Goal: Task Accomplishment & Management: Complete application form

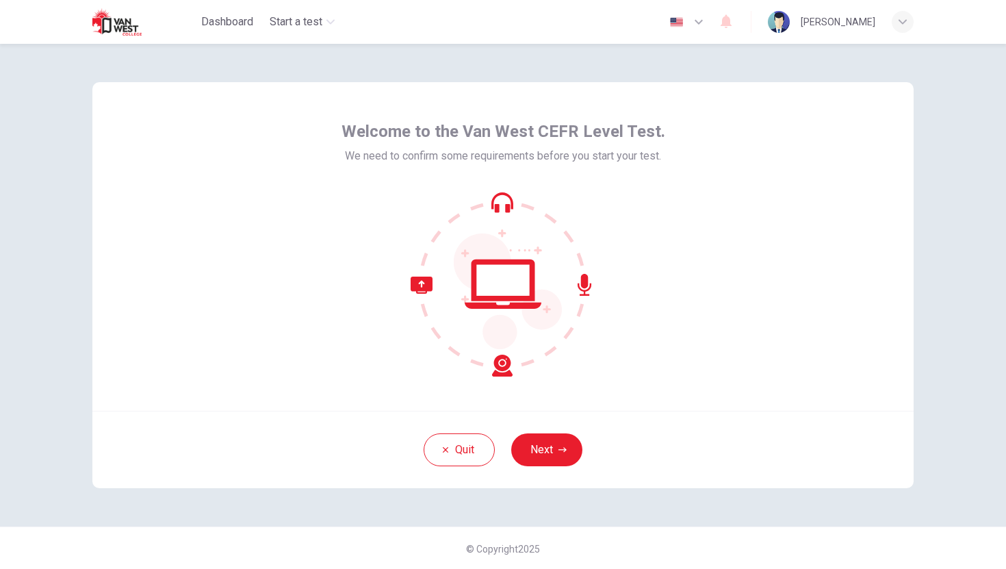
scroll to position [1, 0]
click at [551, 458] on button "Next" at bounding box center [546, 448] width 71 height 33
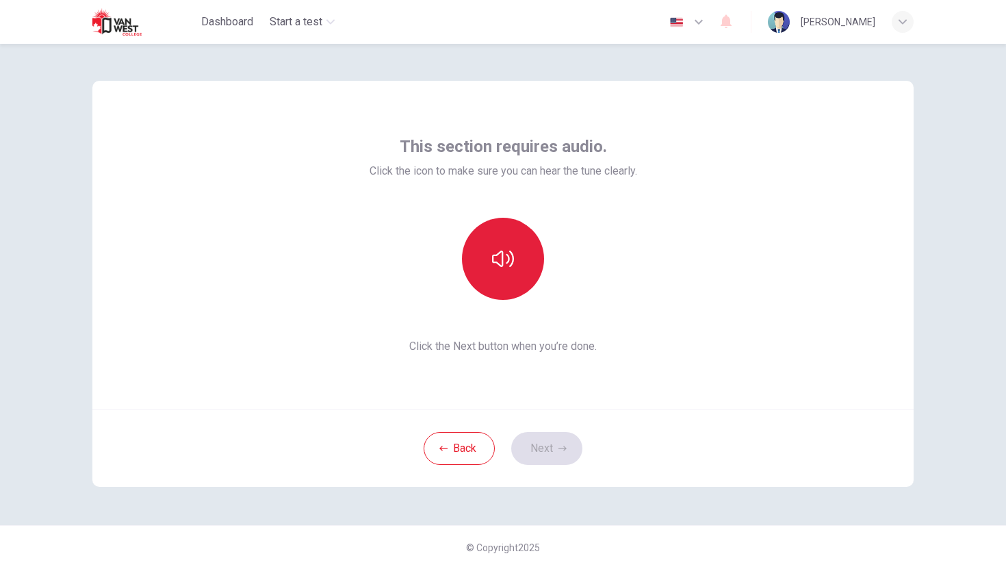
click at [535, 269] on button "button" at bounding box center [503, 259] width 82 height 82
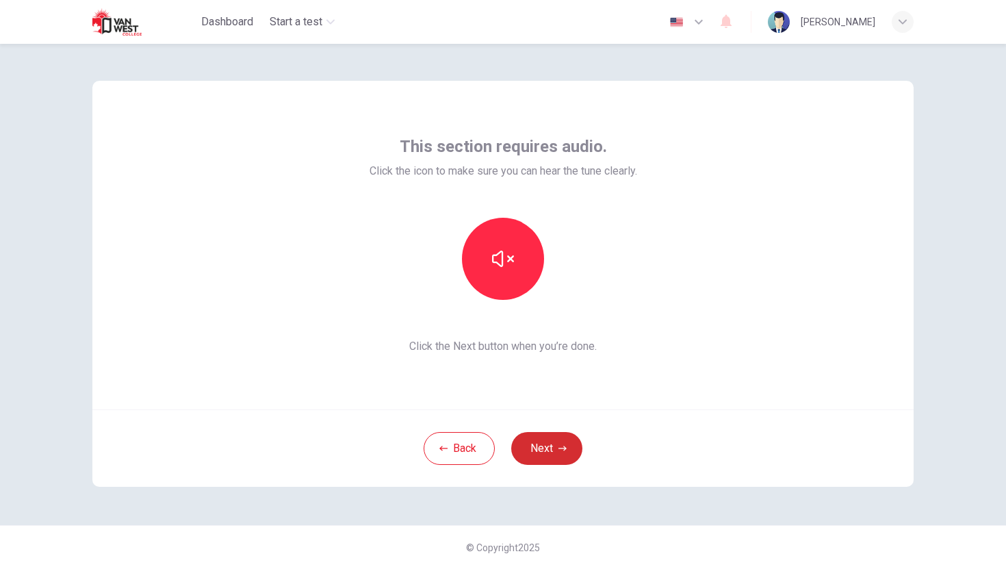
click at [528, 441] on button "Next" at bounding box center [546, 448] width 71 height 33
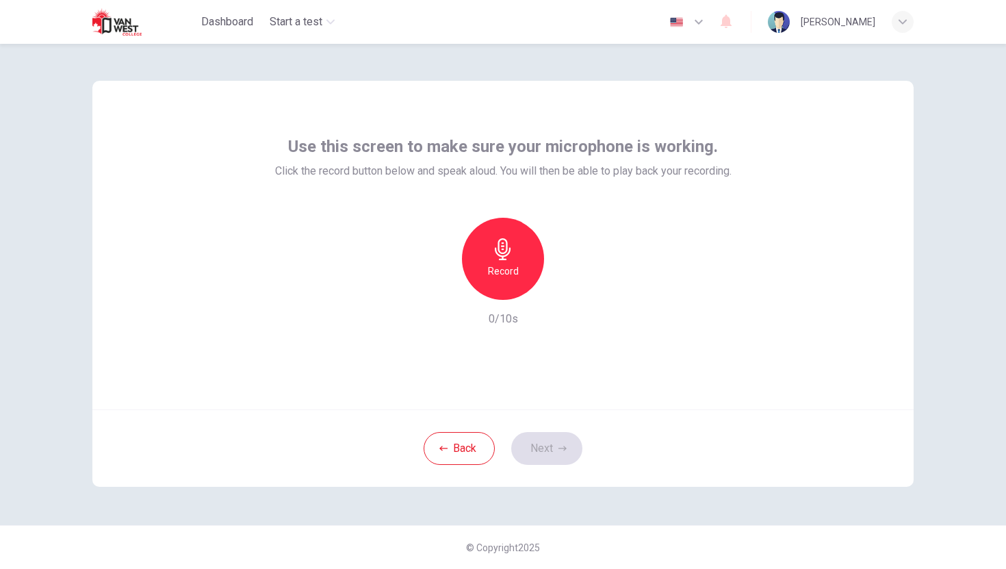
click at [506, 265] on h6 "Record" at bounding box center [503, 271] width 31 height 16
click at [506, 265] on h6 "Stop" at bounding box center [503, 271] width 21 height 16
click at [506, 265] on h6 "Record" at bounding box center [503, 271] width 31 height 16
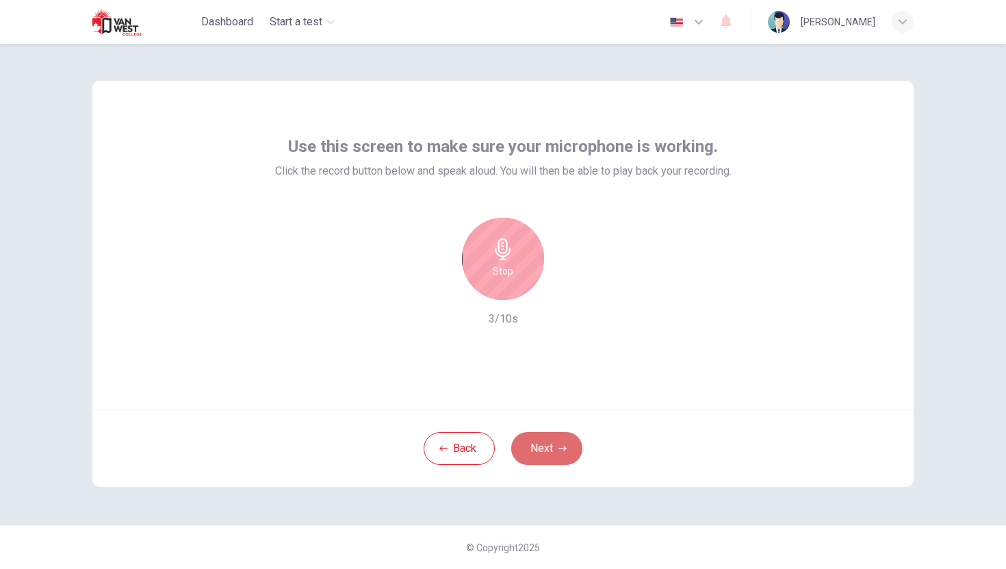
click at [538, 441] on button "Next" at bounding box center [546, 448] width 71 height 33
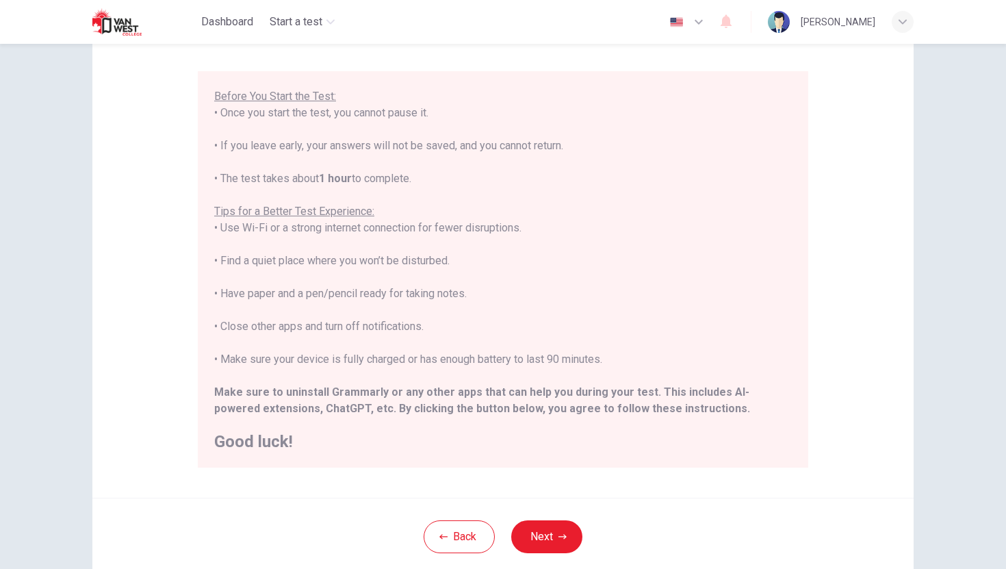
scroll to position [192, 0]
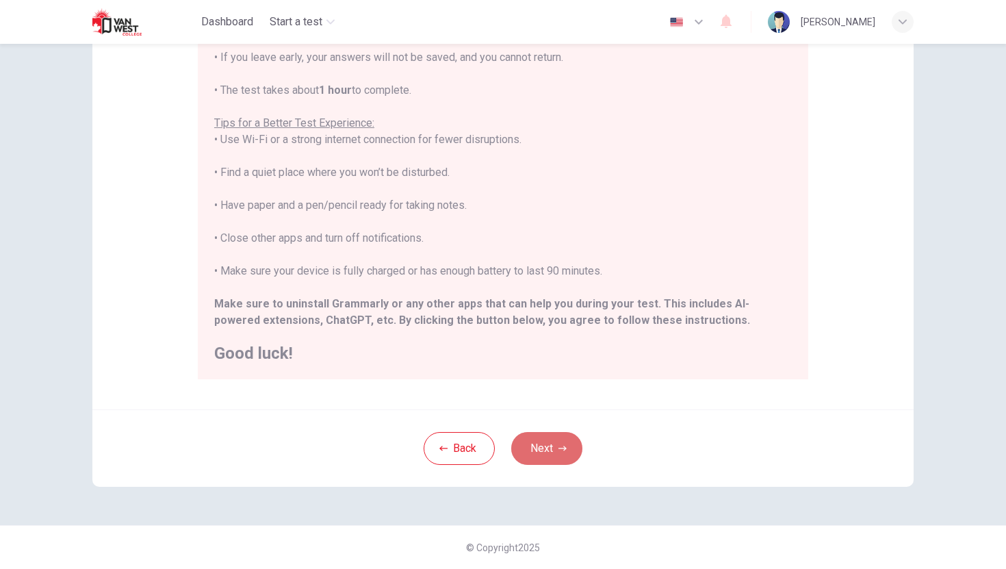
click at [531, 441] on button "Next" at bounding box center [546, 448] width 71 height 33
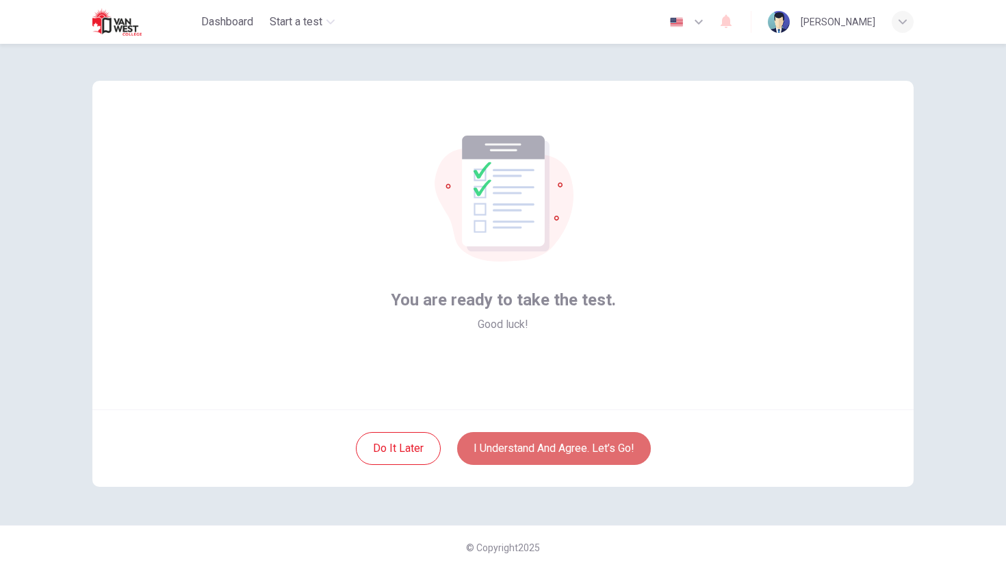
click at [531, 441] on button "I understand and agree. Let’s go!" at bounding box center [554, 448] width 194 height 33
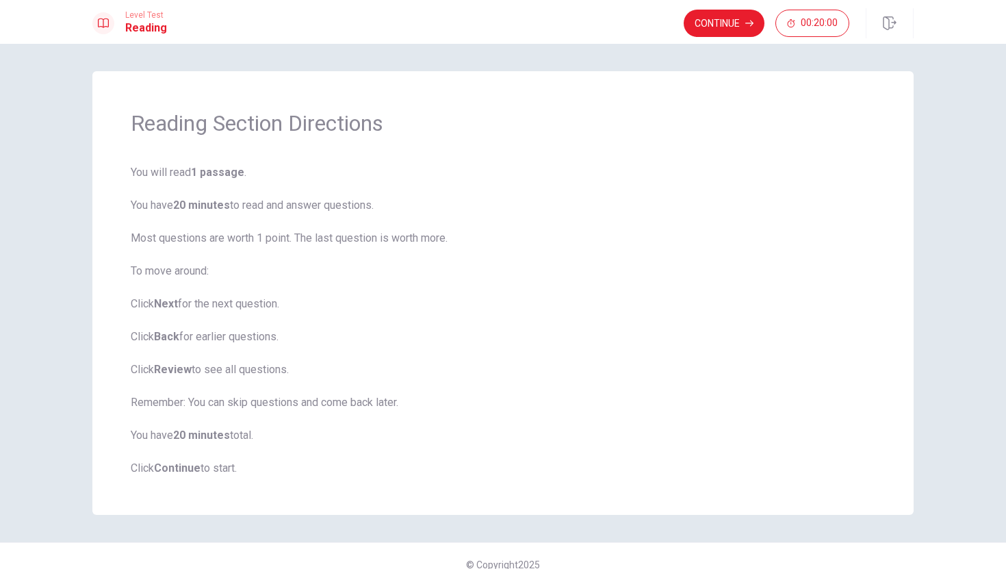
scroll to position [17, 0]
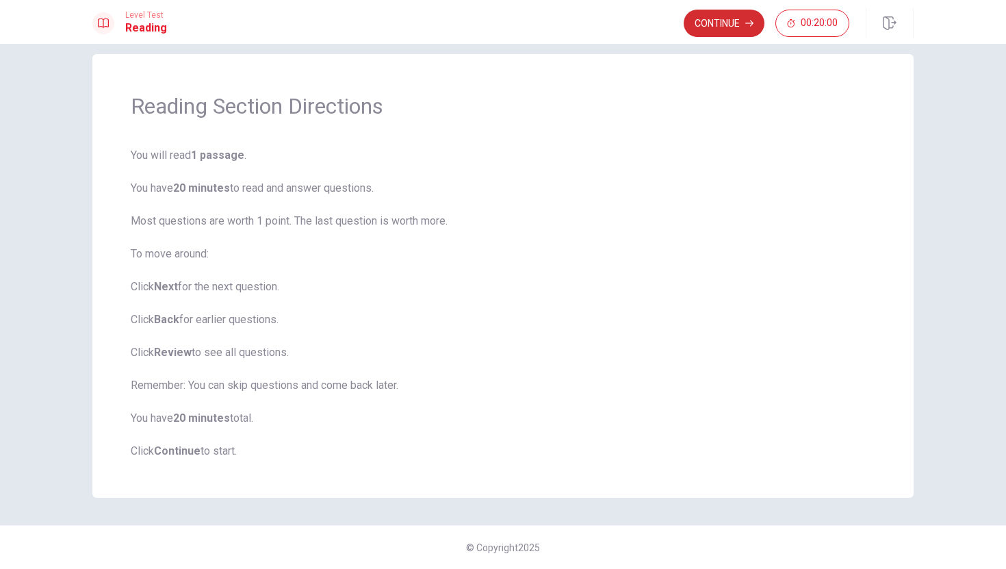
click at [714, 26] on button "Continue" at bounding box center [723, 23] width 81 height 27
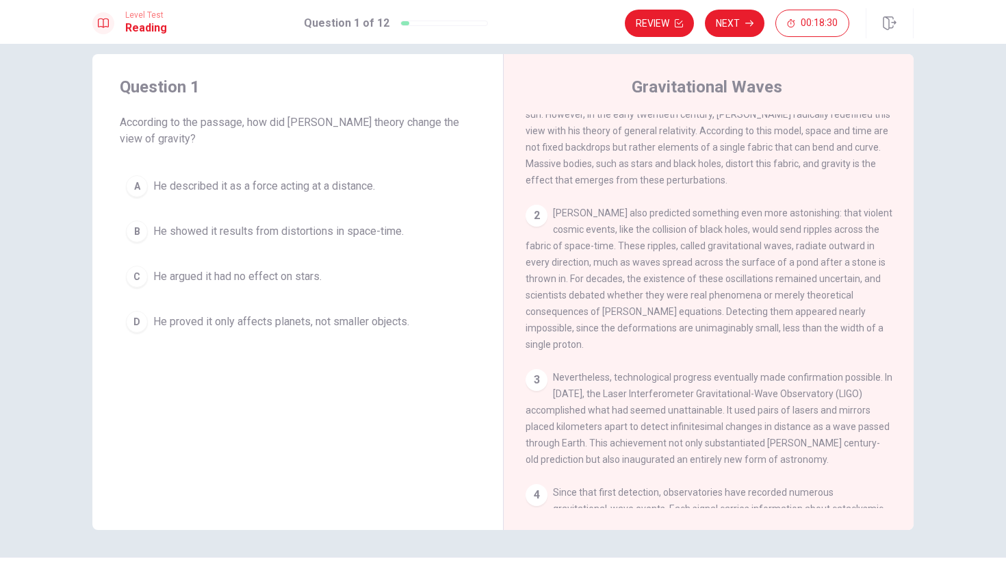
scroll to position [0, 0]
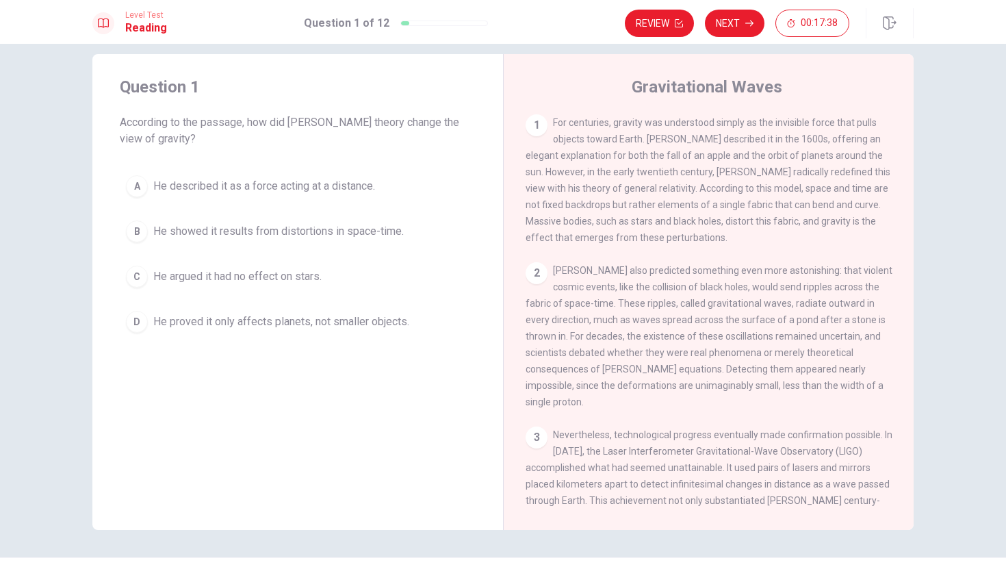
click at [144, 234] on div "B" at bounding box center [137, 231] width 22 height 22
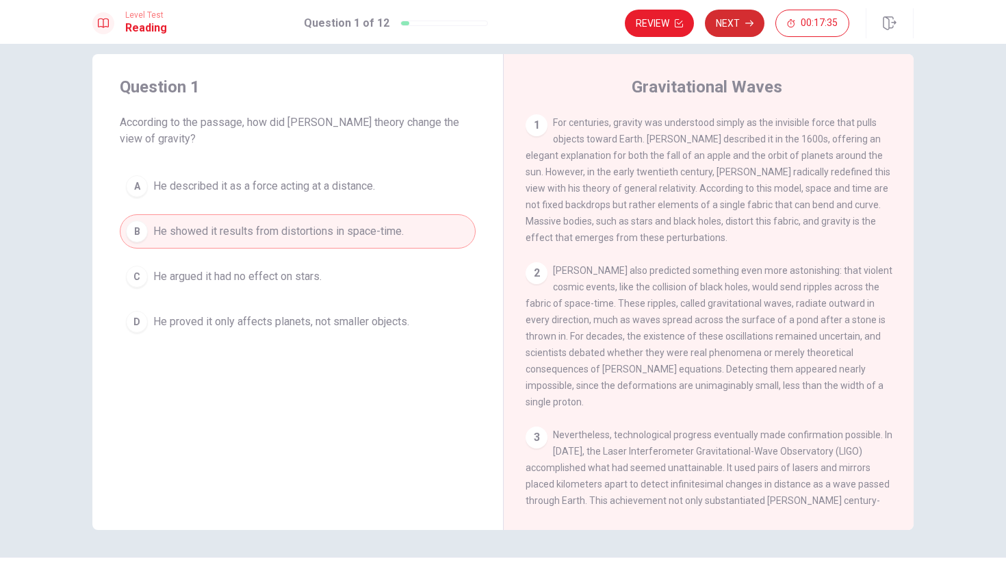
click at [753, 23] on icon "button" at bounding box center [749, 24] width 8 height 6
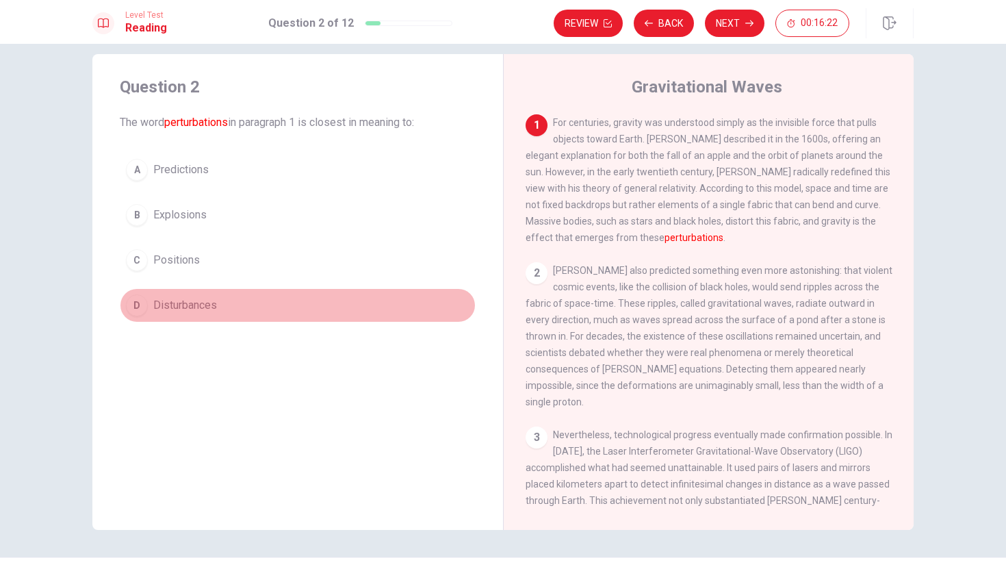
click at [135, 301] on div "D" at bounding box center [137, 305] width 22 height 22
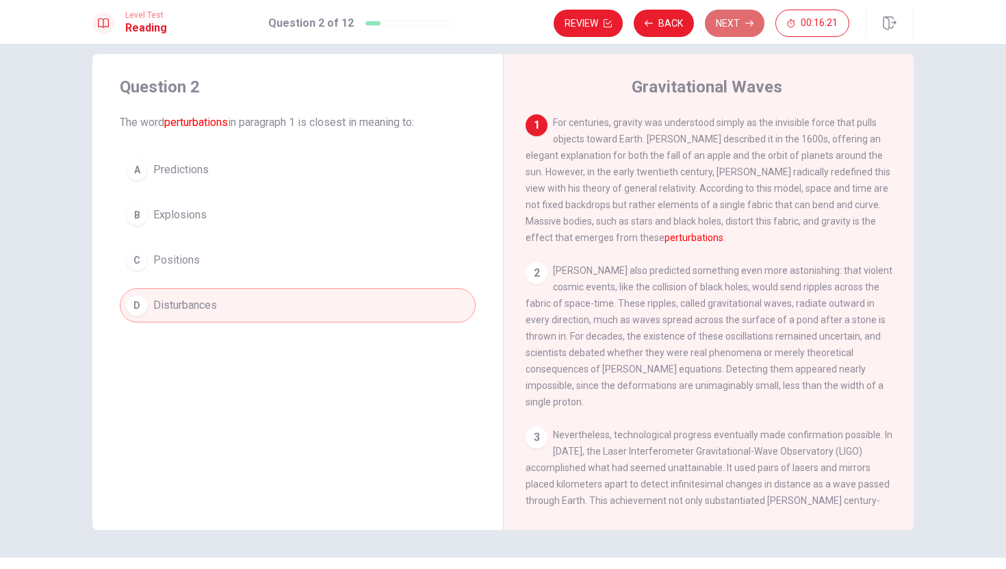
click at [754, 25] on button "Next" at bounding box center [735, 23] width 60 height 27
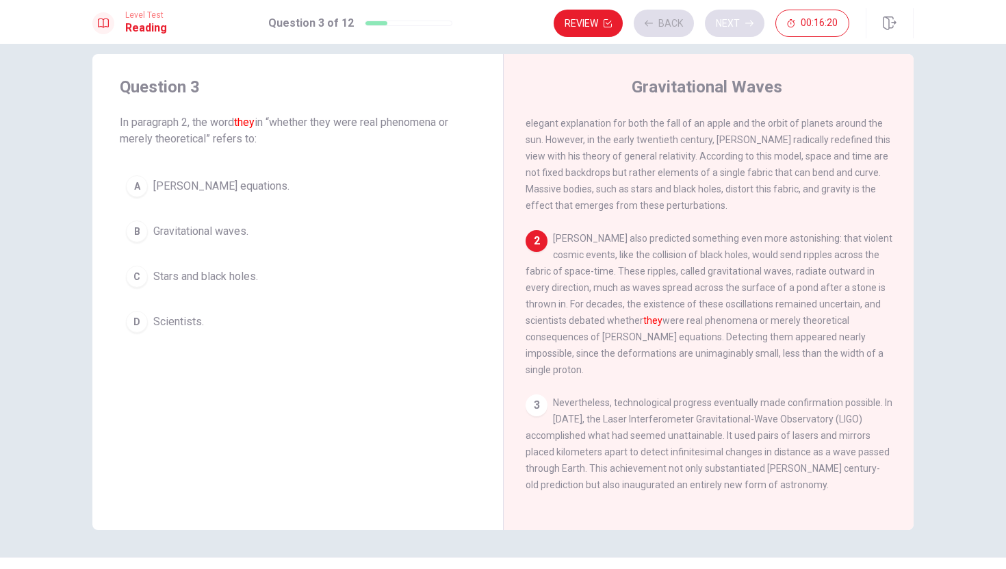
scroll to position [34, 0]
click at [207, 194] on button "A [PERSON_NAME] equations." at bounding box center [298, 186] width 356 height 34
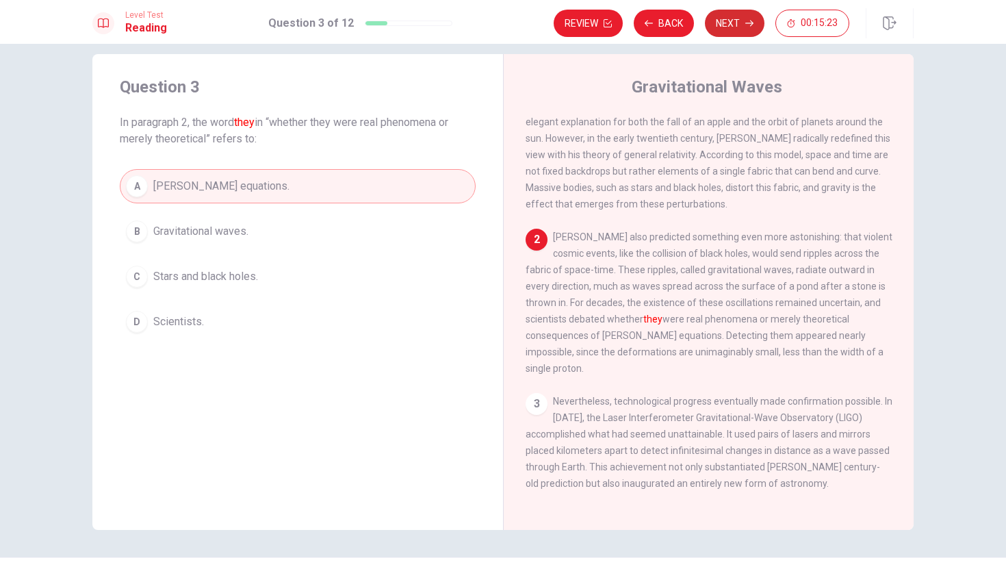
click at [747, 30] on button "Next" at bounding box center [735, 23] width 60 height 27
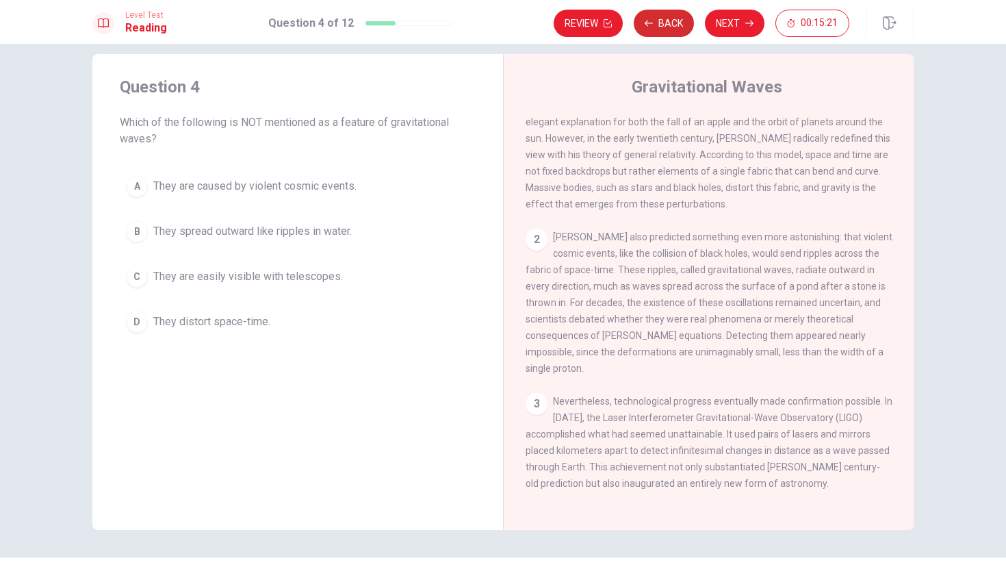
click at [681, 30] on button "Back" at bounding box center [664, 23] width 60 height 27
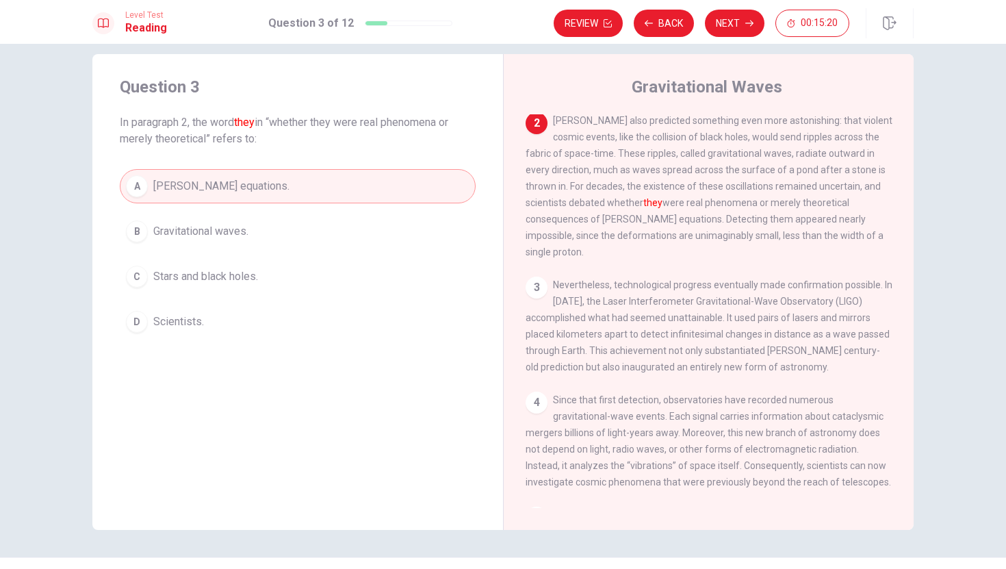
scroll to position [153, 0]
click at [722, 34] on button "Next" at bounding box center [735, 23] width 60 height 27
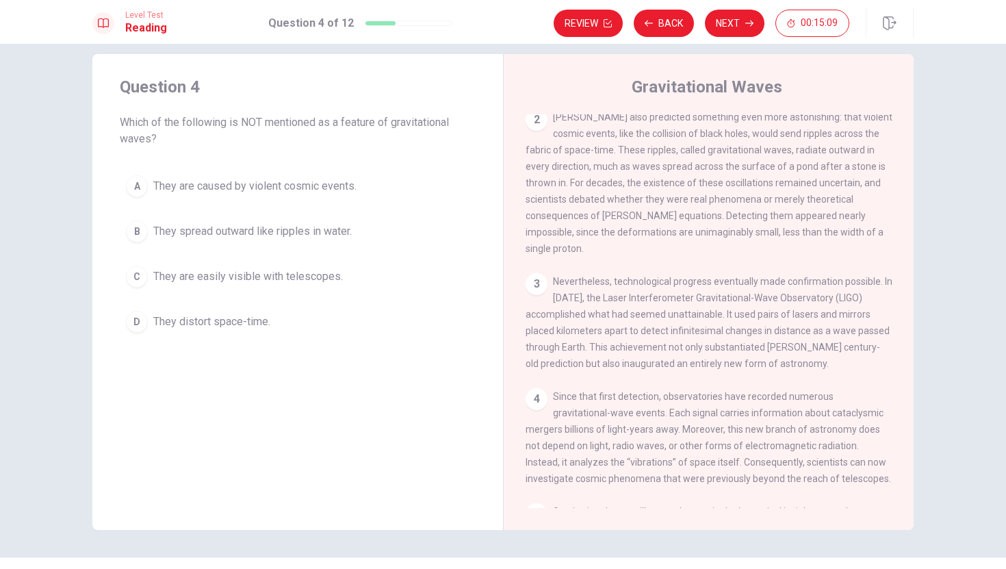
click at [148, 182] on button "A They are caused by violent cosmic events." at bounding box center [298, 186] width 356 height 34
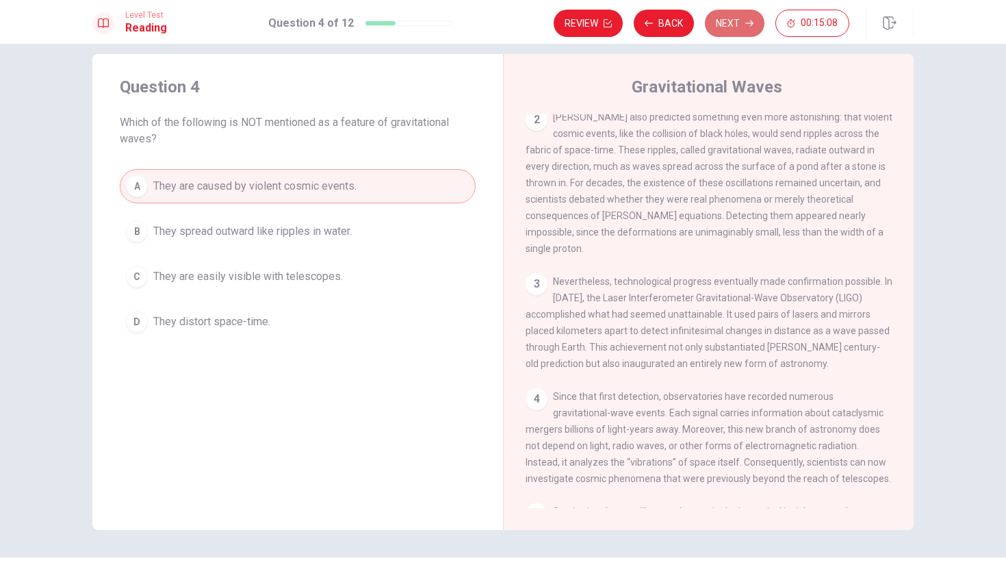
click at [715, 23] on button "Next" at bounding box center [735, 23] width 60 height 27
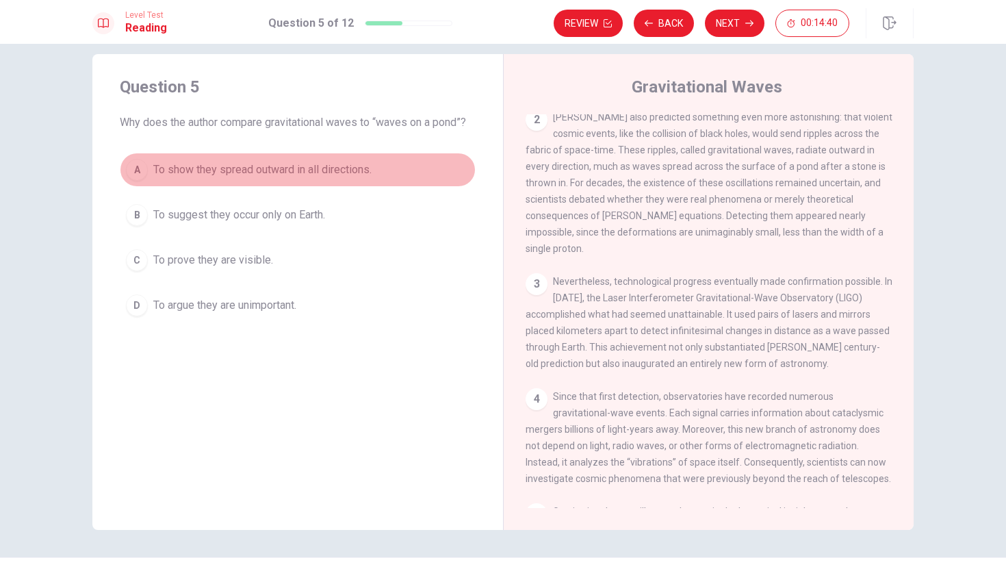
click at [144, 165] on div "A" at bounding box center [137, 170] width 22 height 22
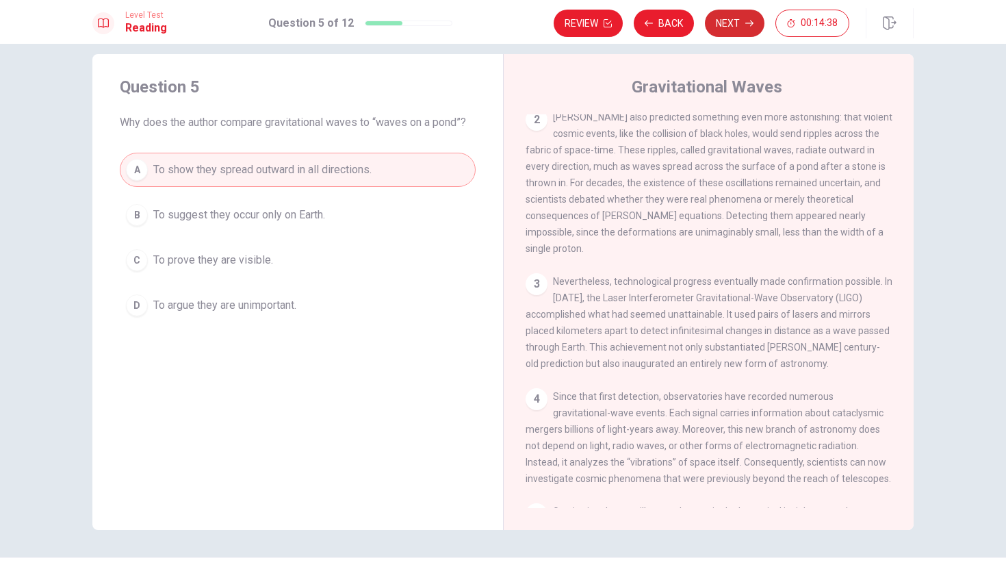
click at [731, 23] on button "Next" at bounding box center [735, 23] width 60 height 27
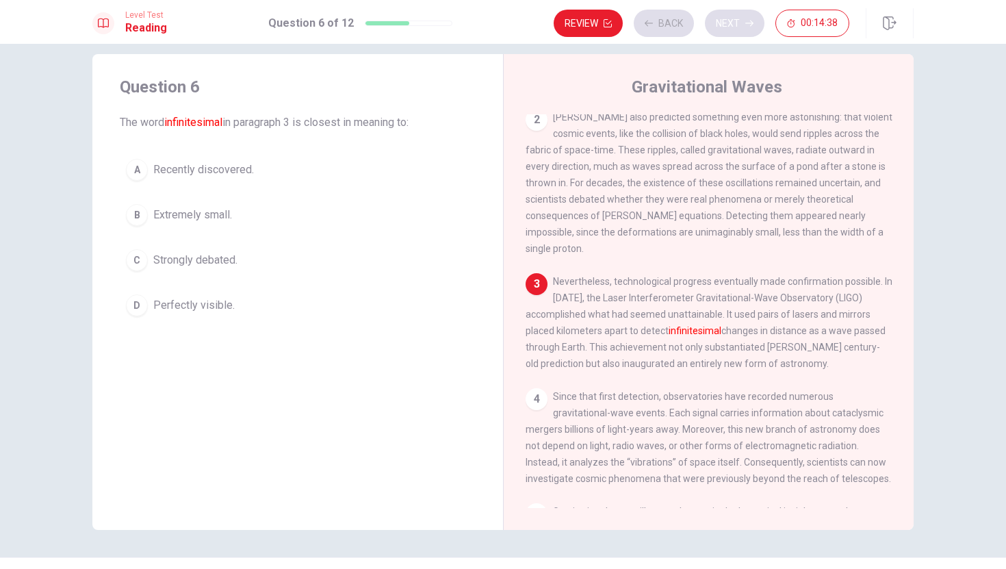
scroll to position [153, 0]
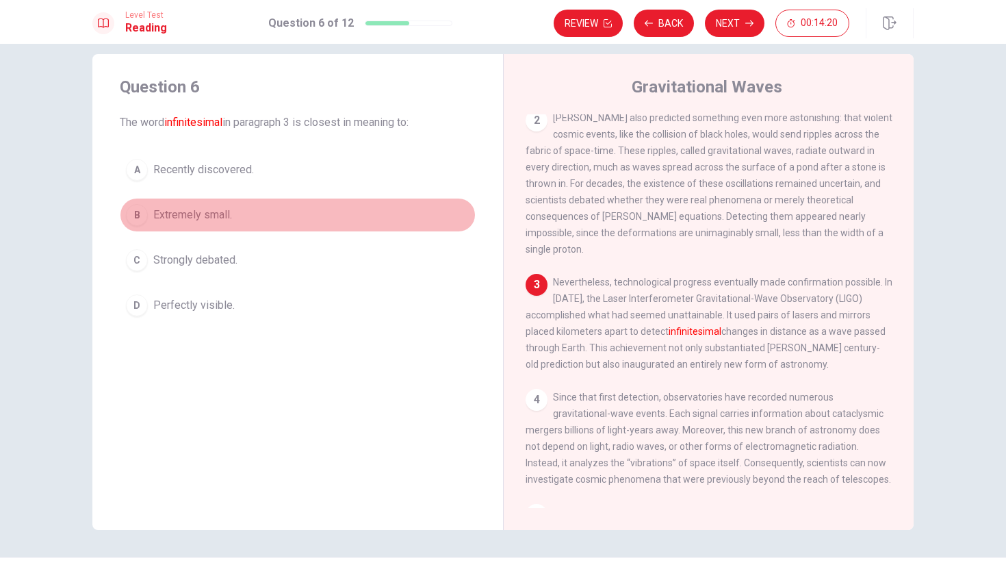
click at [187, 223] on button "B Extremely small." at bounding box center [298, 215] width 356 height 34
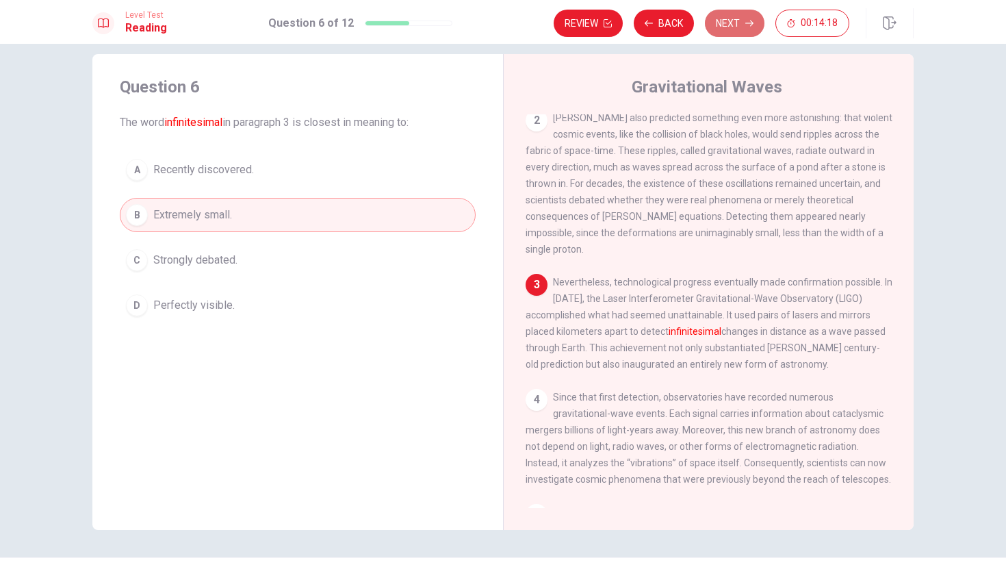
click at [745, 28] on button "Next" at bounding box center [735, 23] width 60 height 27
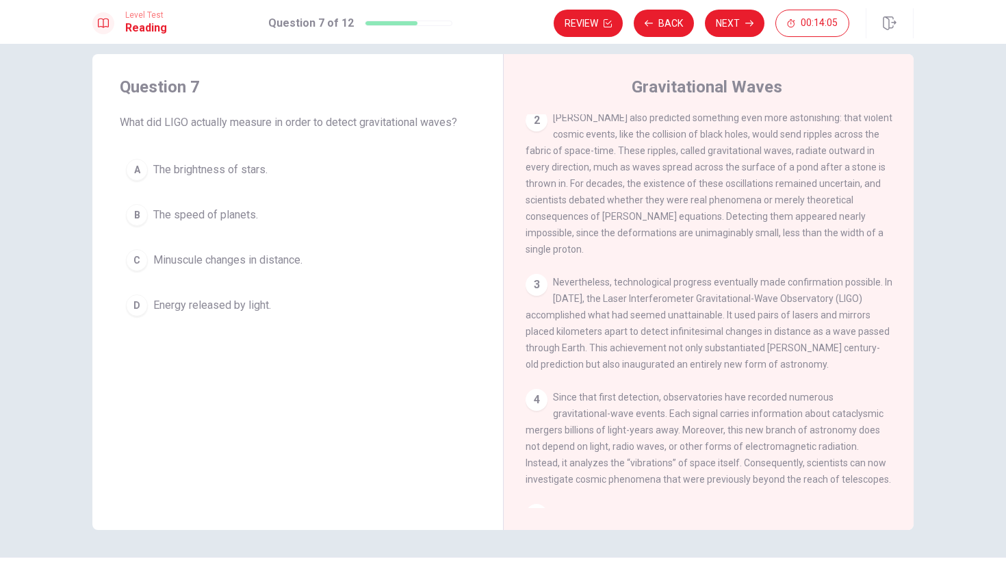
click at [139, 259] on div "C" at bounding box center [137, 260] width 22 height 22
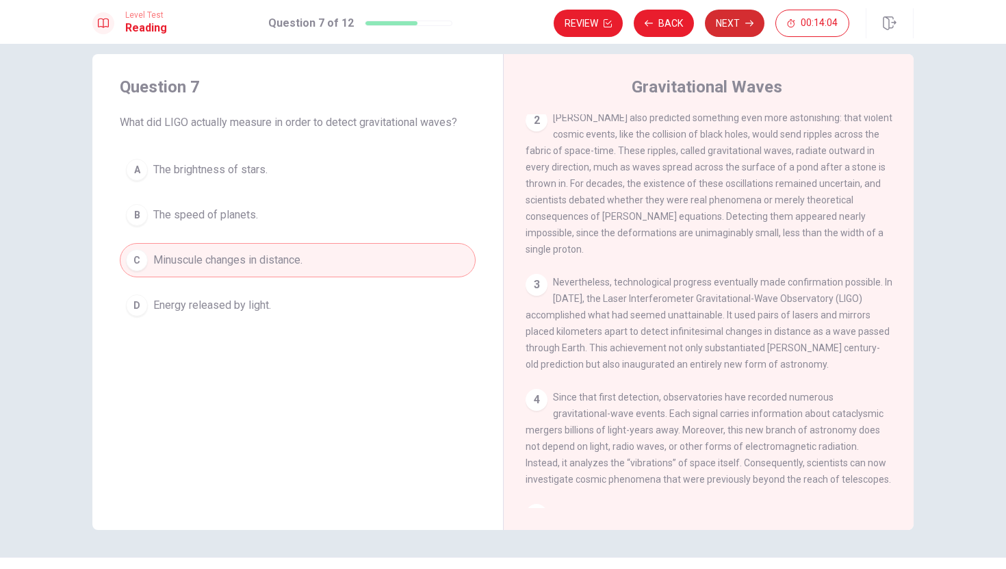
click at [721, 27] on button "Next" at bounding box center [735, 23] width 60 height 27
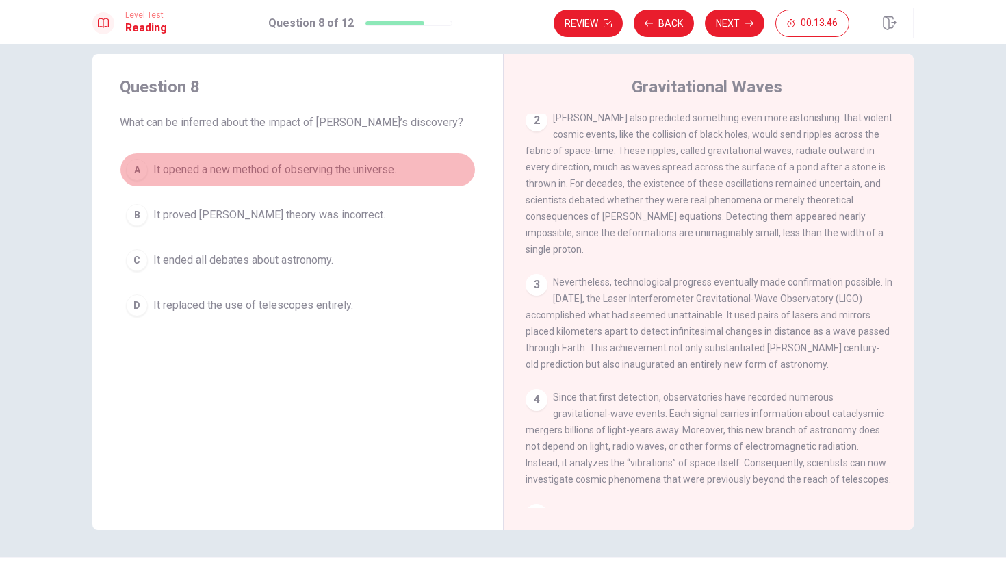
click at [257, 178] on button "A It opened a new method of observing the universe." at bounding box center [298, 170] width 356 height 34
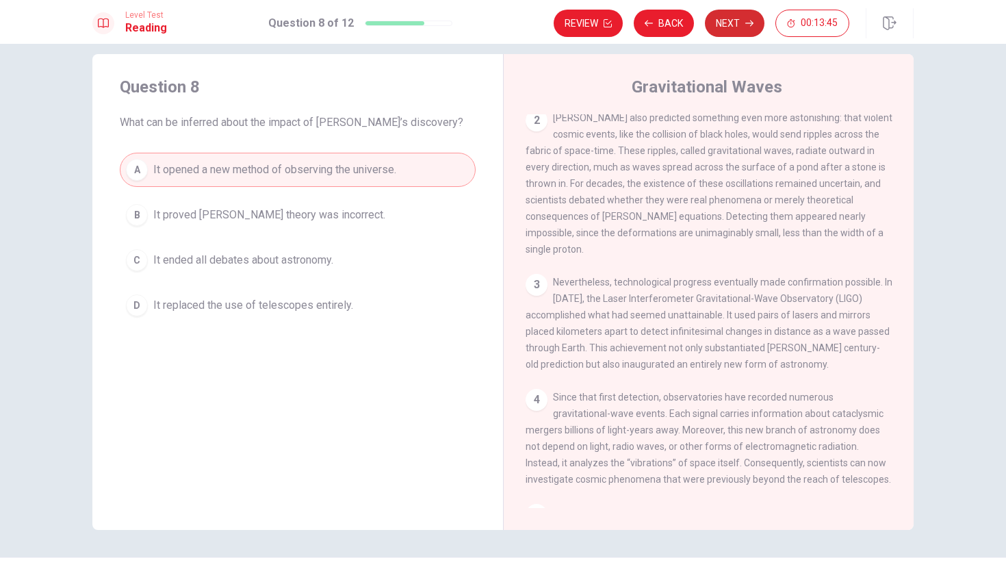
click at [728, 14] on button "Next" at bounding box center [735, 23] width 60 height 27
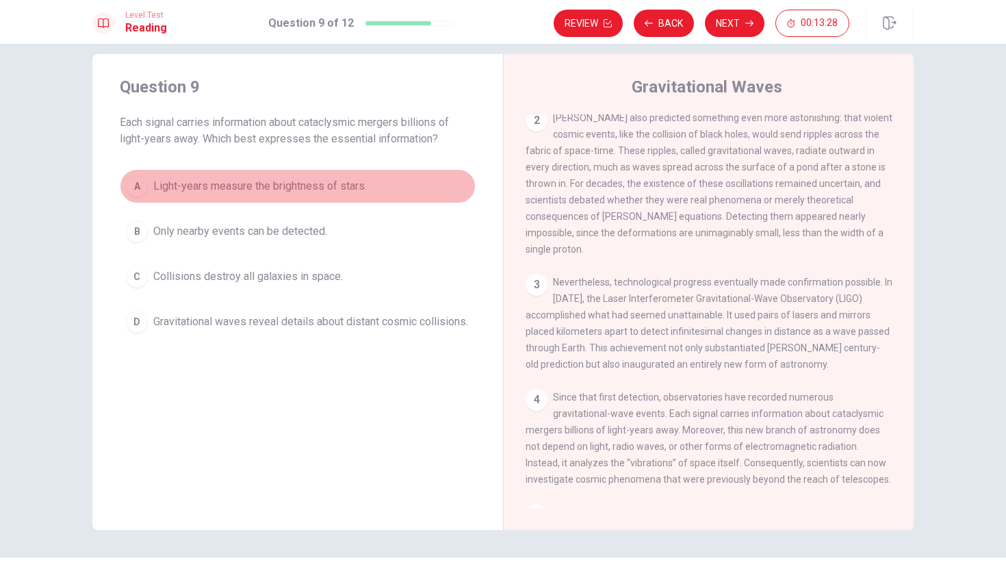
click at [284, 185] on span "Light-years measure the brightness of stars." at bounding box center [259, 186] width 213 height 16
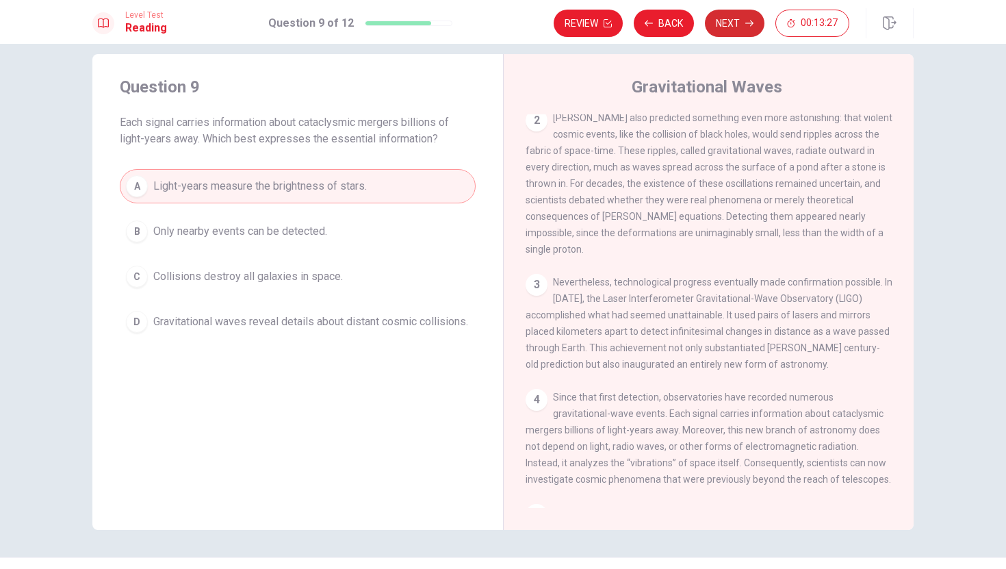
click at [705, 25] on button "Next" at bounding box center [735, 23] width 60 height 27
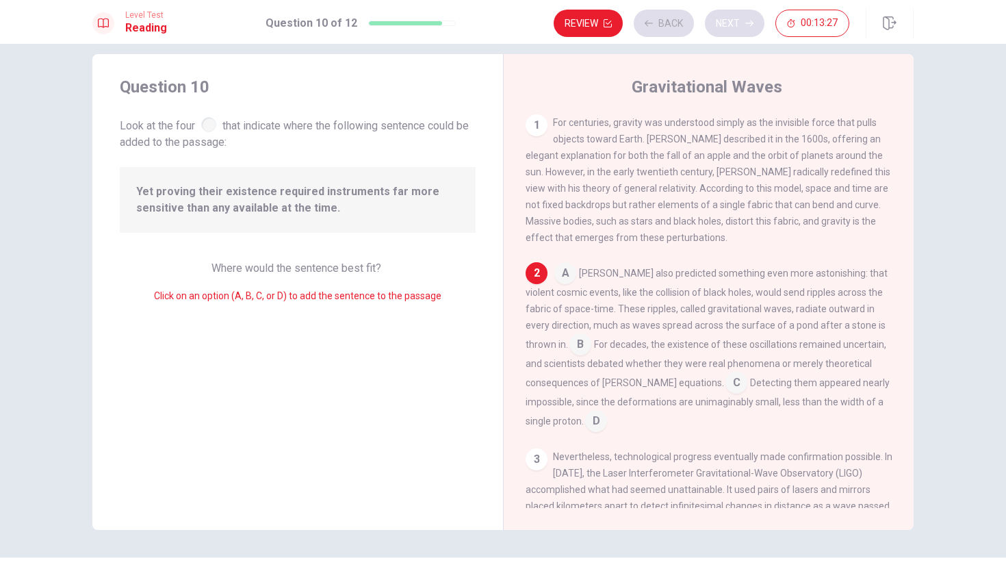
scroll to position [66, 0]
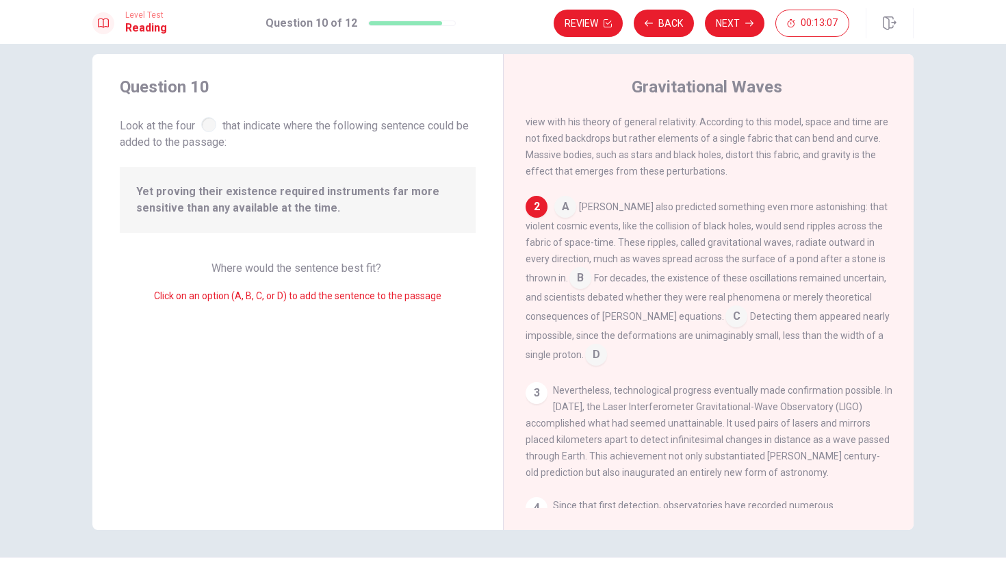
click at [570, 214] on input at bounding box center [565, 208] width 22 height 22
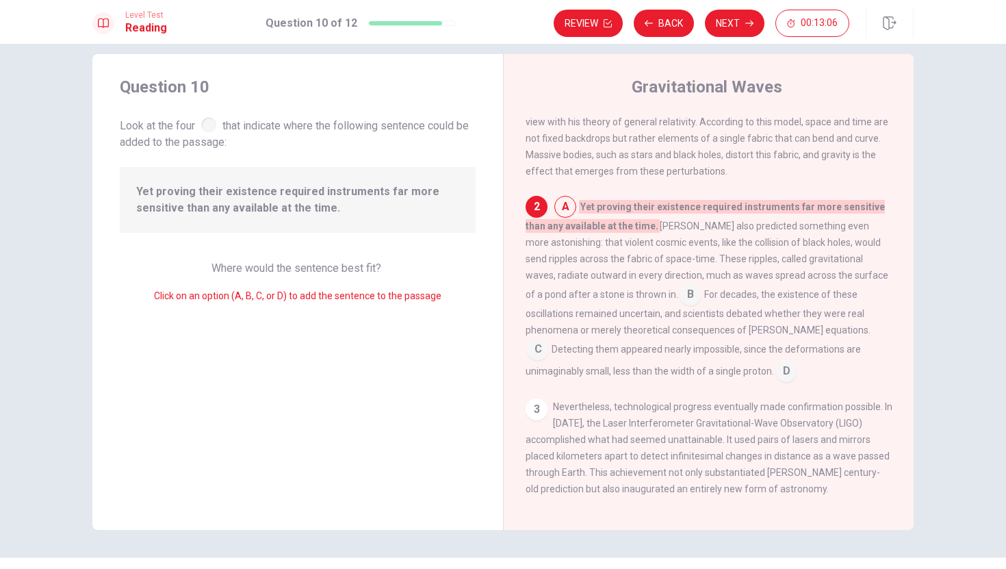
click at [570, 214] on input at bounding box center [565, 208] width 22 height 22
click at [534, 215] on div "2" at bounding box center [536, 207] width 22 height 22
click at [564, 213] on input at bounding box center [565, 208] width 22 height 22
click at [580, 317] on span "For decades, the existence of these oscillations remained uncertain, and scient…" at bounding box center [697, 312] width 345 height 47
click at [679, 307] on input at bounding box center [690, 296] width 22 height 22
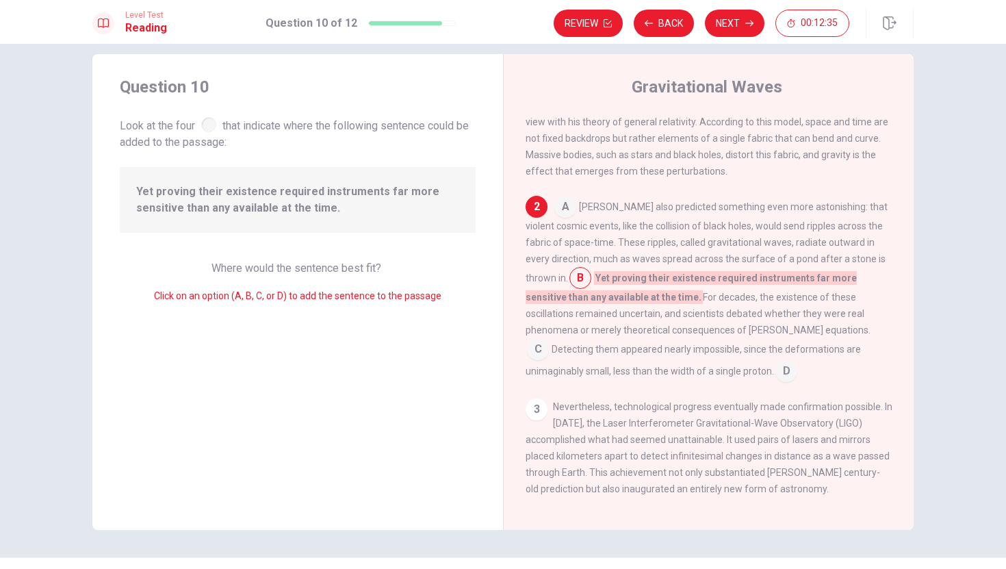
click at [563, 213] on input at bounding box center [565, 208] width 22 height 22
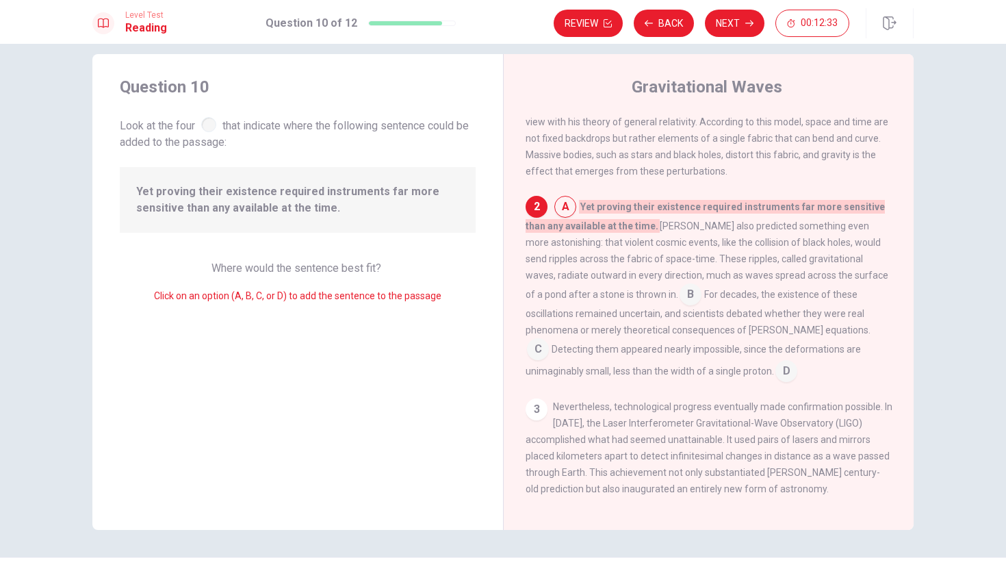
click at [549, 339] on input at bounding box center [538, 350] width 22 height 22
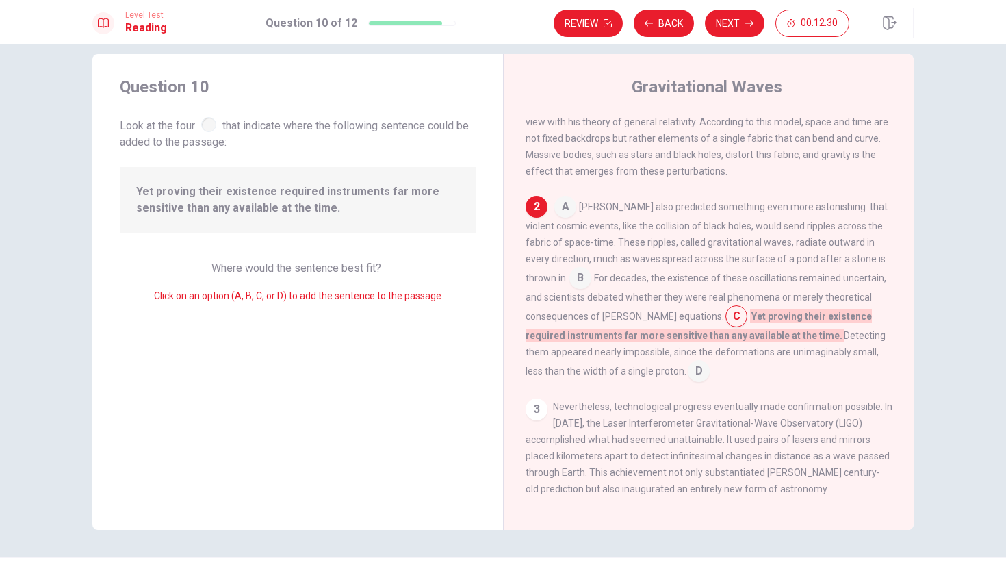
click at [569, 276] on input at bounding box center [580, 279] width 22 height 22
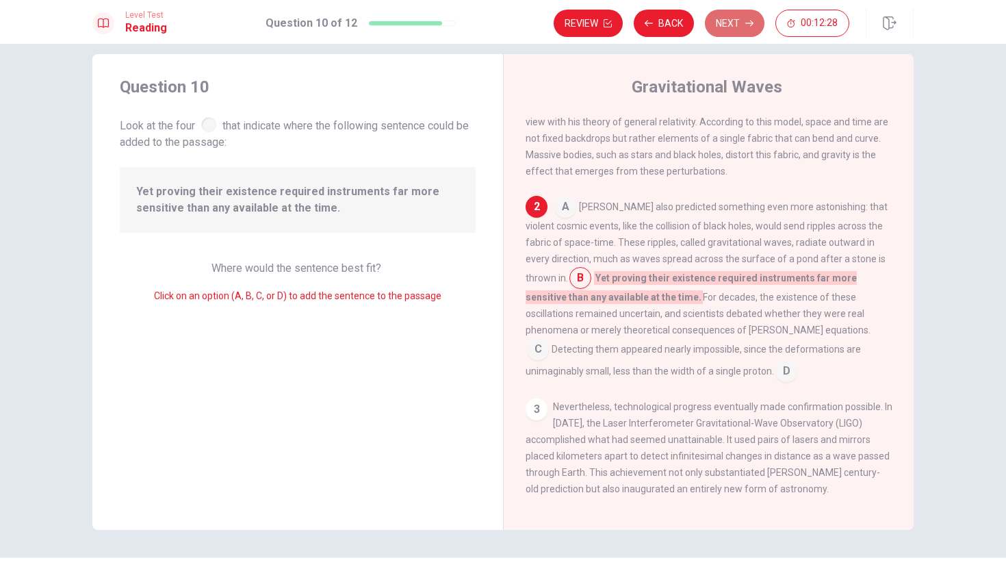
click at [742, 29] on button "Next" at bounding box center [735, 23] width 60 height 27
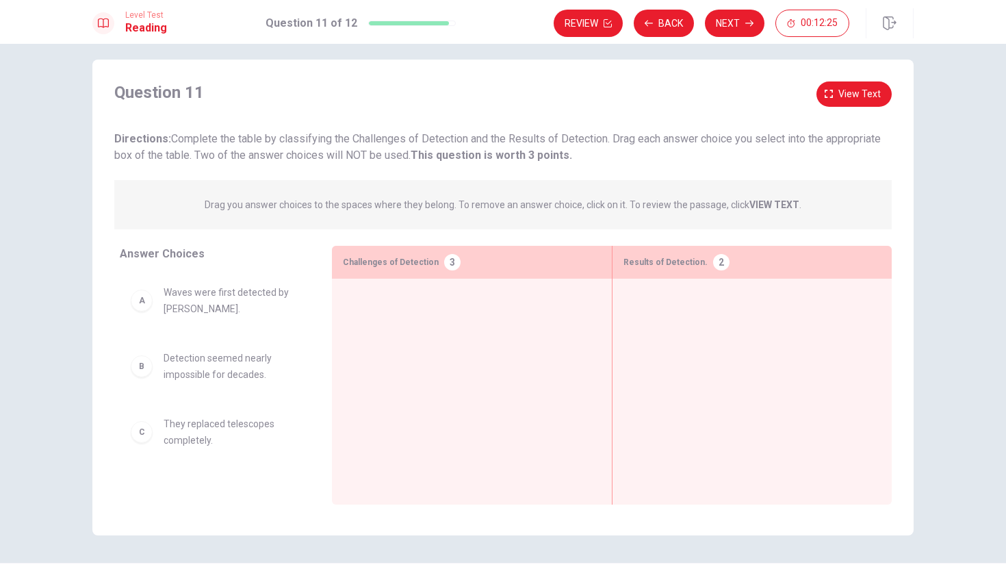
scroll to position [0, 0]
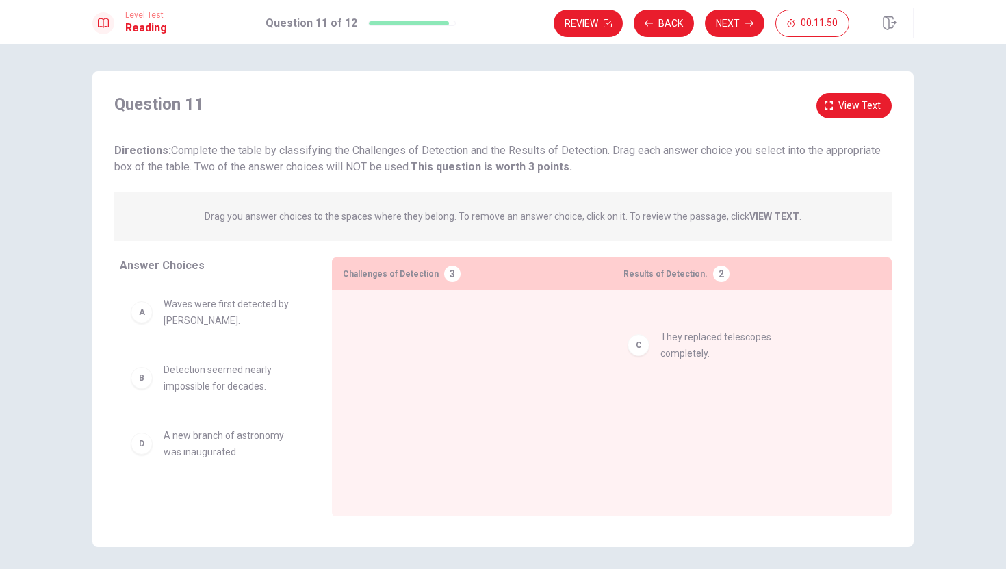
drag, startPoint x: 148, startPoint y: 442, endPoint x: 649, endPoint y: 340, distance: 511.7
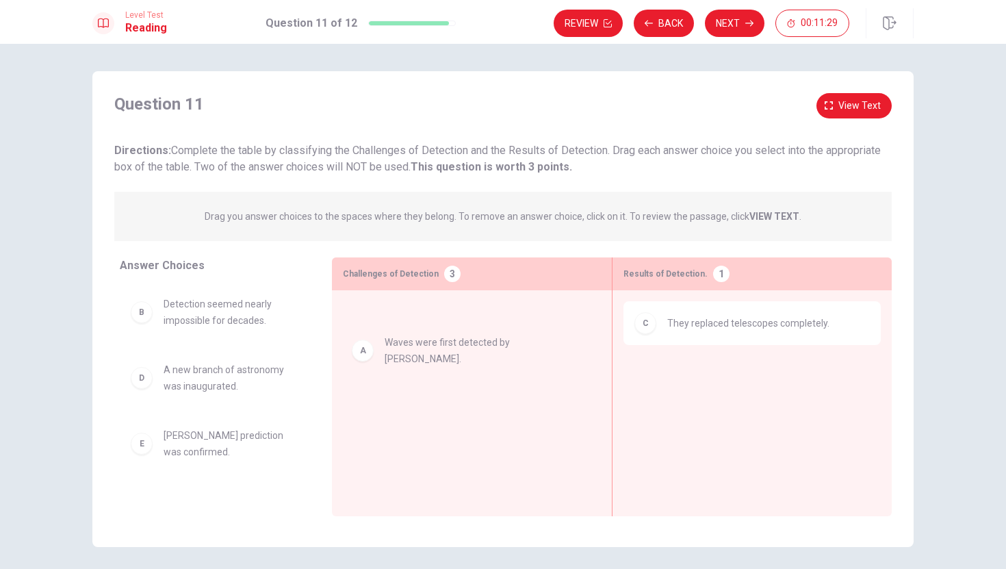
drag, startPoint x: 144, startPoint y: 322, endPoint x: 371, endPoint y: 359, distance: 230.9
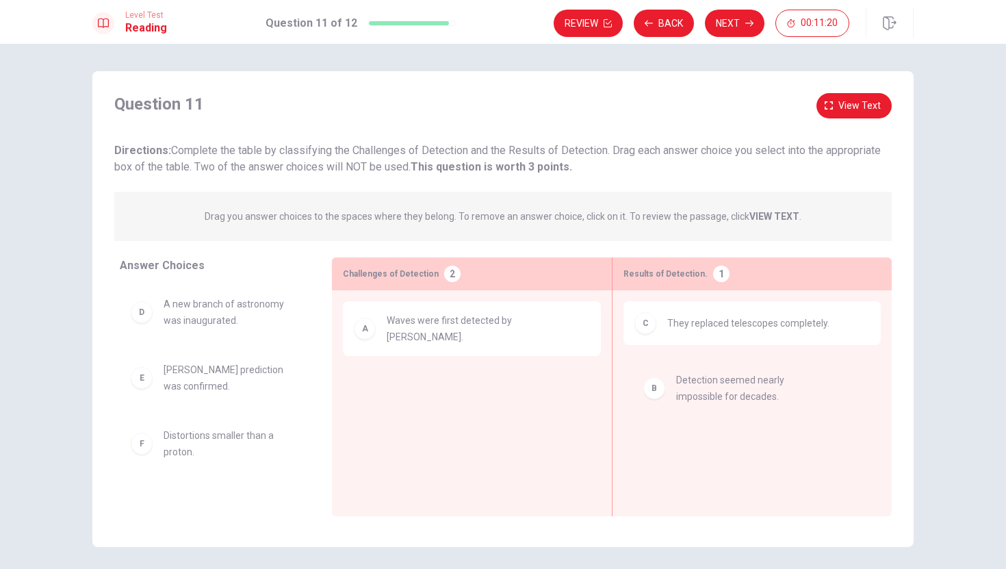
drag, startPoint x: 229, startPoint y: 324, endPoint x: 750, endPoint y: 398, distance: 526.0
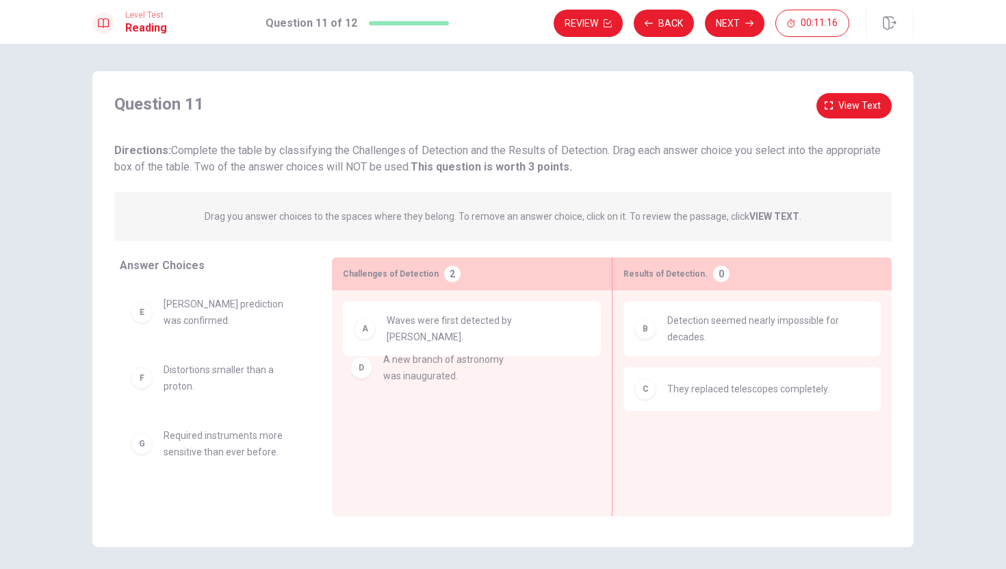
drag, startPoint x: 258, startPoint y: 307, endPoint x: 482, endPoint y: 368, distance: 232.0
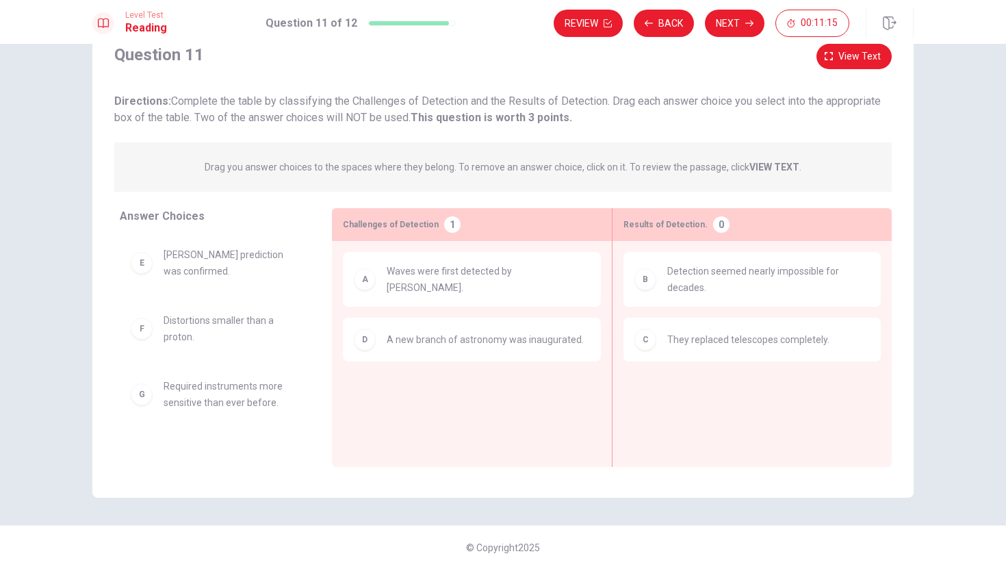
scroll to position [49, 0]
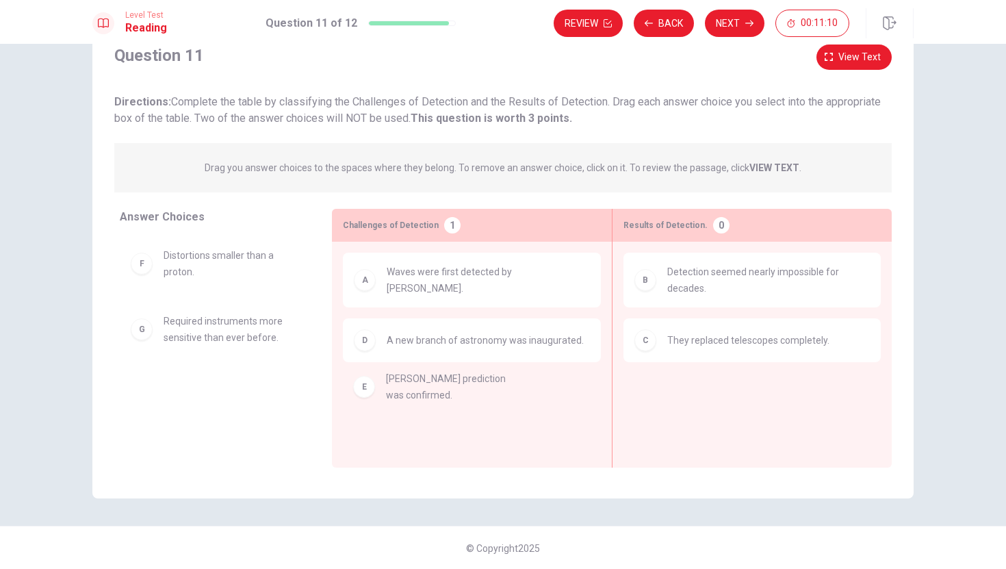
drag, startPoint x: 234, startPoint y: 273, endPoint x: 460, endPoint y: 397, distance: 257.5
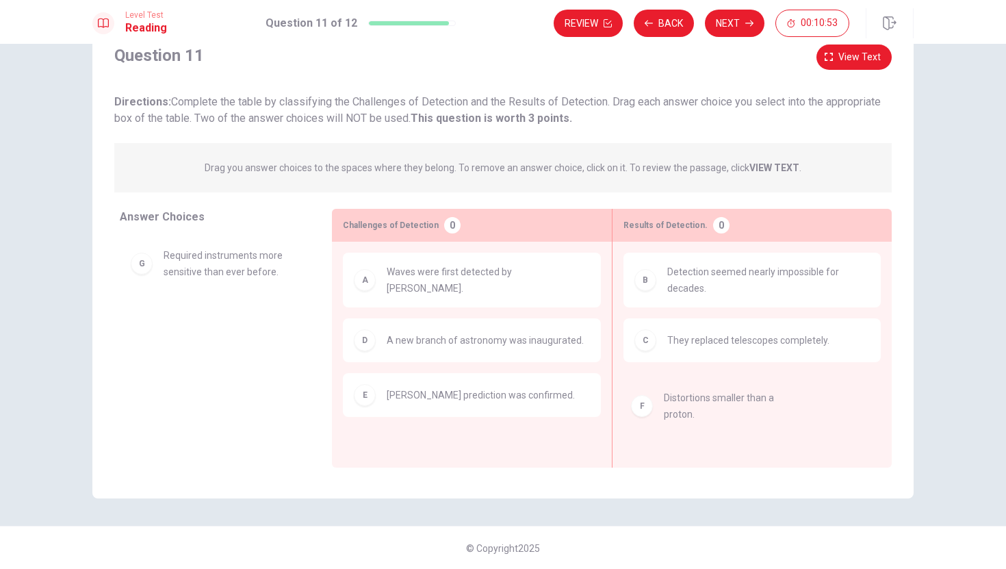
drag, startPoint x: 243, startPoint y: 263, endPoint x: 783, endPoint y: 410, distance: 560.1
drag, startPoint x: 250, startPoint y: 320, endPoint x: 785, endPoint y: 384, distance: 538.9
click at [720, 14] on button "Next" at bounding box center [735, 23] width 60 height 27
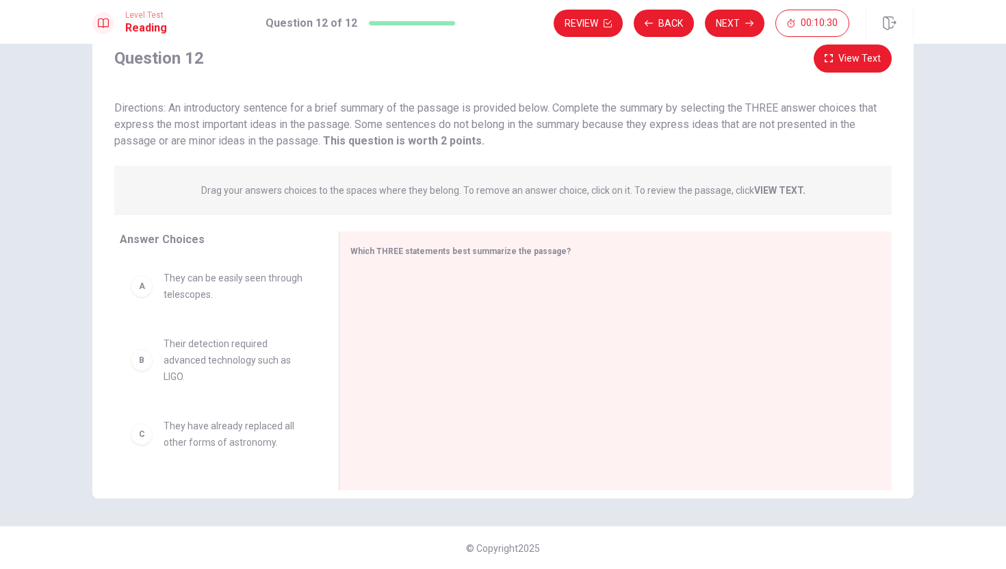
click at [887, 65] on button "View Text" at bounding box center [852, 58] width 78 height 28
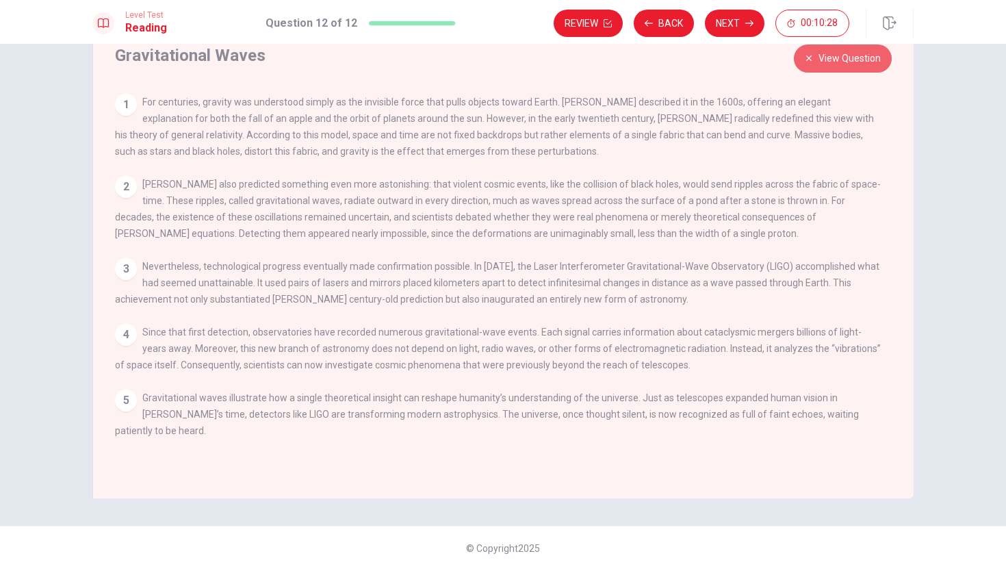
click at [885, 65] on button "View Question" at bounding box center [843, 58] width 98 height 28
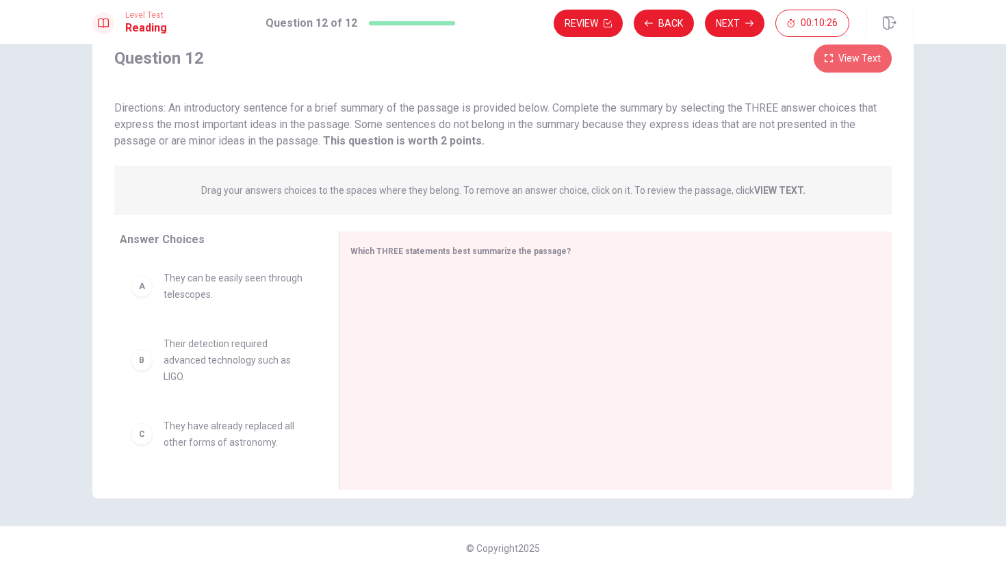
click at [885, 65] on button "View Text" at bounding box center [852, 58] width 78 height 28
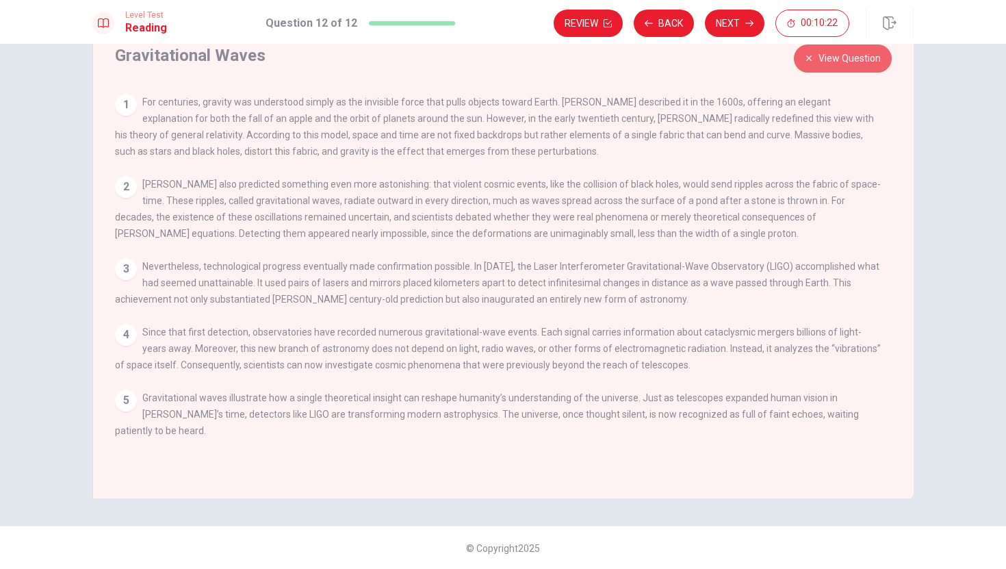
click at [883, 66] on button "View Question" at bounding box center [843, 58] width 98 height 28
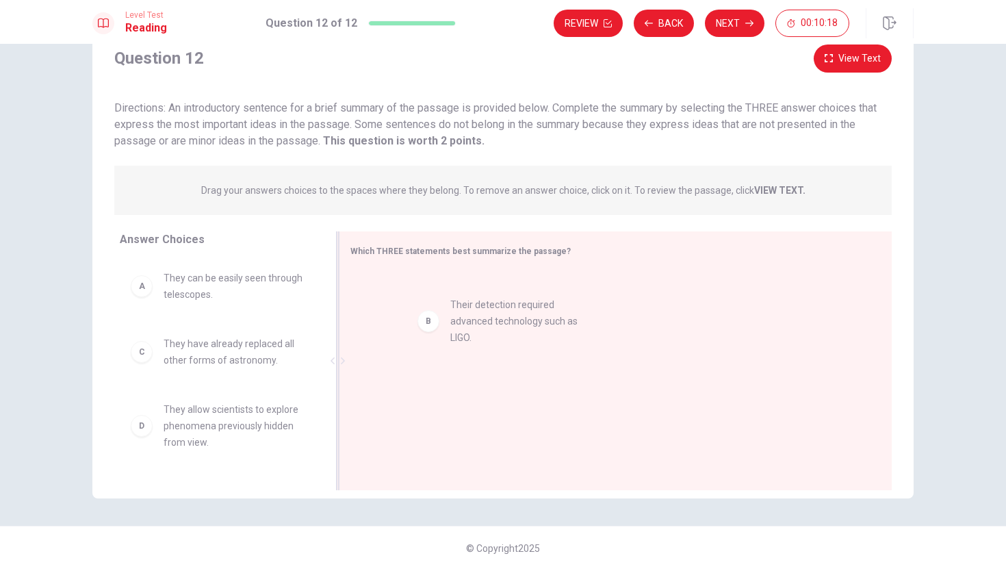
drag, startPoint x: 179, startPoint y: 356, endPoint x: 476, endPoint y: 318, distance: 300.0
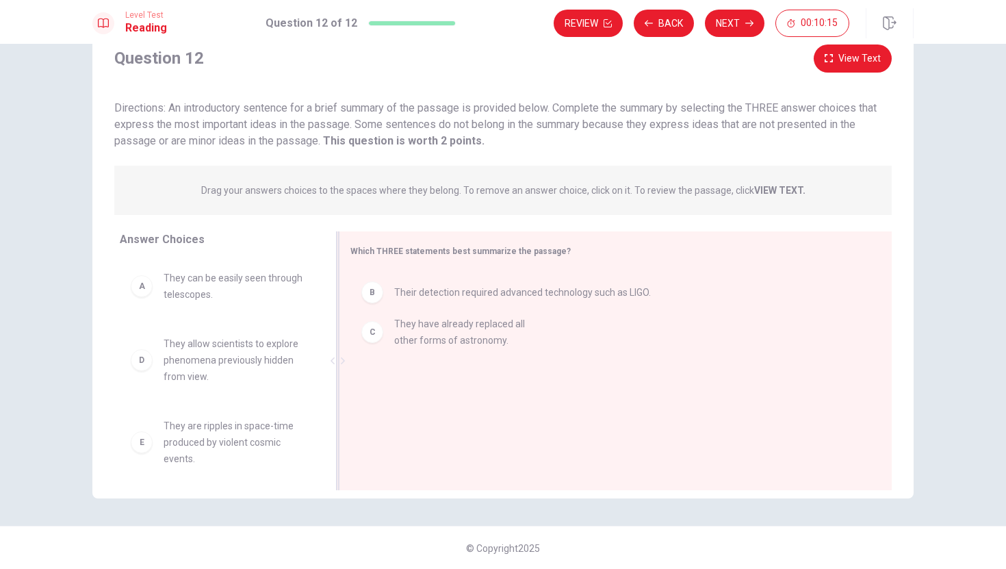
drag, startPoint x: 239, startPoint y: 366, endPoint x: 491, endPoint y: 341, distance: 253.0
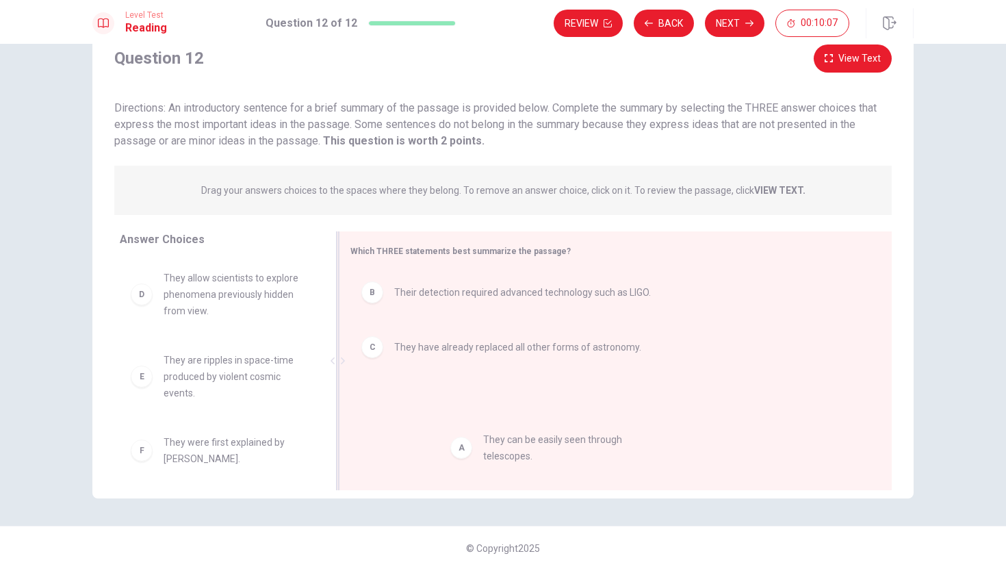
drag, startPoint x: 263, startPoint y: 294, endPoint x: 588, endPoint y: 449, distance: 360.2
click at [745, 33] on button "Next" at bounding box center [735, 23] width 60 height 27
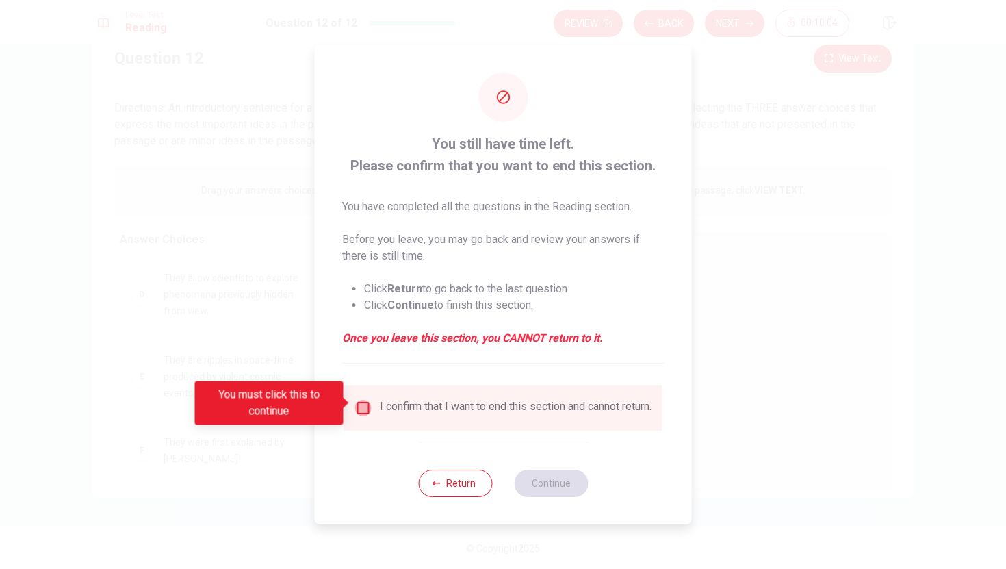
click at [365, 401] on input "You must click this to continue" at bounding box center [363, 408] width 16 height 16
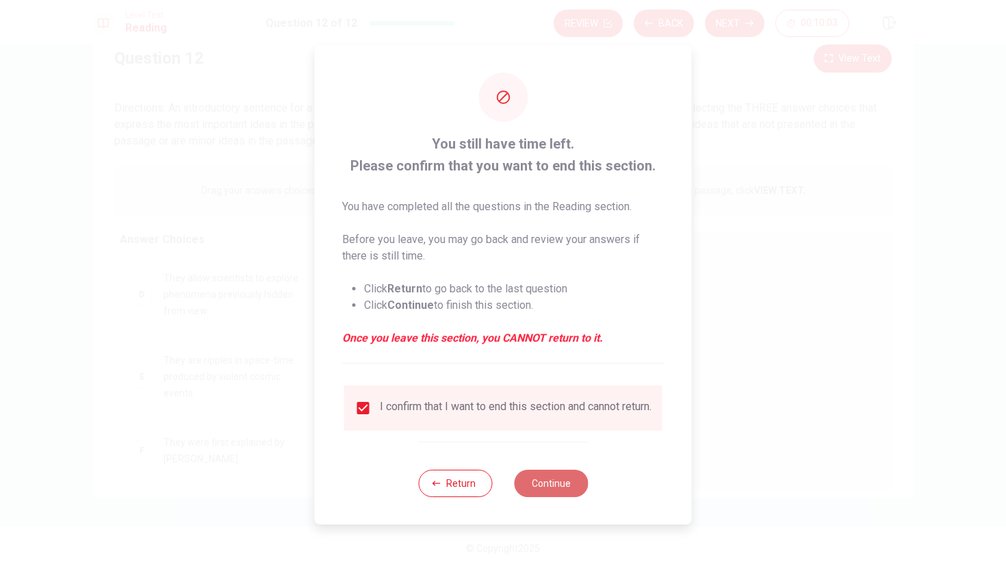
click at [549, 480] on button "Continue" at bounding box center [551, 482] width 74 height 27
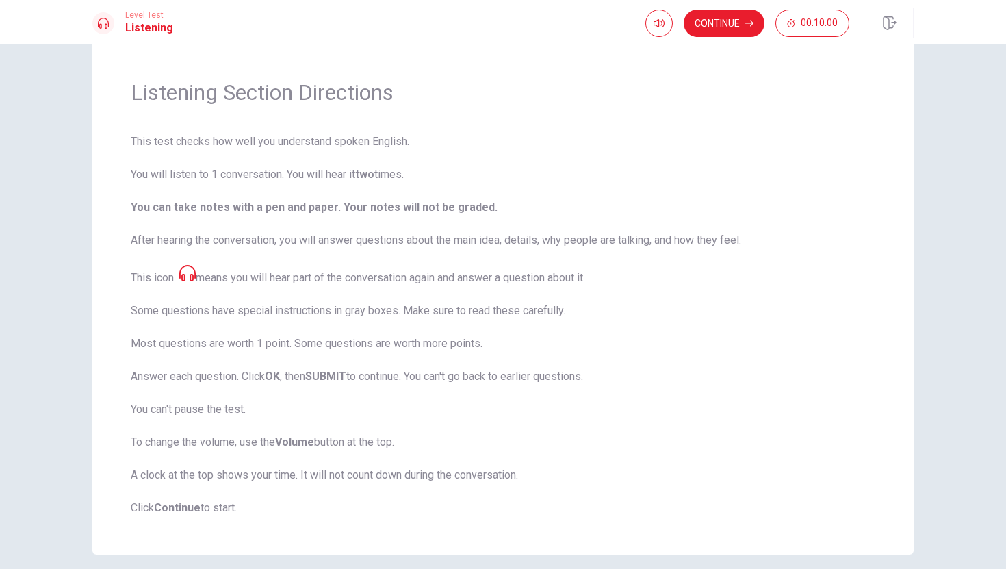
scroll to position [56, 0]
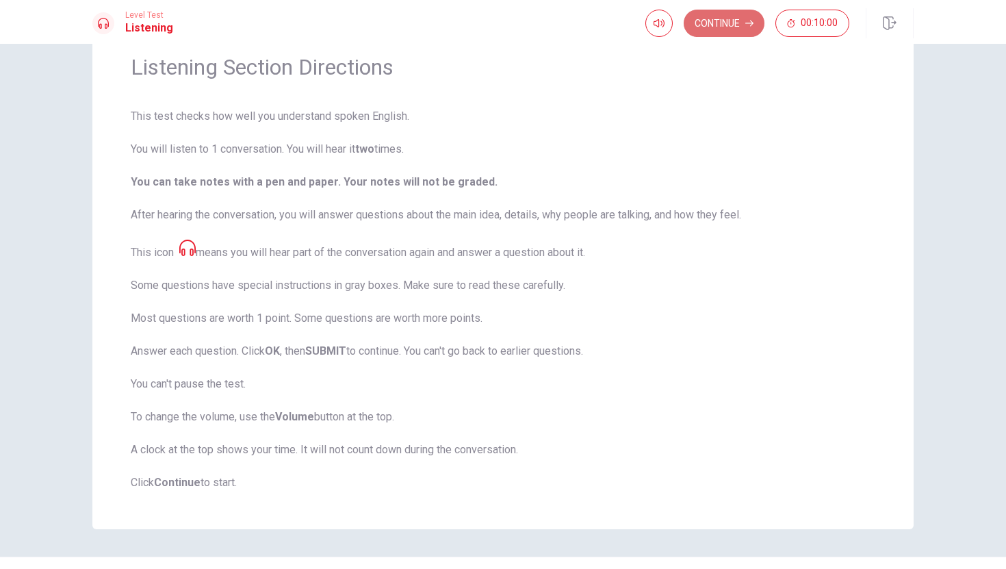
click at [718, 30] on button "Continue" at bounding box center [723, 23] width 81 height 27
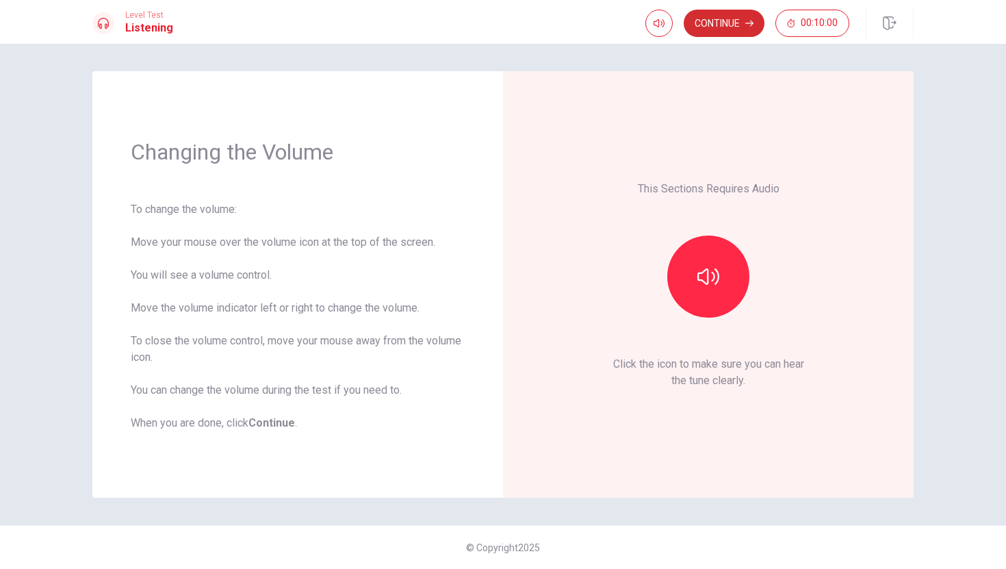
click at [718, 30] on button "Continue" at bounding box center [723, 23] width 81 height 27
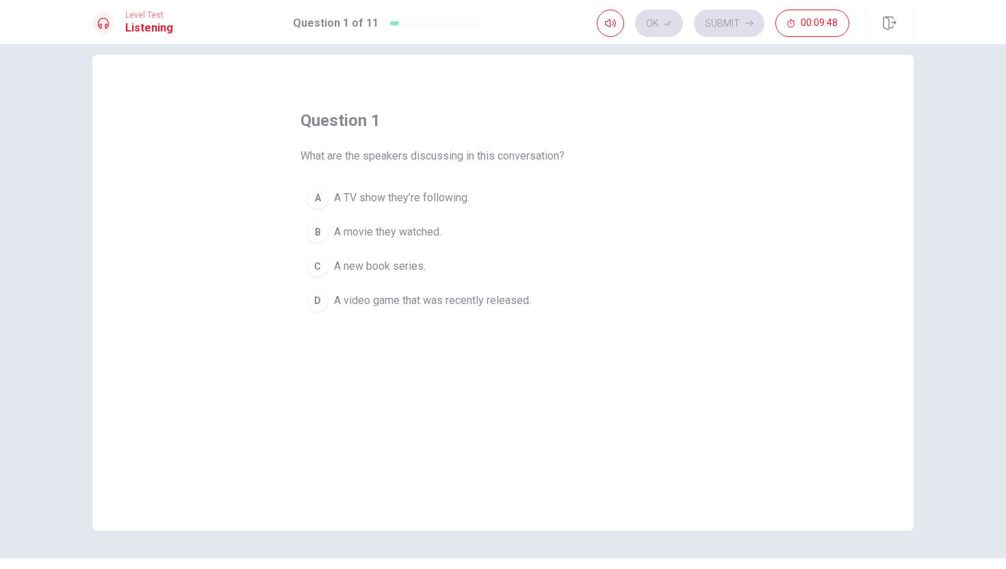
scroll to position [18, 0]
click at [317, 292] on div "D" at bounding box center [318, 299] width 22 height 22
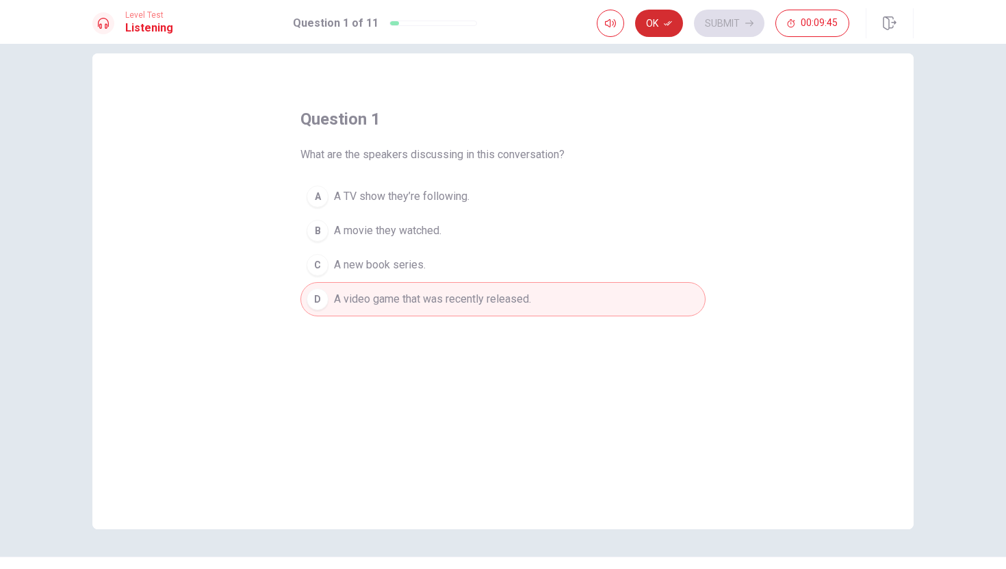
click at [665, 20] on icon "button" at bounding box center [668, 23] width 8 height 8
click at [725, 31] on button "Submit" at bounding box center [729, 23] width 70 height 27
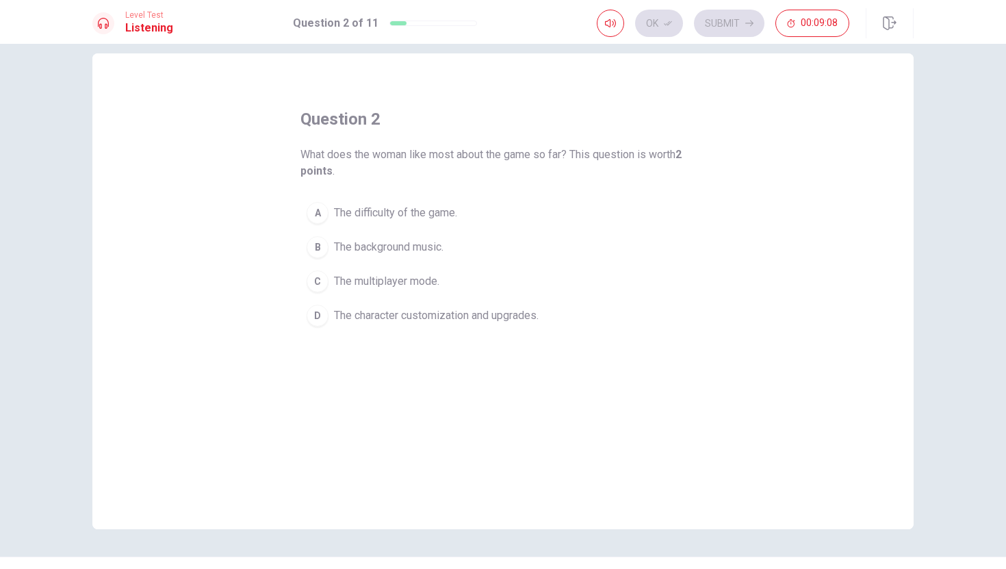
click at [326, 217] on div "A" at bounding box center [318, 213] width 22 height 22
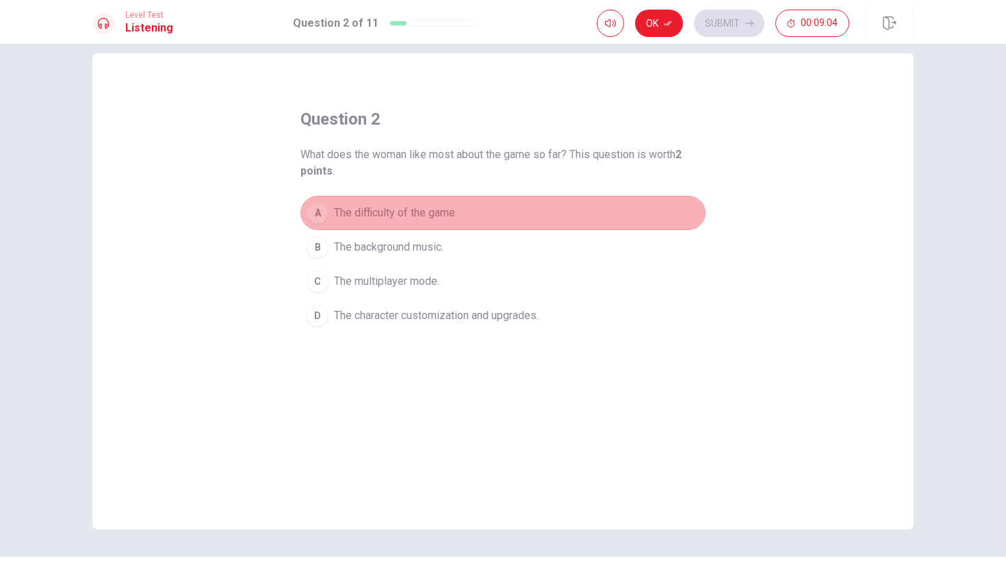
click at [334, 205] on span "The difficulty of the game." at bounding box center [395, 213] width 123 height 16
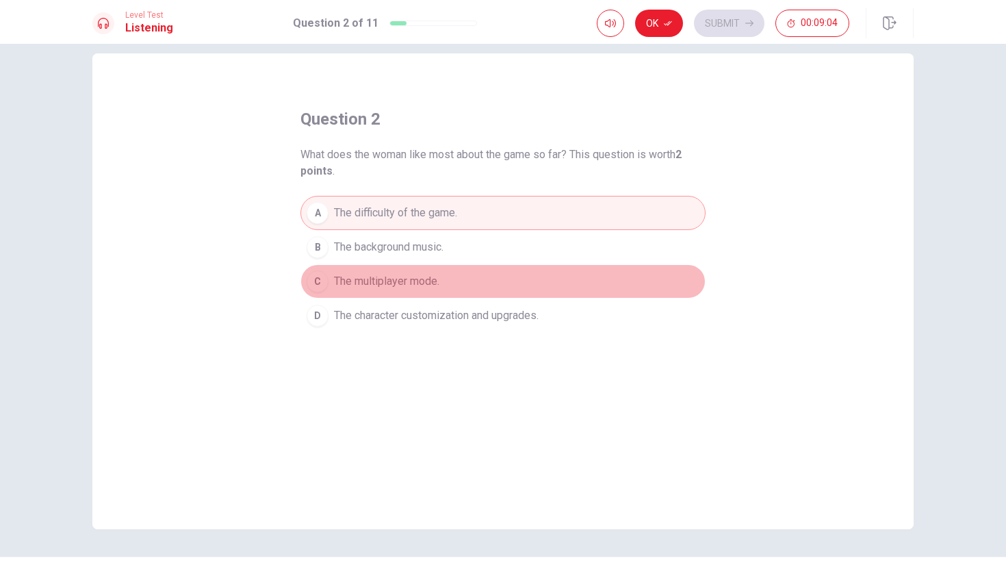
click at [320, 296] on button "C The multiplayer mode." at bounding box center [502, 281] width 405 height 34
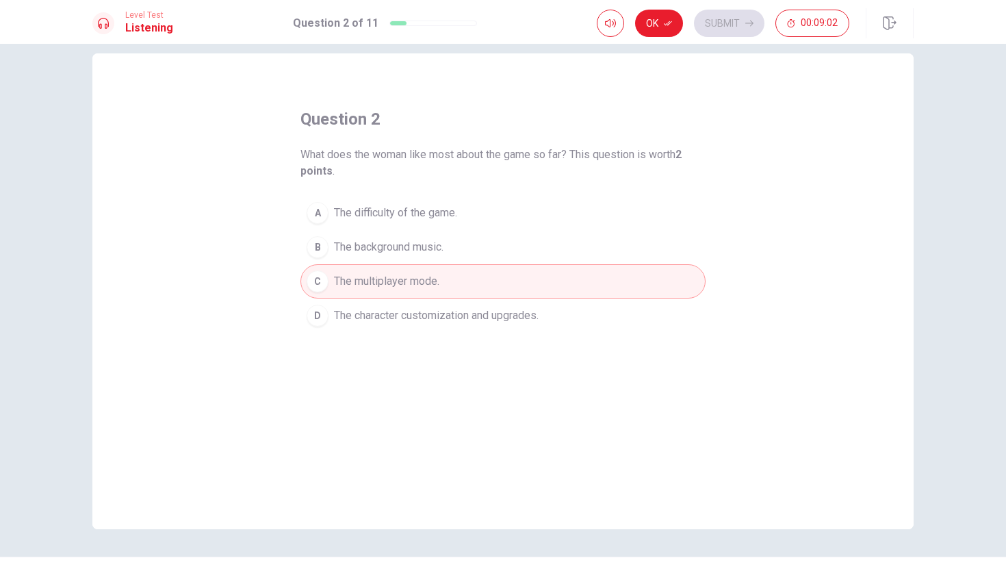
click at [324, 319] on div "D" at bounding box center [318, 315] width 22 height 22
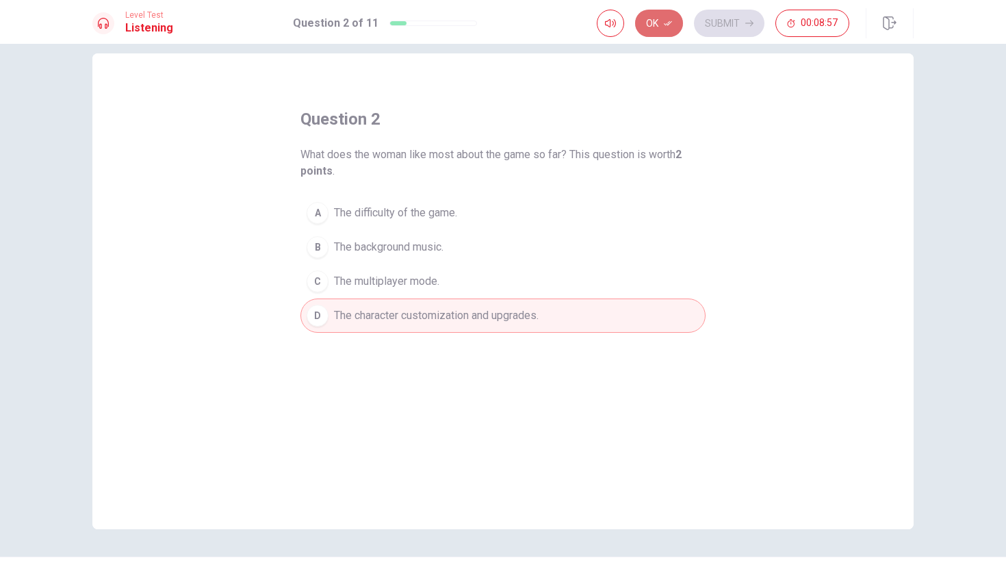
click at [665, 31] on button "Ok" at bounding box center [659, 23] width 48 height 27
click at [702, 27] on button "Submit" at bounding box center [729, 23] width 70 height 27
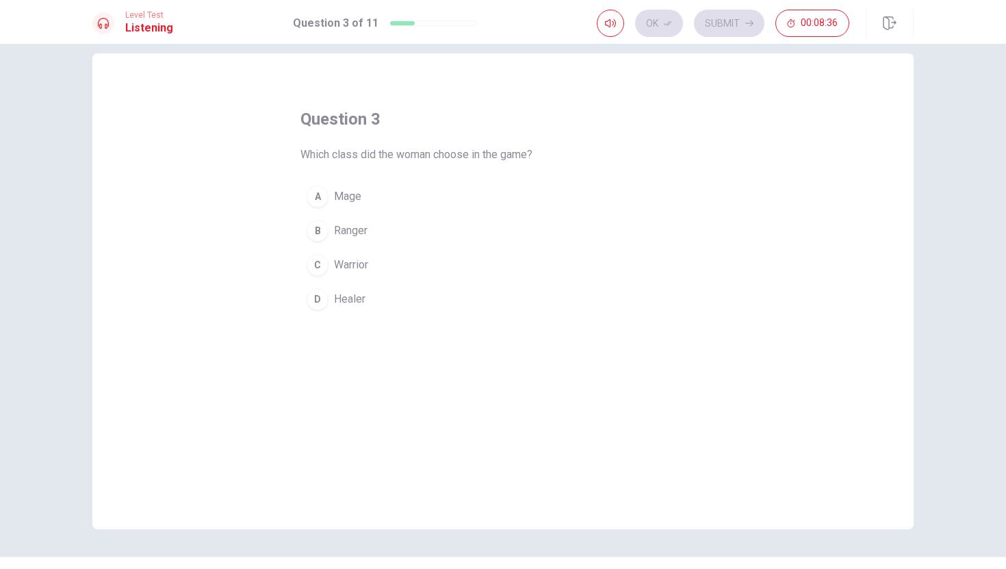
click at [351, 254] on button "C Warrior" at bounding box center [502, 265] width 405 height 34
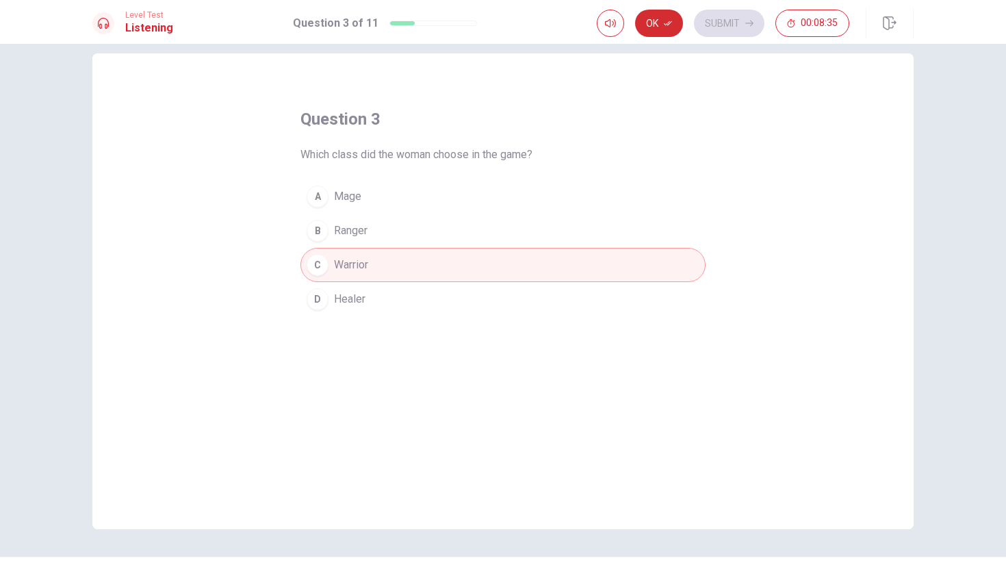
click at [672, 23] on button "Ok" at bounding box center [659, 23] width 48 height 27
click at [720, 23] on button "Submit" at bounding box center [729, 23] width 70 height 27
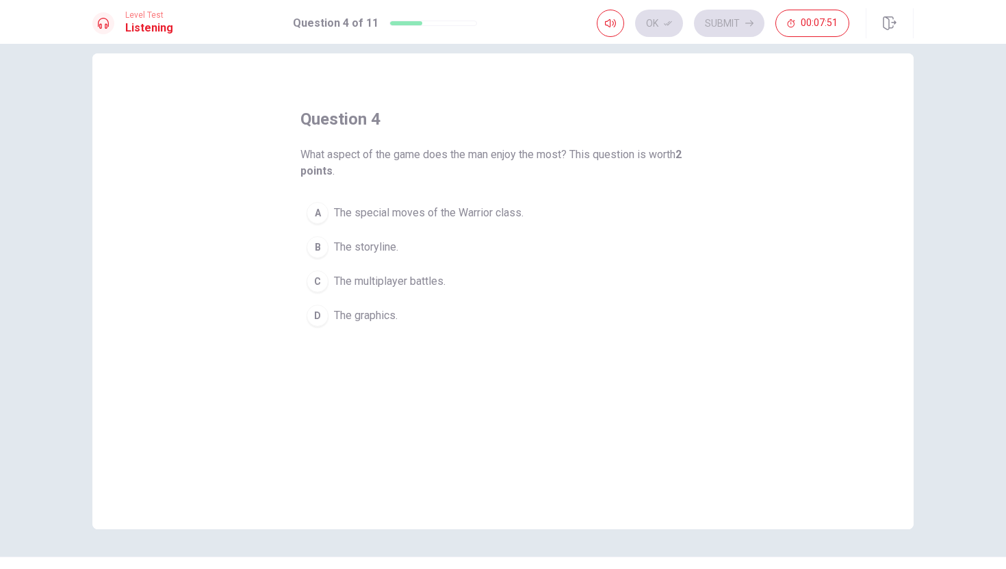
click at [345, 215] on span "The special moves of the Warrior class." at bounding box center [429, 213] width 190 height 16
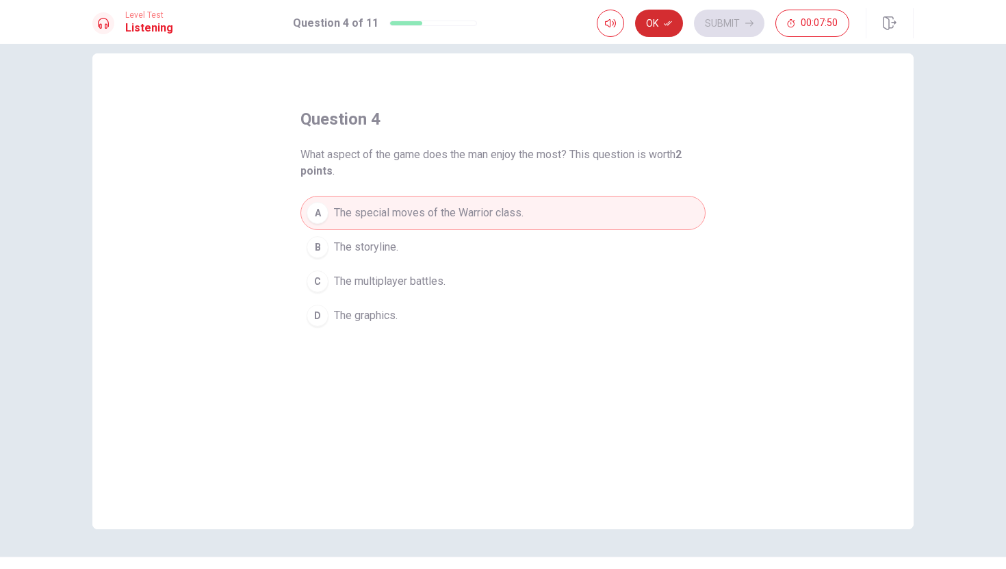
click at [668, 29] on button "Ok" at bounding box center [659, 23] width 48 height 27
click at [725, 15] on button "Submit" at bounding box center [729, 23] width 70 height 27
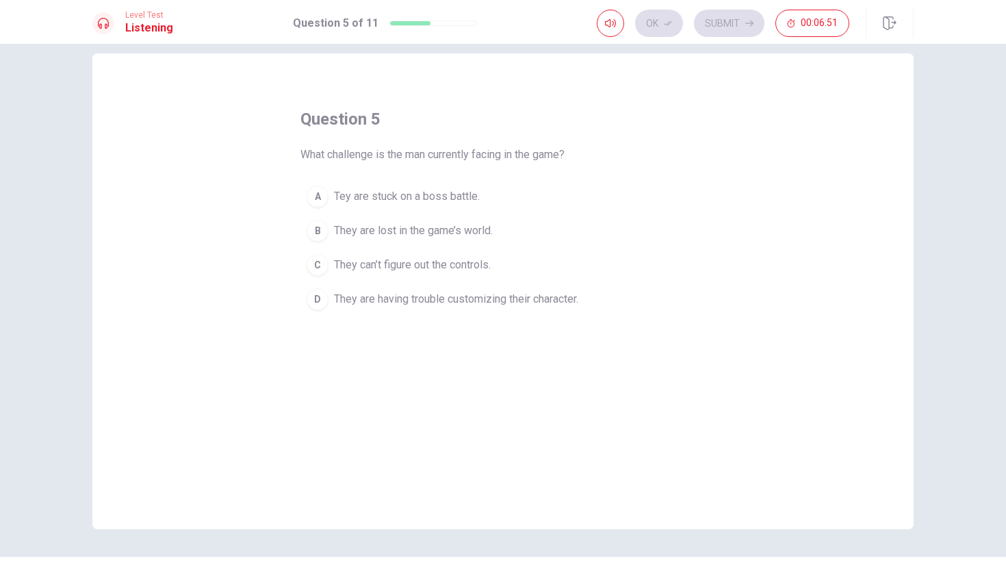
click at [375, 193] on span "Tey are stuck on a boss battle." at bounding box center [407, 196] width 146 height 16
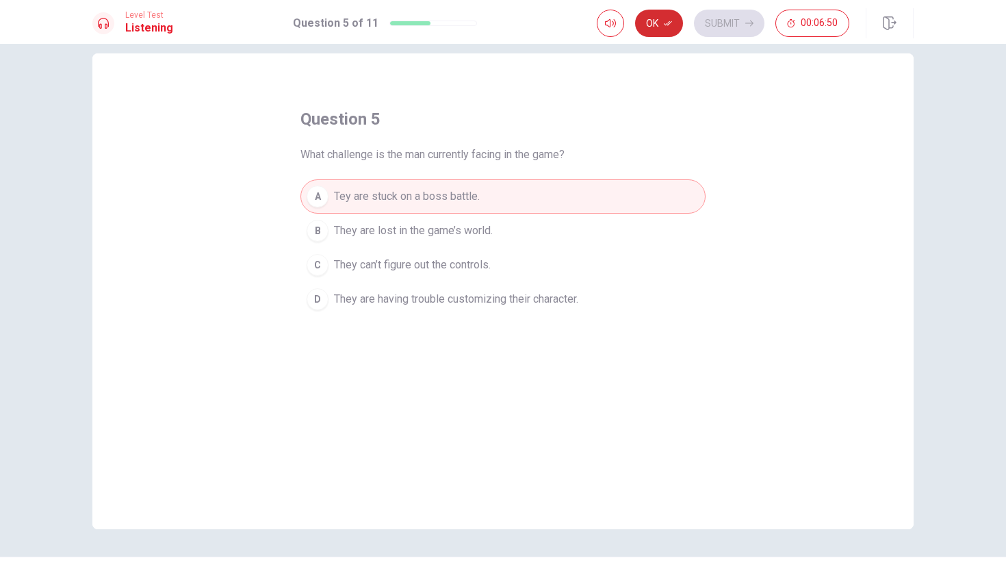
click at [666, 29] on button "Ok" at bounding box center [659, 23] width 48 height 27
click at [716, 23] on button "Submit" at bounding box center [729, 23] width 70 height 27
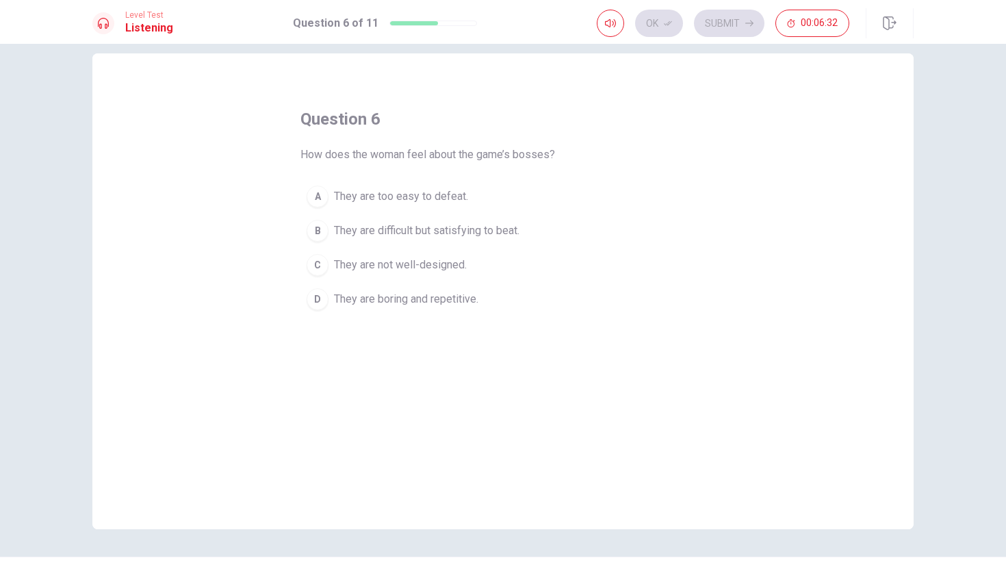
click at [350, 233] on span "They are difficult but satisfying to beat." at bounding box center [426, 230] width 185 height 16
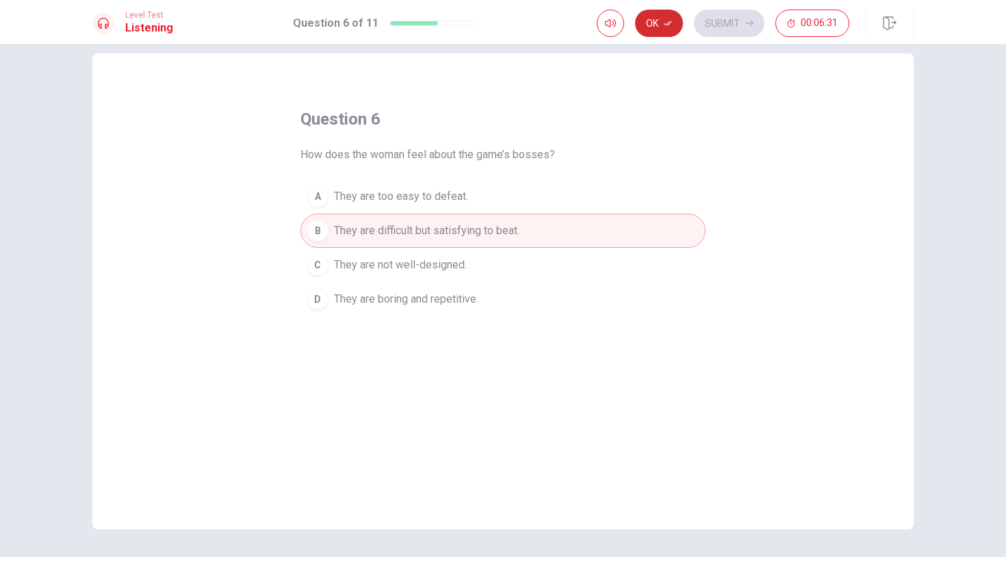
click at [670, 25] on icon "button" at bounding box center [668, 23] width 8 height 8
click at [718, 29] on button "Submit" at bounding box center [729, 23] width 70 height 27
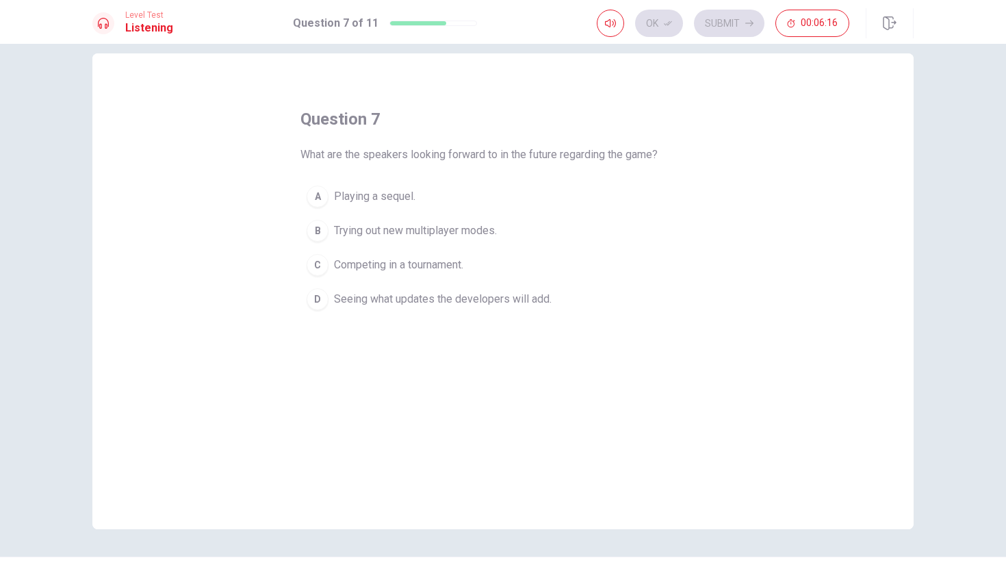
click at [389, 203] on span "Playing a sequel." at bounding box center [374, 196] width 81 height 16
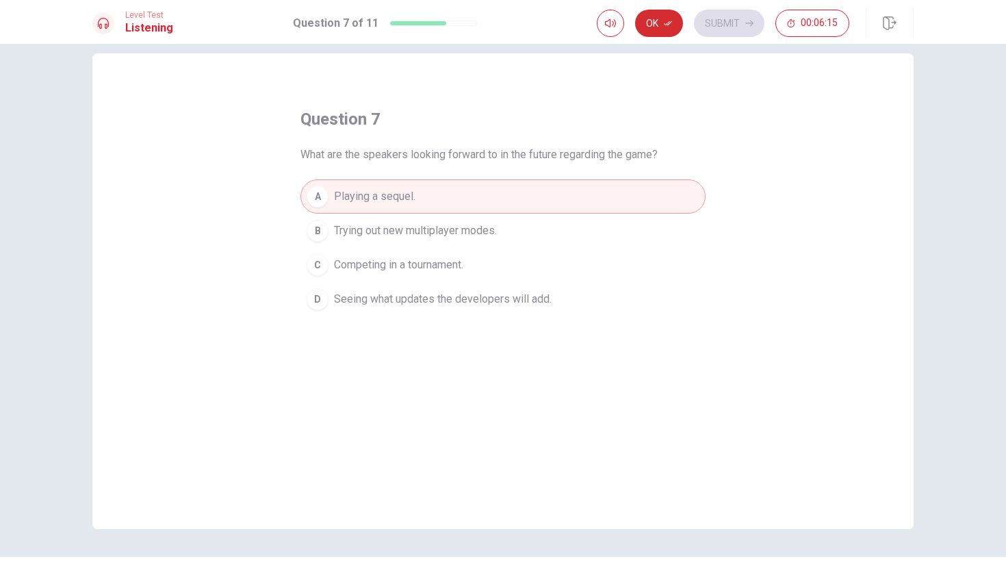
click at [668, 33] on button "Ok" at bounding box center [659, 23] width 48 height 27
click at [736, 33] on button "Submit" at bounding box center [729, 23] width 70 height 27
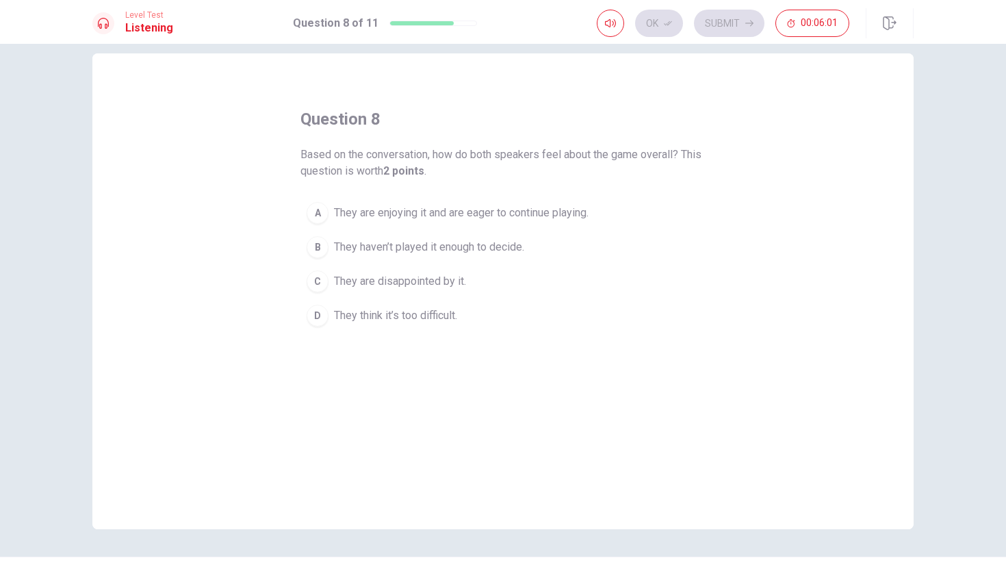
click at [466, 213] on span "They are enjoying it and are eager to continue playing." at bounding box center [461, 213] width 255 height 16
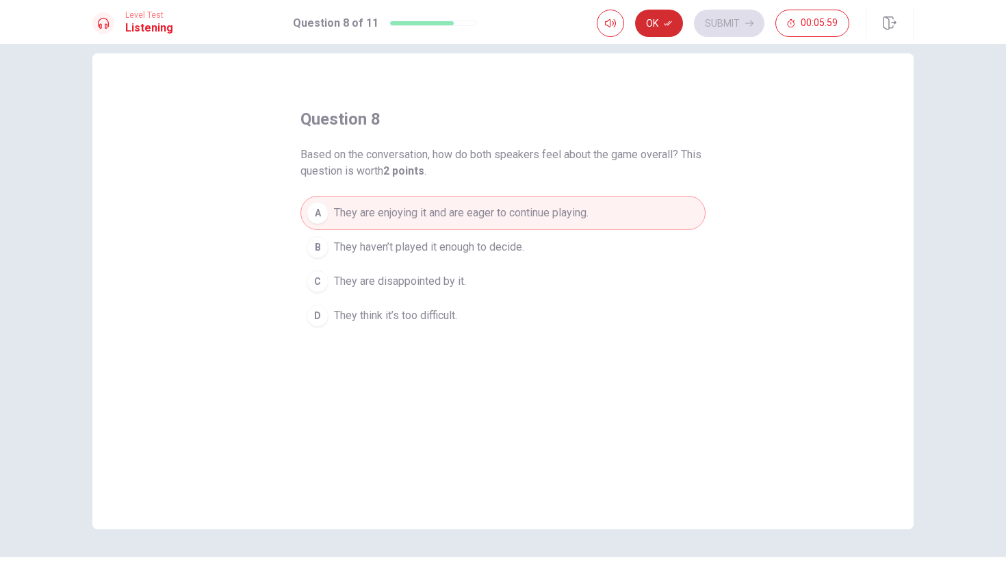
click at [669, 26] on icon "button" at bounding box center [668, 23] width 8 height 8
click at [704, 24] on button "Submit" at bounding box center [729, 23] width 70 height 27
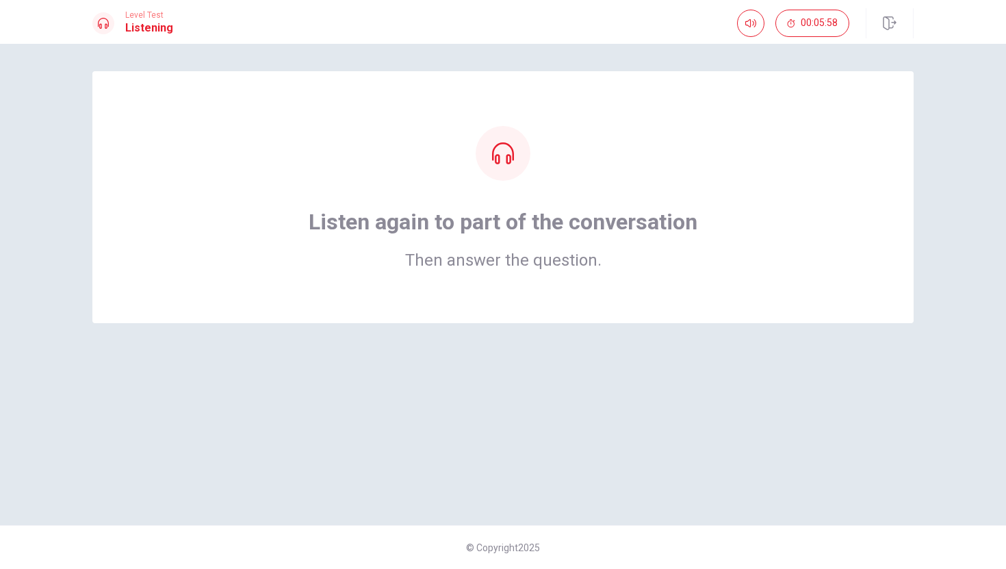
scroll to position [0, 0]
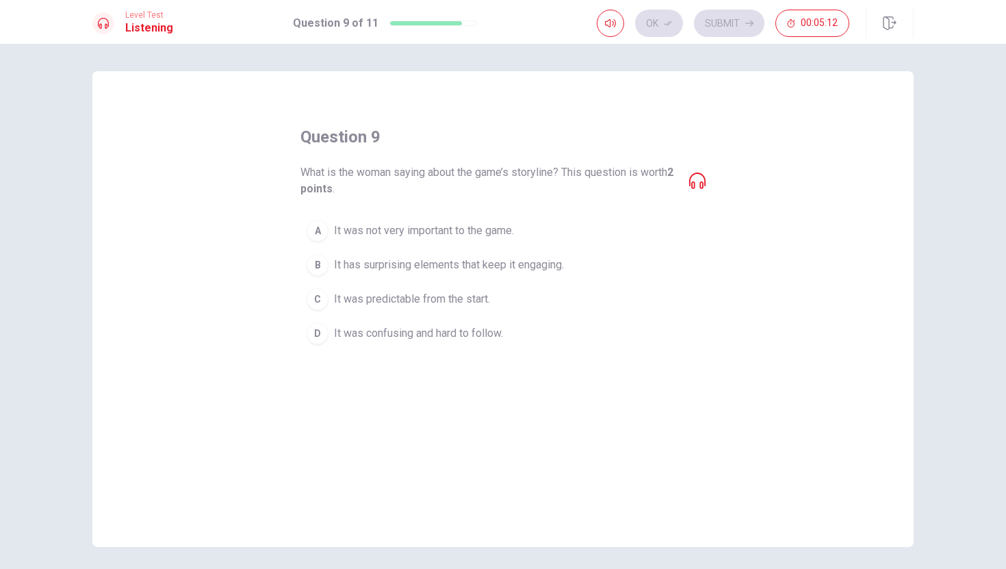
click at [367, 271] on span "It has surprising elements that keep it engaging." at bounding box center [449, 265] width 230 height 16
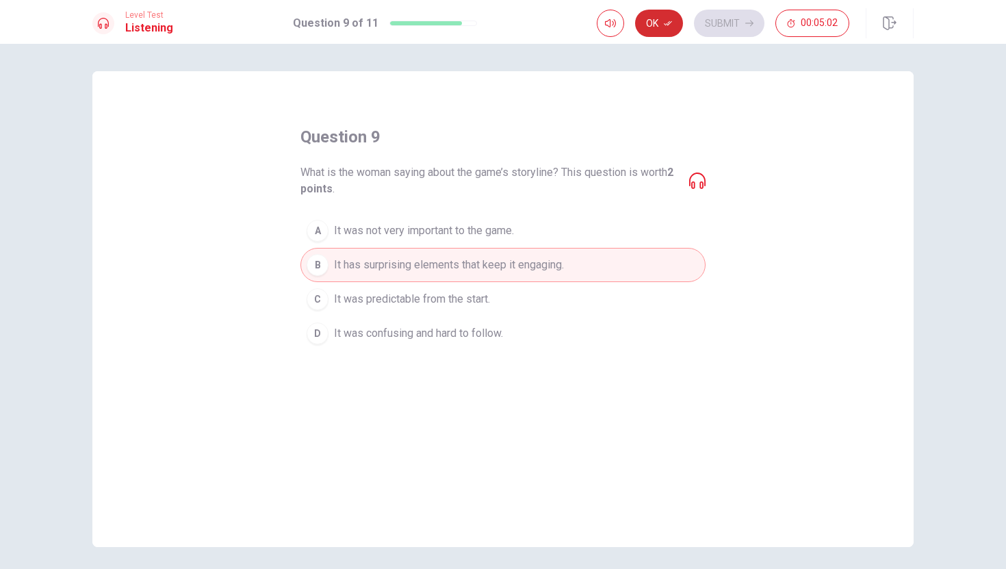
click at [649, 29] on button "Ok" at bounding box center [659, 23] width 48 height 27
click at [712, 19] on button "Submit" at bounding box center [729, 23] width 70 height 27
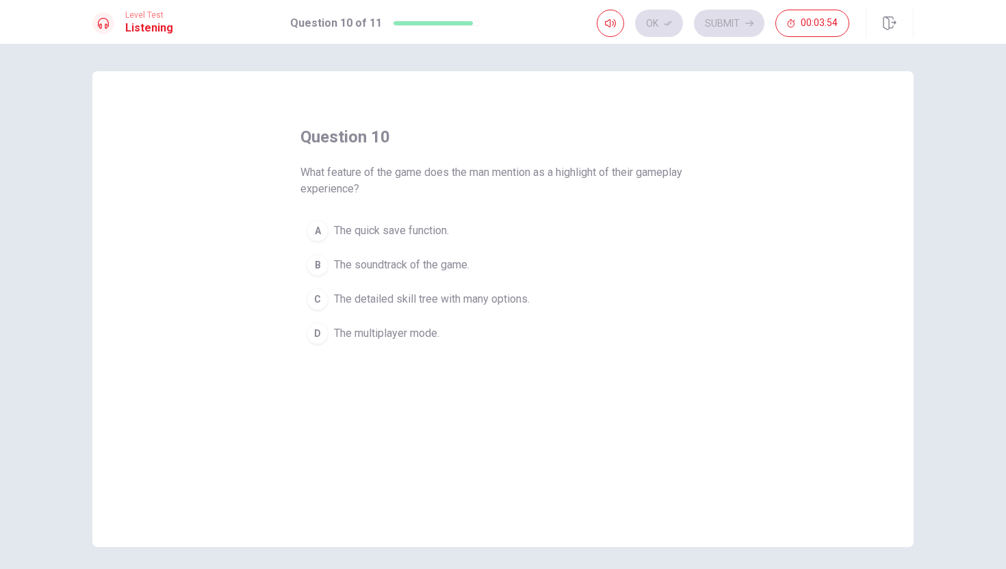
click at [408, 317] on button "D The multiplayer mode." at bounding box center [502, 333] width 405 height 34
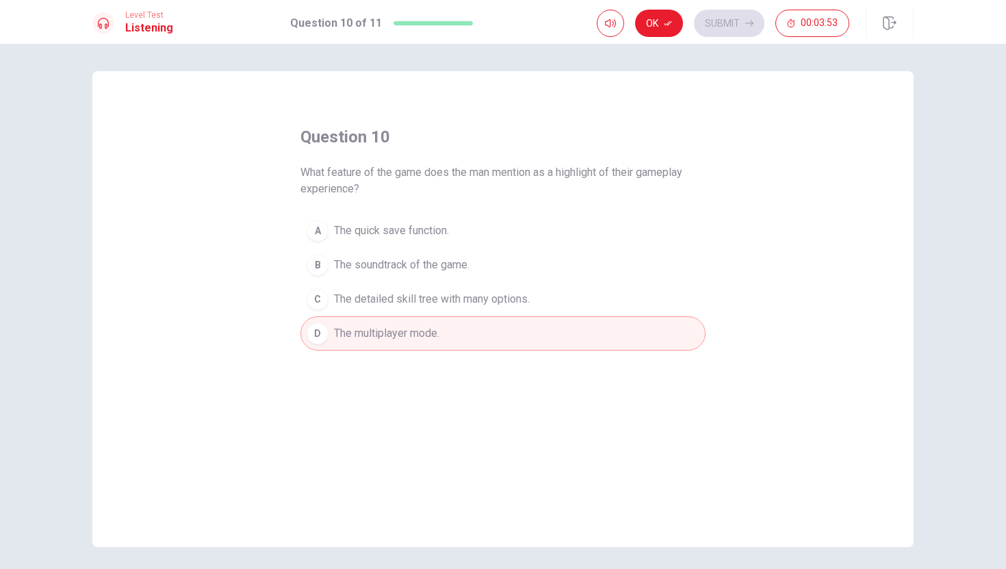
click at [415, 298] on span "The detailed skill tree with many options." at bounding box center [432, 299] width 196 height 16
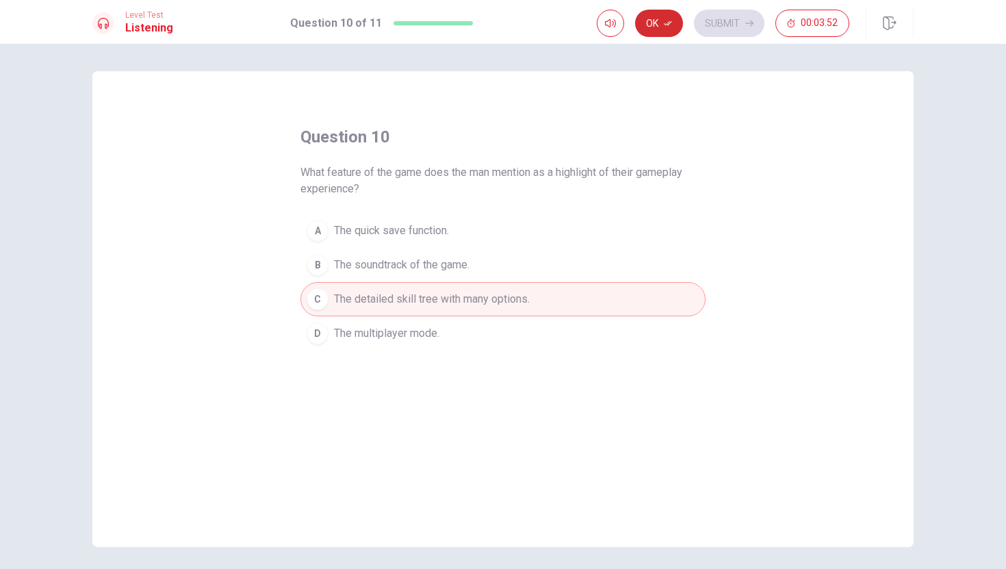
click at [679, 16] on button "Ok" at bounding box center [659, 23] width 48 height 27
click at [720, 24] on button "Submit" at bounding box center [729, 23] width 70 height 27
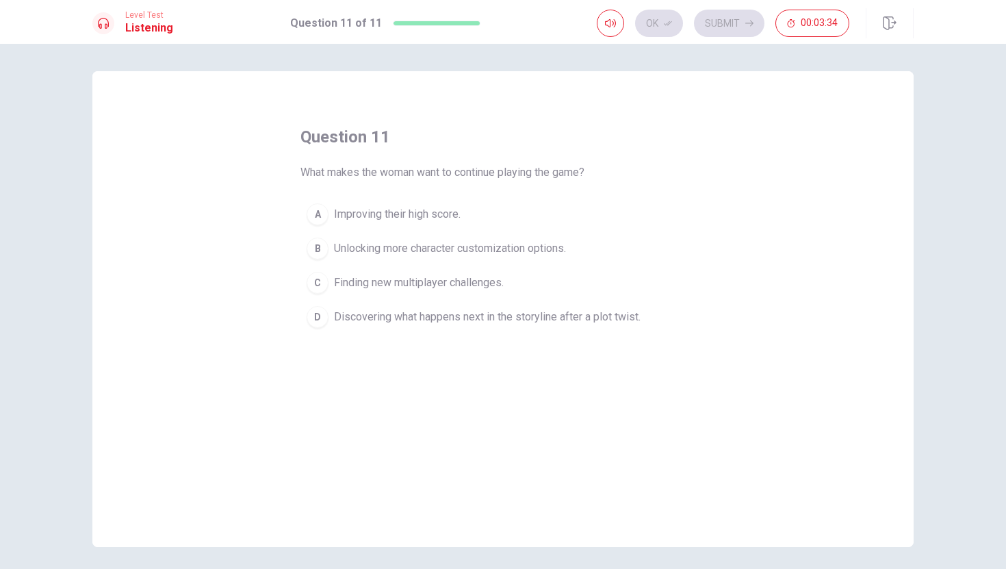
click at [591, 311] on span "Discovering what happens next in the storyline after a plot twist." at bounding box center [487, 317] width 307 height 16
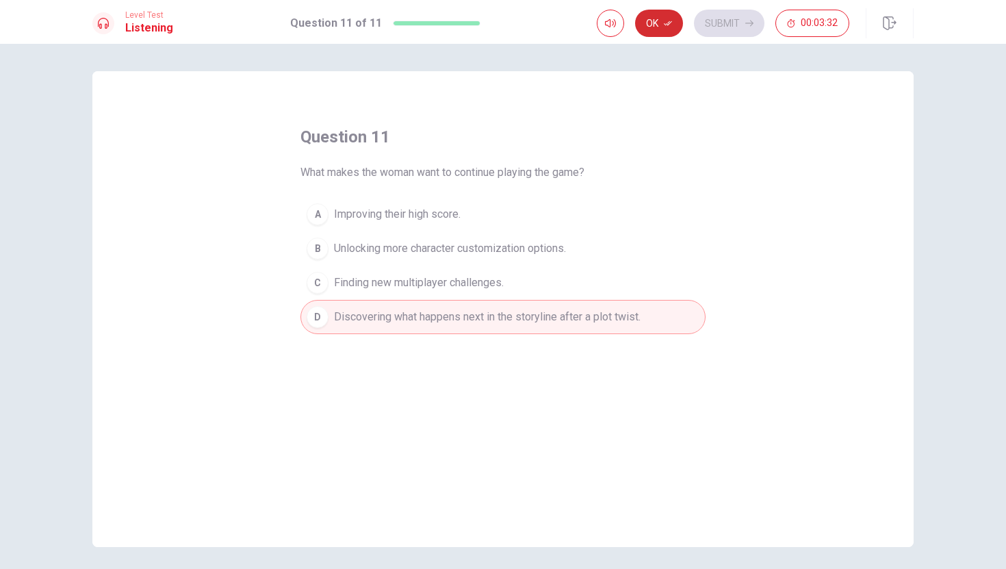
click at [662, 26] on button "Ok" at bounding box center [659, 23] width 48 height 27
click at [742, 24] on button "Submit" at bounding box center [729, 23] width 70 height 27
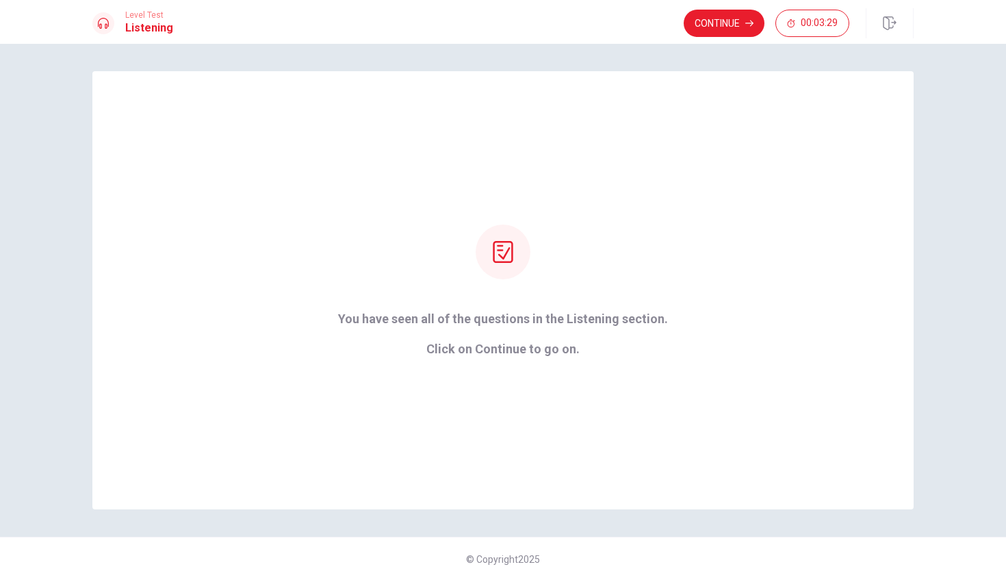
click at [742, 24] on button "Continue" at bounding box center [723, 23] width 81 height 27
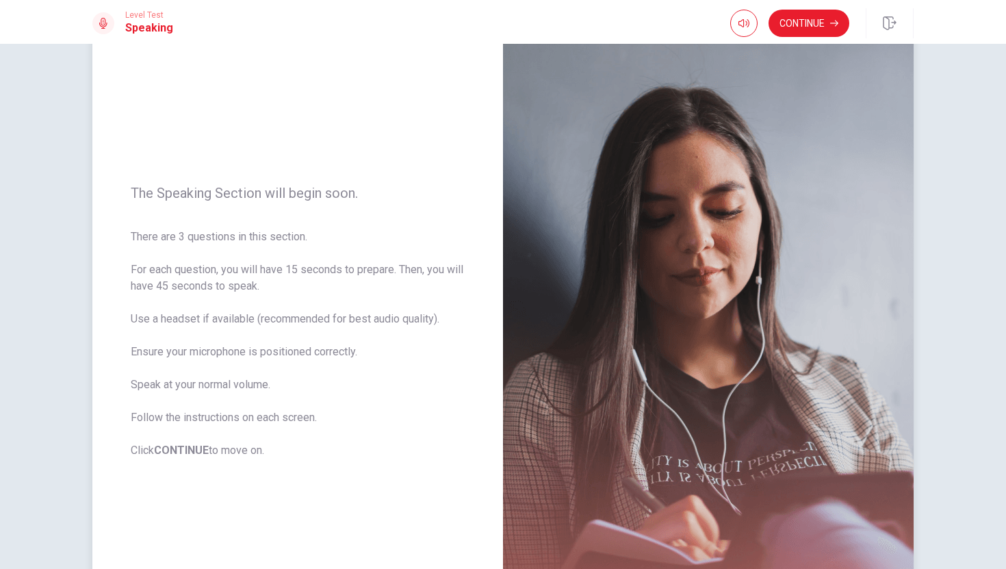
scroll to position [49, 0]
click at [818, 13] on button "Continue" at bounding box center [808, 23] width 81 height 27
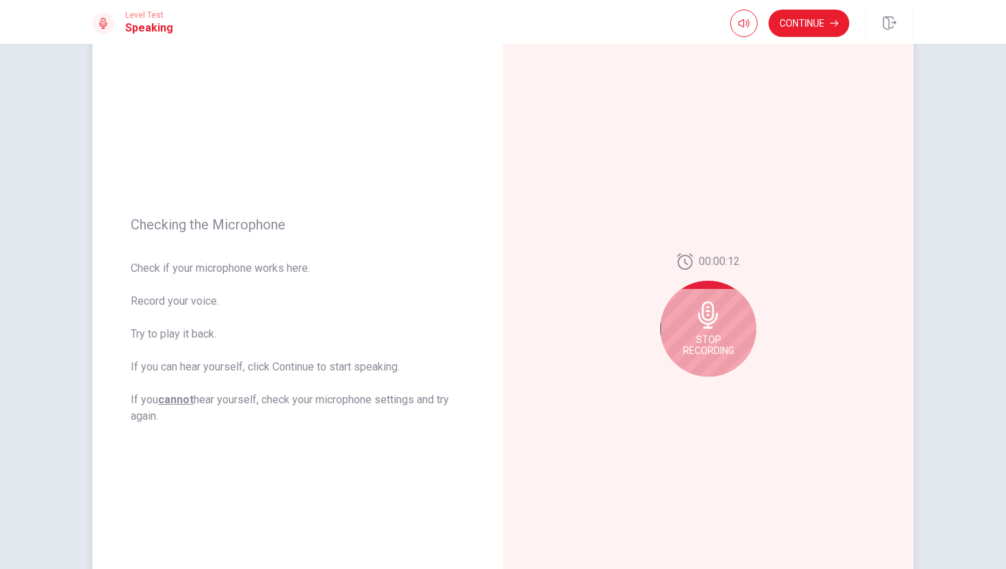
click at [719, 287] on div "Stop Recording" at bounding box center [708, 329] width 96 height 96
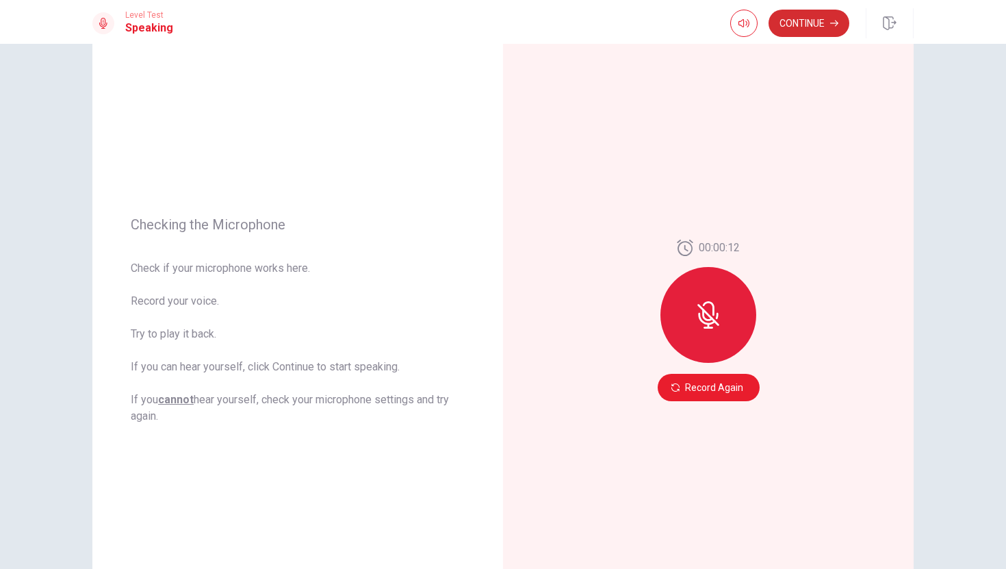
click at [799, 33] on button "Continue" at bounding box center [808, 23] width 81 height 27
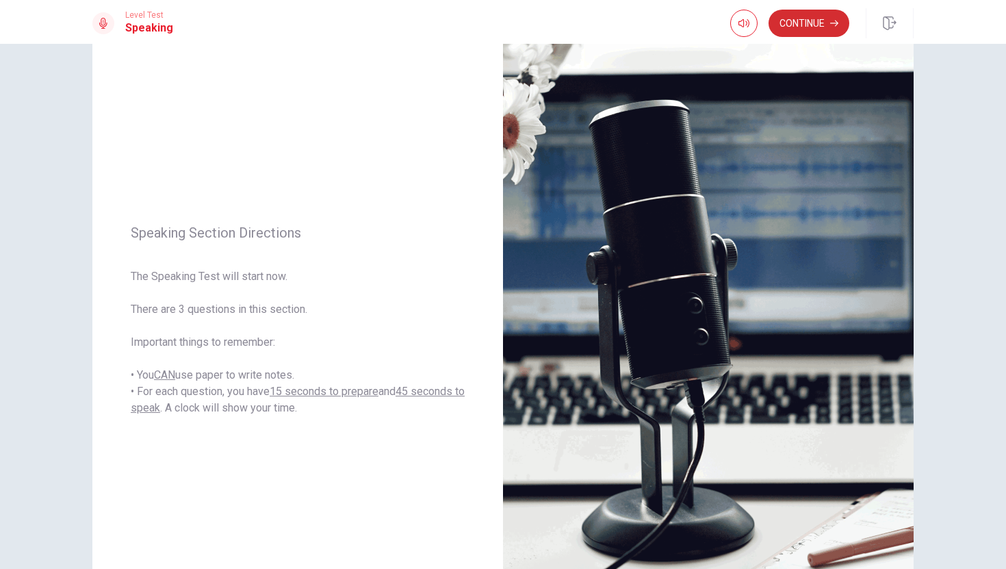
click at [799, 33] on button "Continue" at bounding box center [808, 23] width 81 height 27
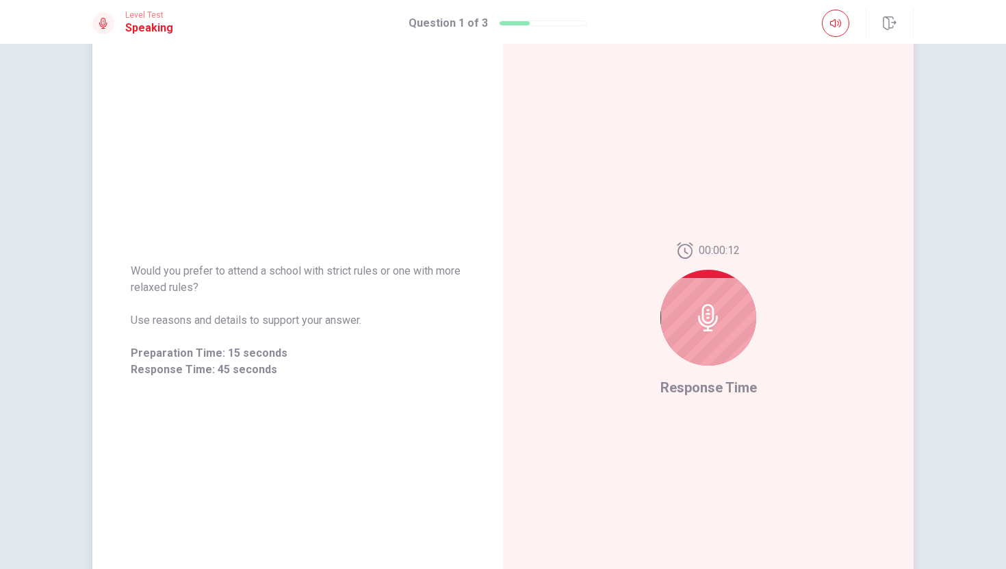
click at [709, 293] on div at bounding box center [708, 318] width 96 height 96
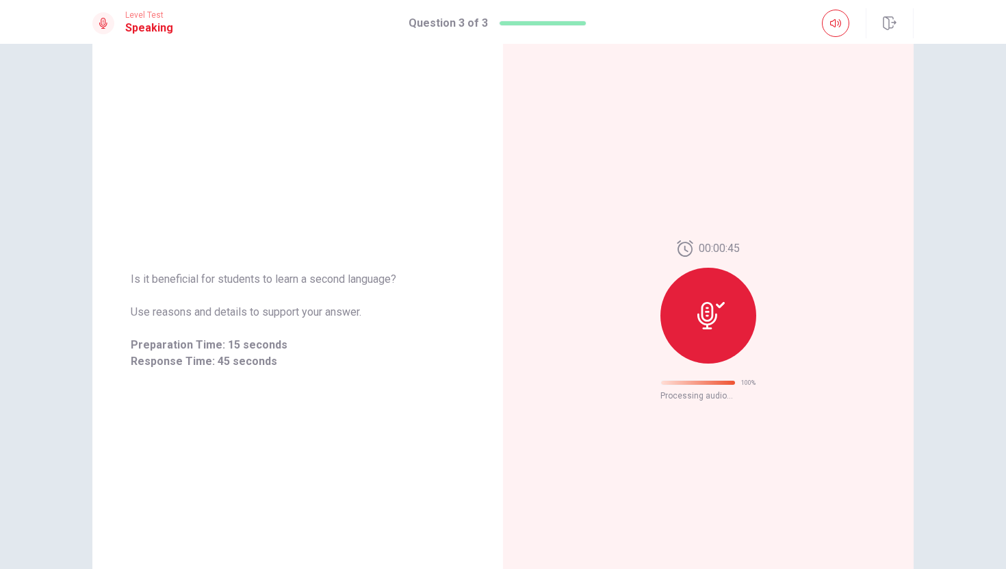
scroll to position [0, 0]
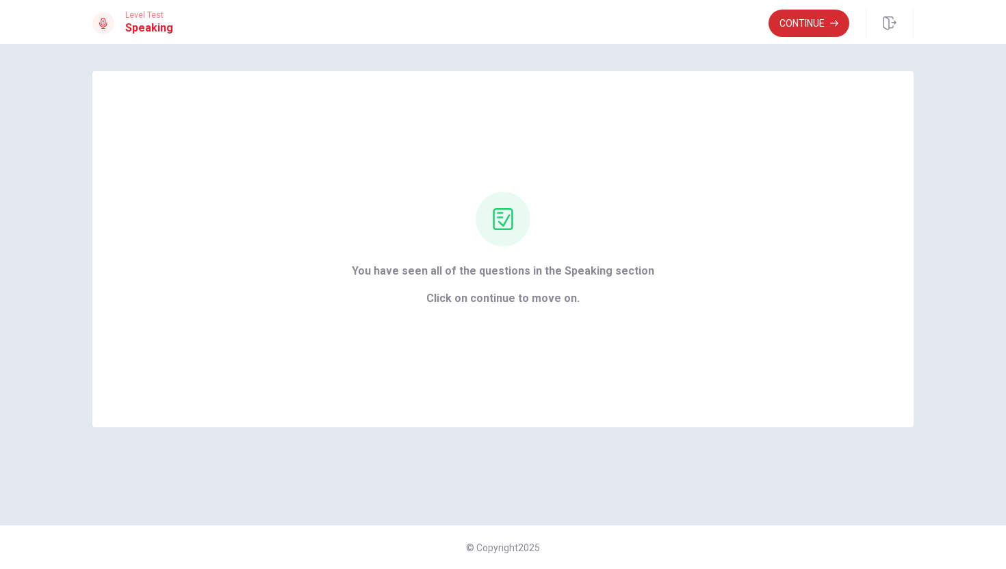
click at [803, 23] on button "Continue" at bounding box center [808, 23] width 81 height 27
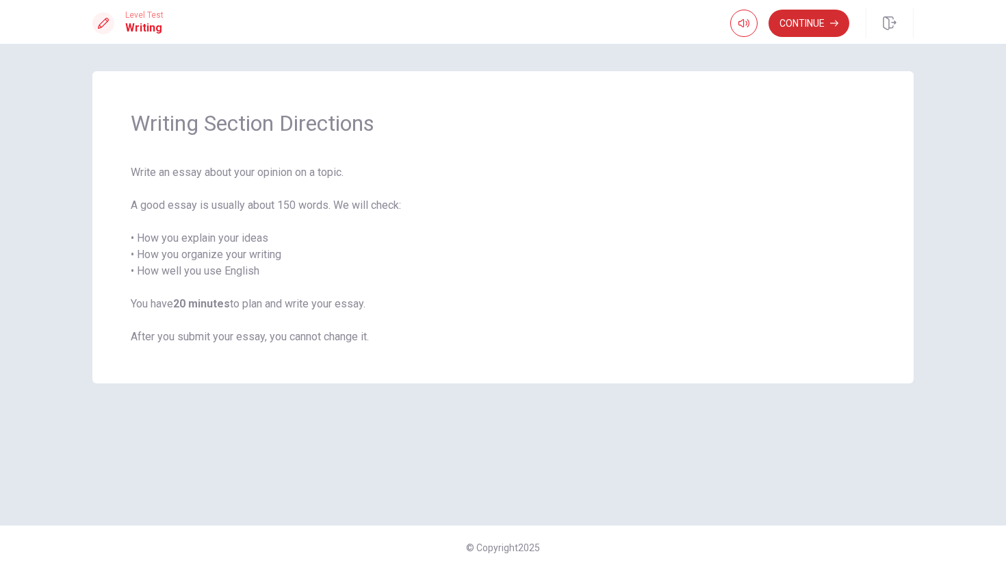
click at [803, 23] on button "Continue" at bounding box center [808, 23] width 81 height 27
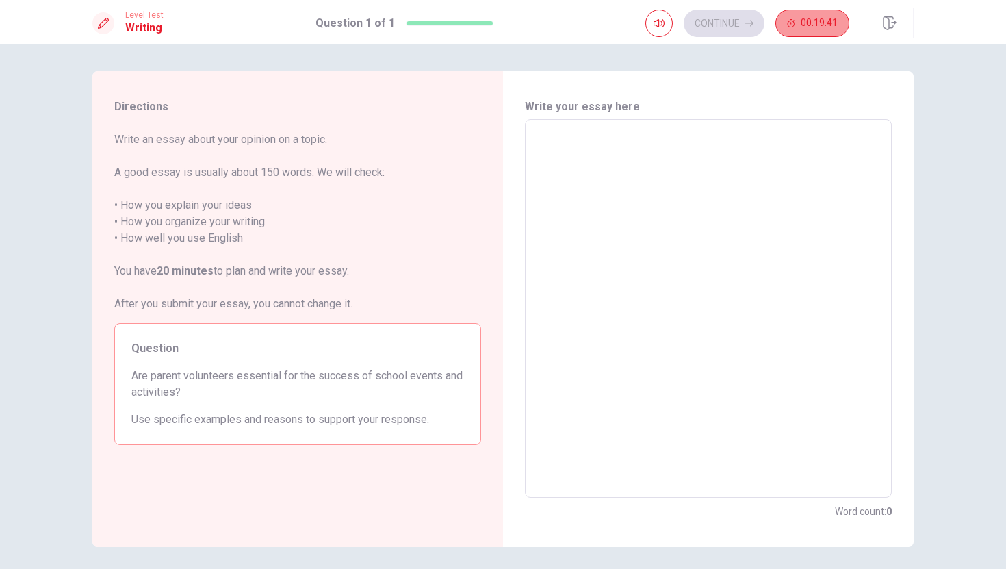
click at [818, 25] on span "00:19:41" at bounding box center [818, 23] width 37 height 11
click at [842, 24] on button "button" at bounding box center [835, 23] width 27 height 27
click at [734, 24] on div "Continue 00:19:38" at bounding box center [747, 23] width 204 height 27
click at [629, 212] on textarea at bounding box center [708, 309] width 348 height 356
type textarea "j"
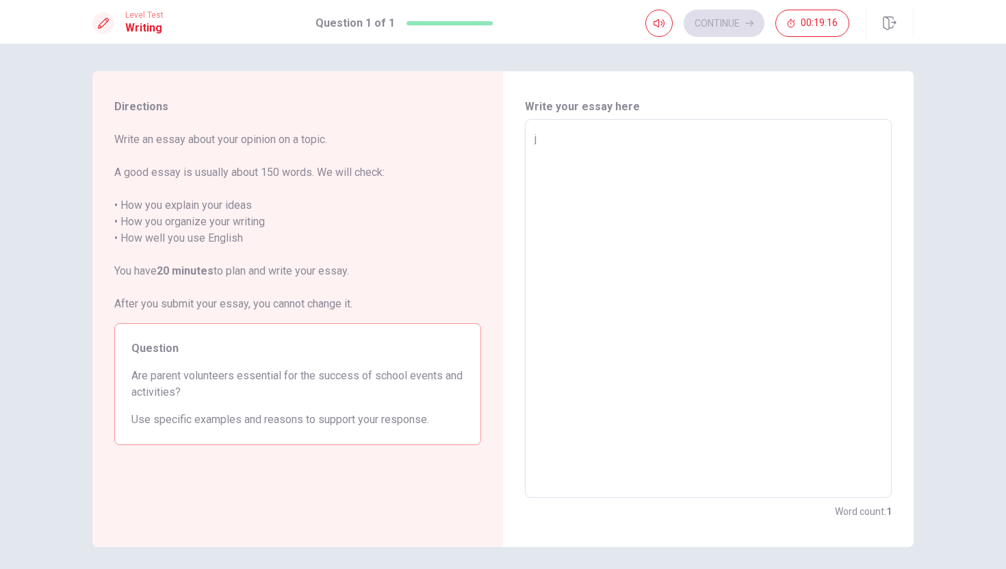
type textarea "x"
type textarea "I"
type textarea "x"
type textarea "I"
type textarea "x"
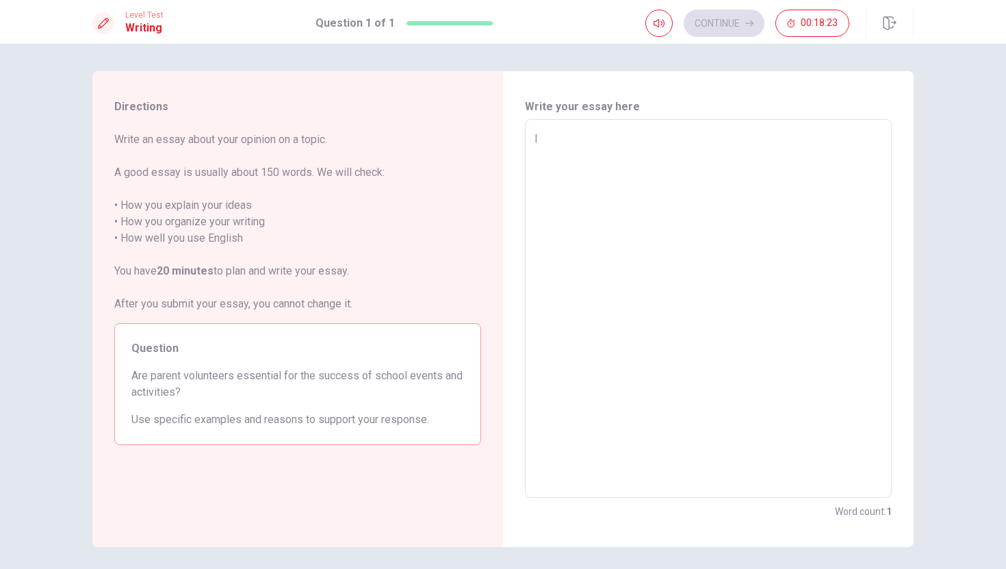
type textarea "I t"
type textarea "x"
type textarea "I th"
type textarea "x"
type textarea "I thi"
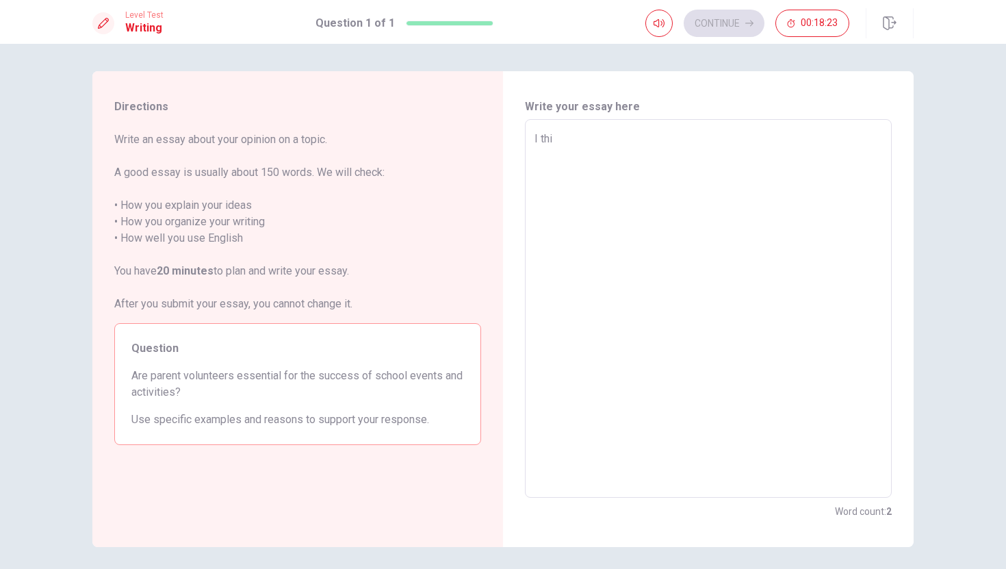
type textarea "x"
type textarea "I thin"
type textarea "x"
type textarea "I think"
type textarea "x"
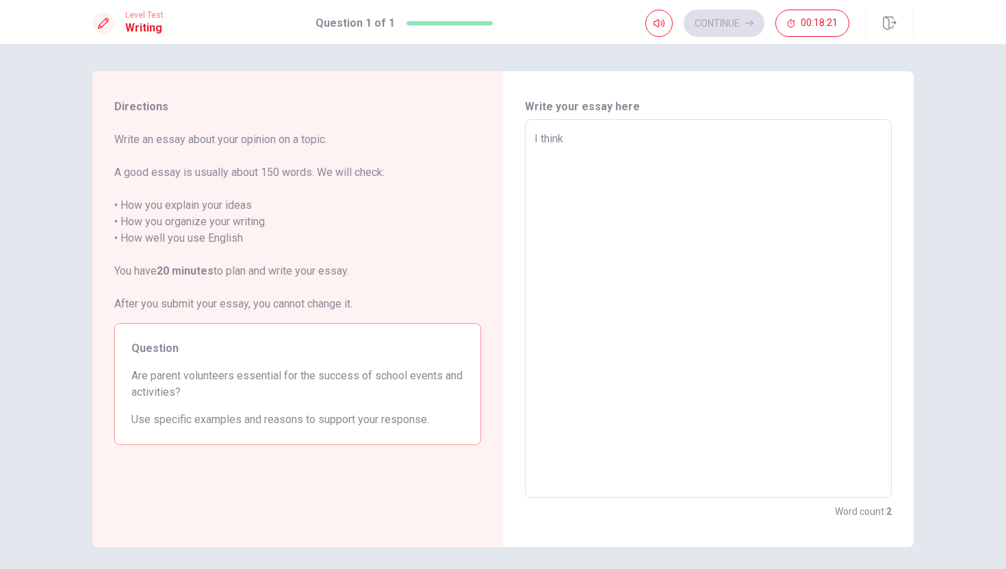
type textarea "I think"
type textarea "x"
type textarea "I think p"
type textarea "x"
type textarea "I think pa"
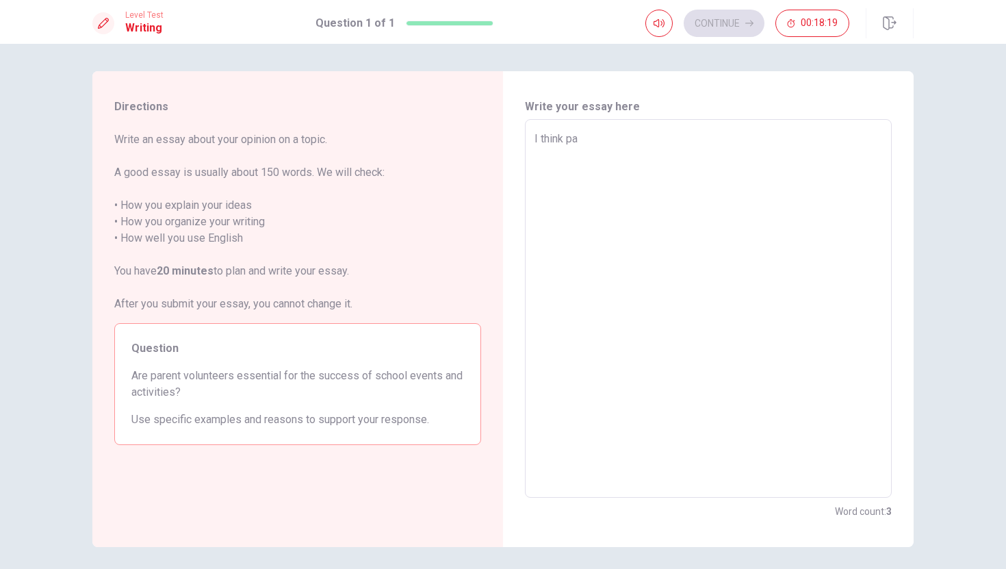
type textarea "x"
type textarea "I think par"
type textarea "x"
type textarea "I think pare"
type textarea "x"
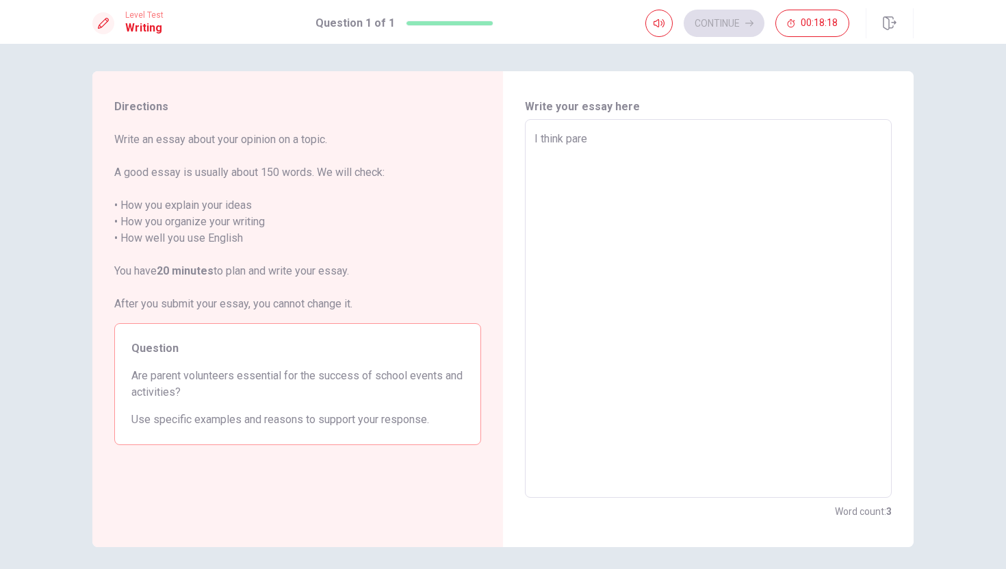
type textarea "I think paren"
type textarea "x"
type textarea "I think parent"
type textarea "x"
type textarea "I think parent"
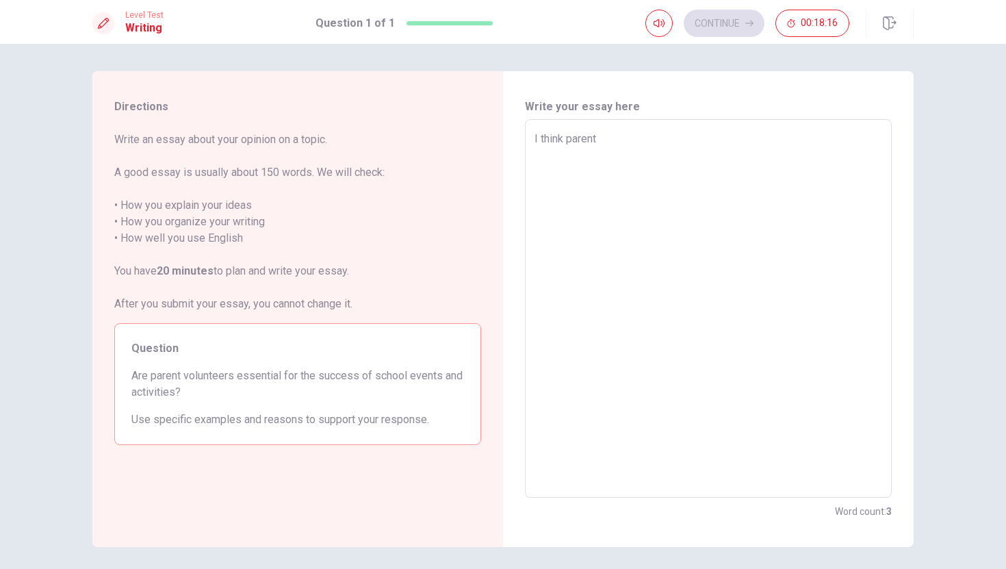
type textarea "x"
type textarea "I think parent v"
type textarea "x"
type textarea "I think parent vo"
type textarea "x"
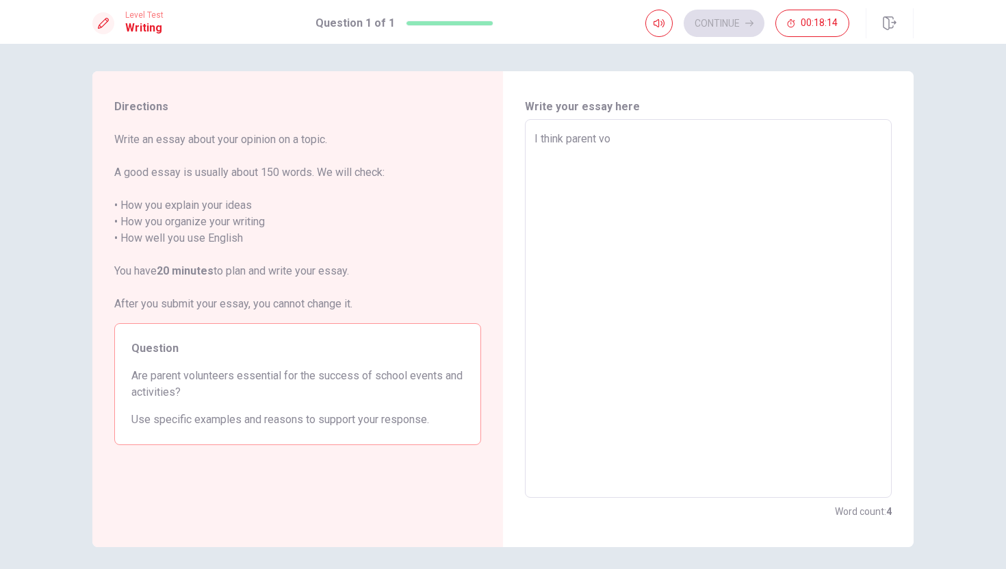
type textarea "I think parent vol"
type textarea "x"
type textarea "I think parent volu"
type textarea "x"
type textarea "I think parent volun"
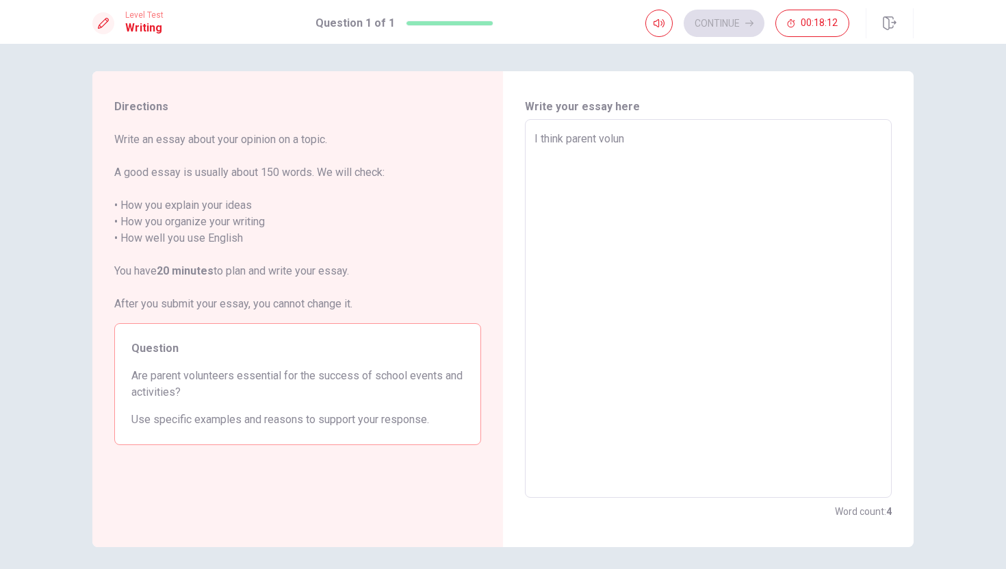
type textarea "x"
type textarea "I think parent volunt"
type textarea "x"
type textarea "I think parent volunte"
type textarea "x"
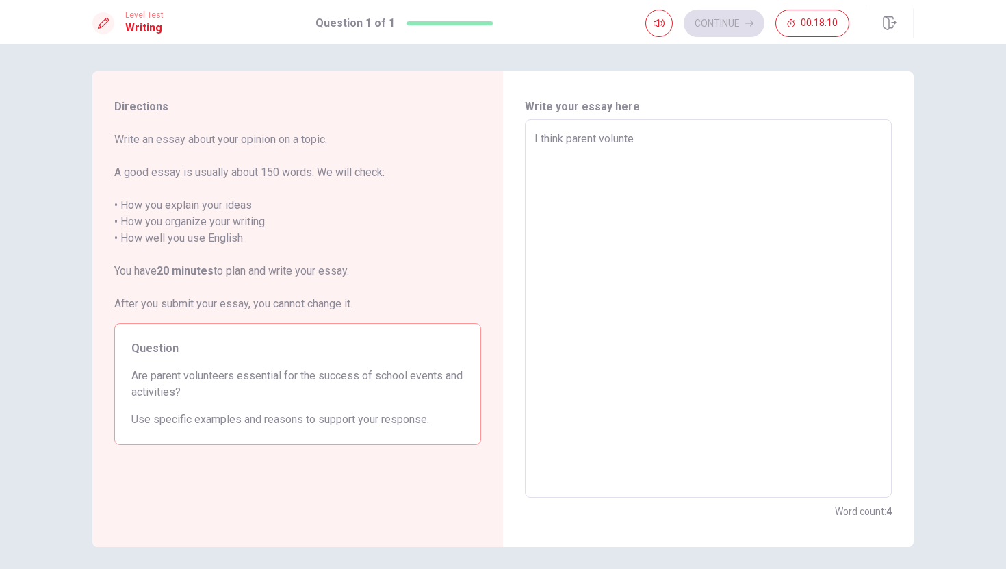
type textarea "I think parent voluntee"
type textarea "x"
type textarea "I think parent volunteer"
type textarea "x"
type textarea "I think parent volunteers"
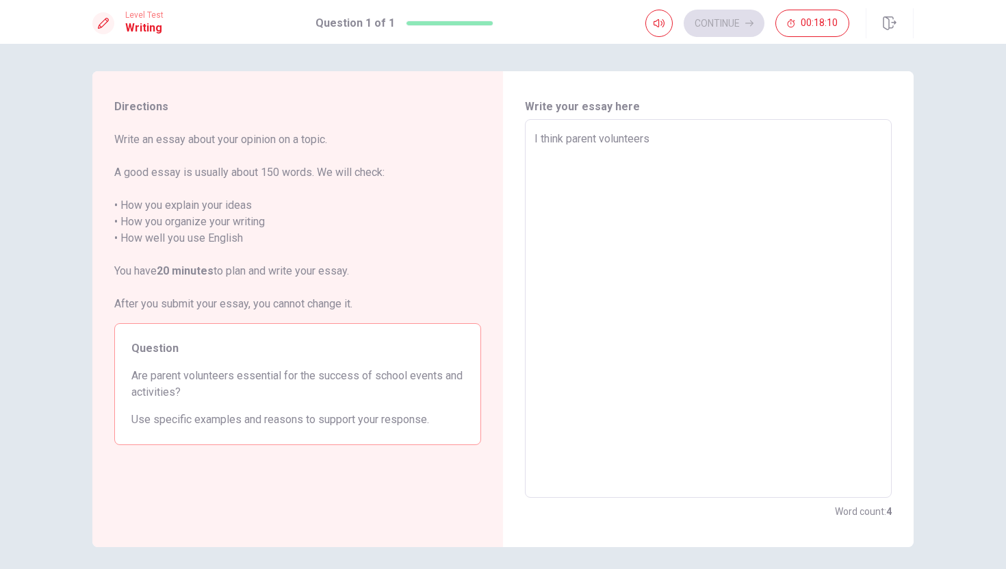
type textarea "x"
type textarea "I think parent volunteers"
type textarea "x"
type textarea "I think parent volunteers a"
type textarea "x"
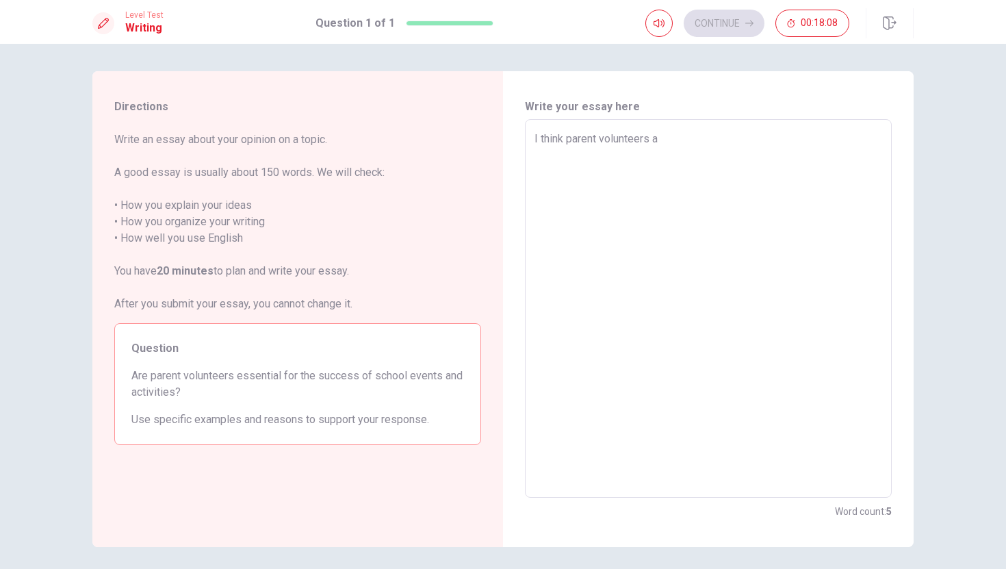
type textarea "I think parent volunteers ae"
type textarea "x"
type textarea "I think parent volunteers aer"
type textarea "x"
type textarea "I think parent volunteers aer"
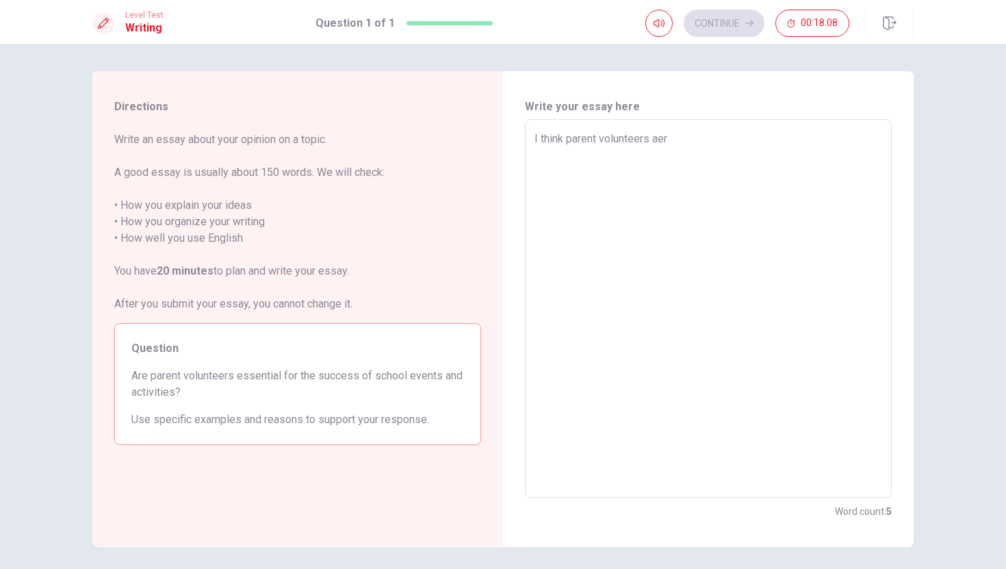
type textarea "x"
type textarea "I think parent volunteers aer v"
type textarea "x"
type textarea "I think parent volunteers aer ve"
type textarea "x"
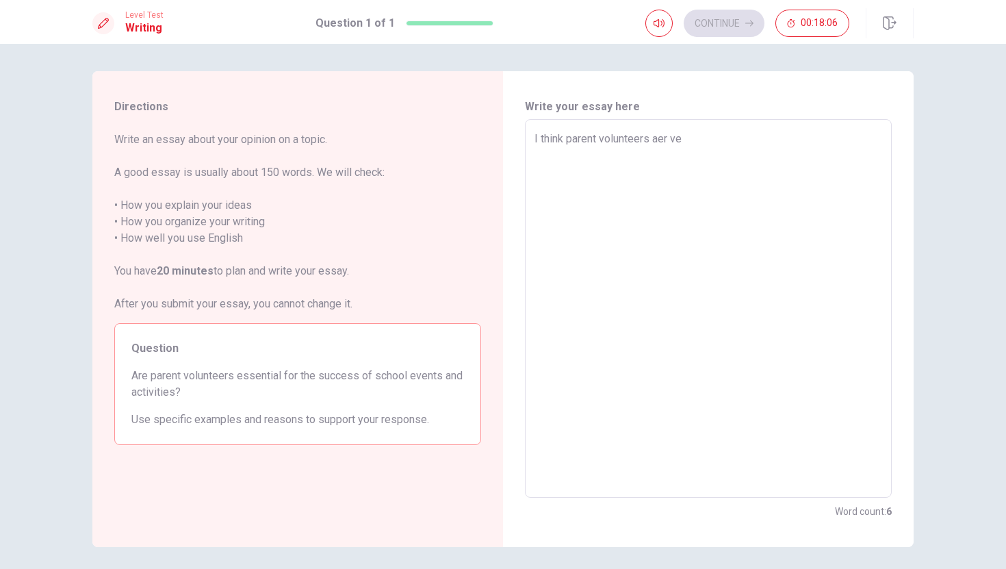
type textarea "I think parent volunteers aer ver"
type textarea "x"
type textarea "I think parent volunteers aer very"
type textarea "x"
type textarea "I think parent volunteers aer very"
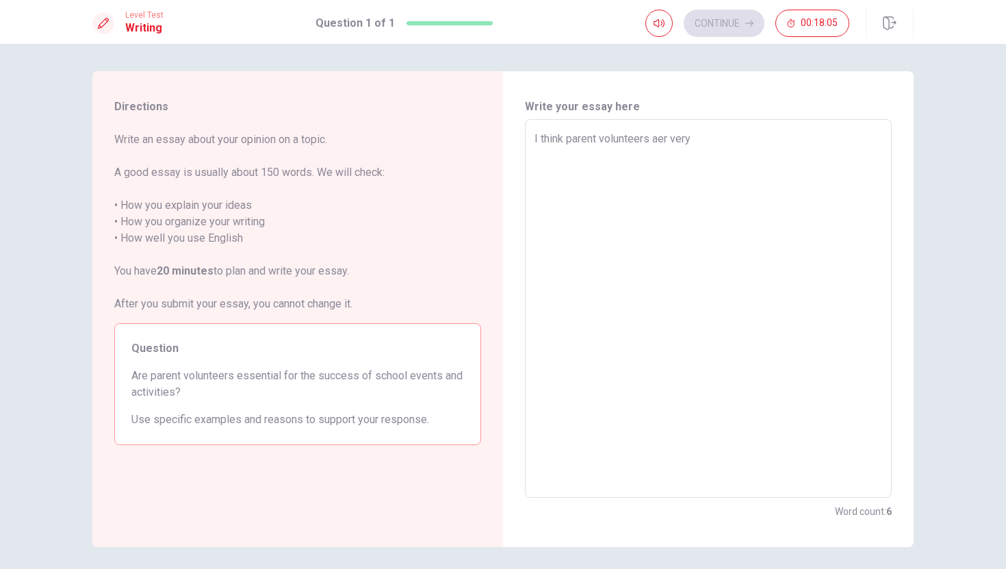
type textarea "x"
type textarea "I think parent volunteers aer very i"
type textarea "x"
type textarea "I think parent volunteers aer very im"
type textarea "x"
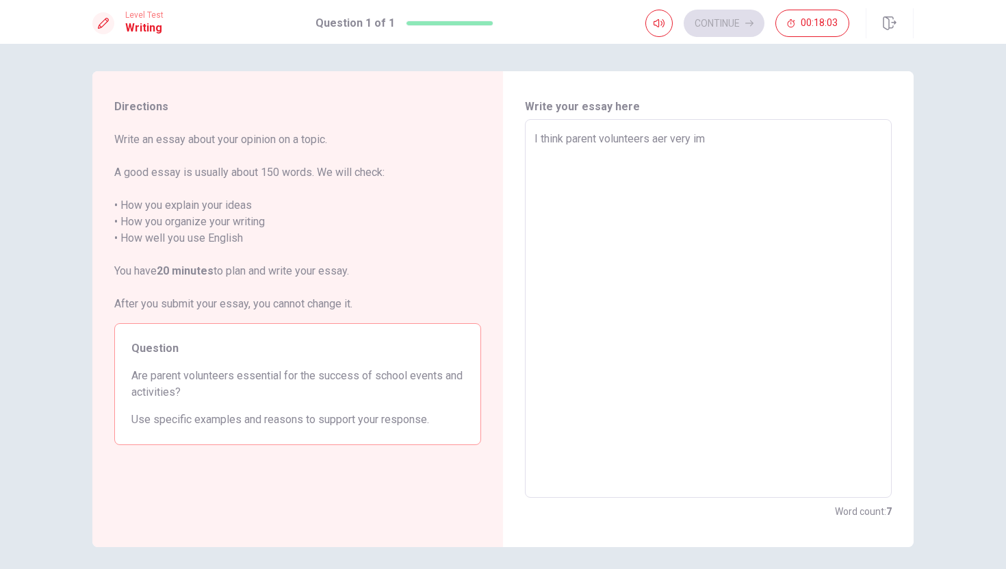
type textarea "I think parent volunteers aer very imp"
type textarea "x"
type textarea "I think parent volunteers aer very impo"
type textarea "x"
type textarea "I think parent volunteers aer very impor"
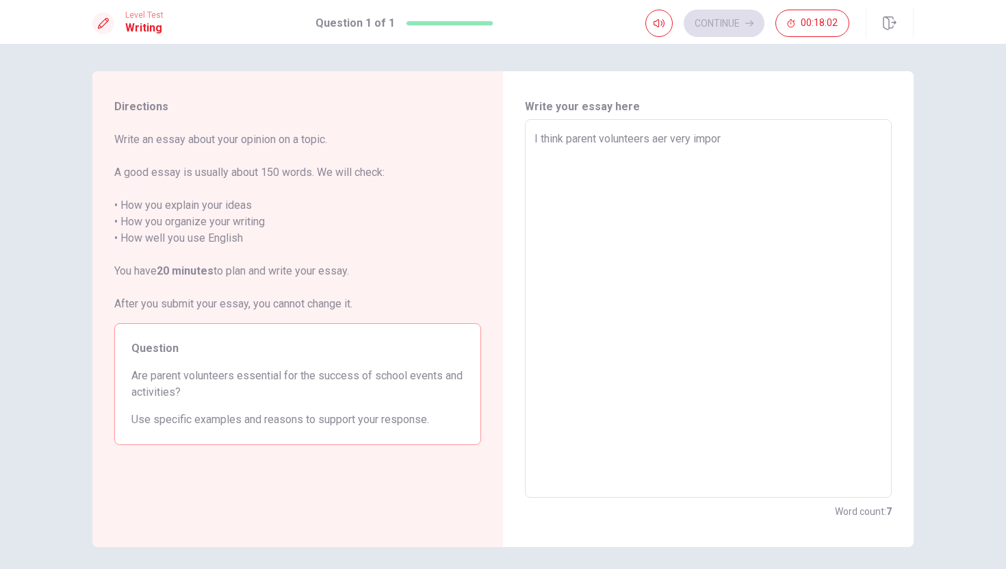
type textarea "x"
type textarea "I think parent volunteers aer very import"
type textarea "x"
type textarea "I think parent volunteers aer very importa"
type textarea "x"
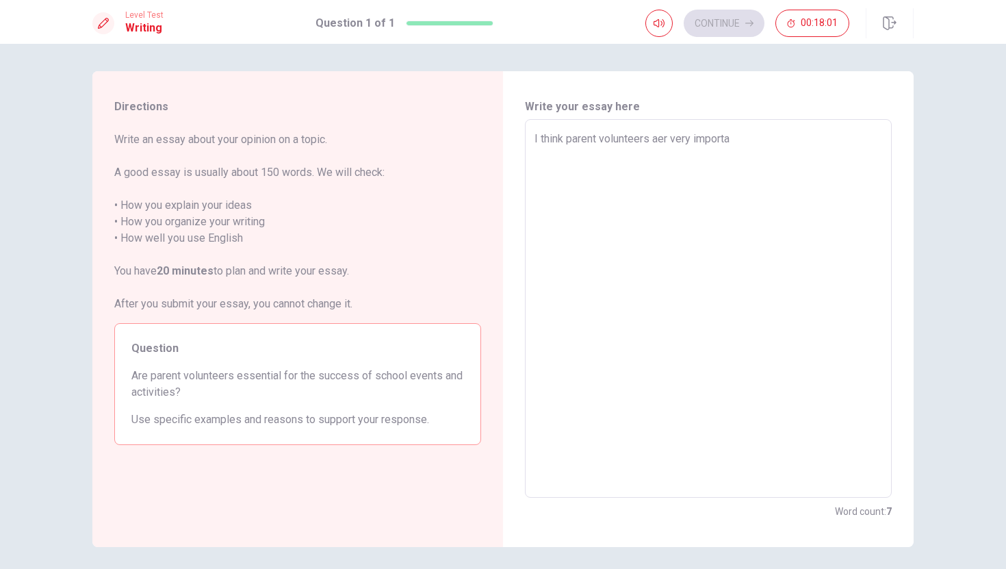
type textarea "I think parent volunteers aer very importan"
type textarea "x"
type textarea "I think parent volunteers aer very important"
type textarea "x"
type textarea "I think parent volunteers aer very important"
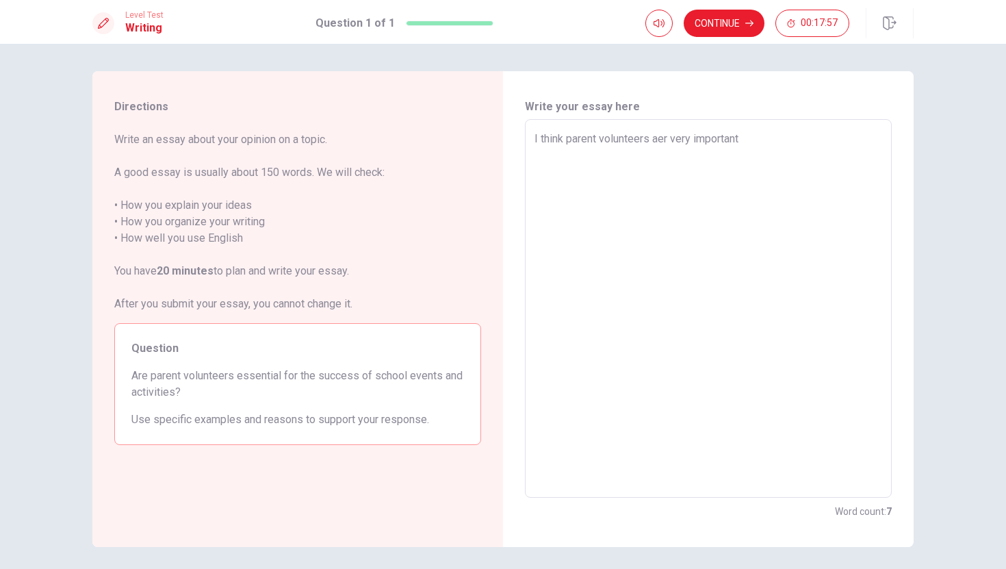
type textarea "x"
type textarea "I think parent volunteers aer very important f"
type textarea "x"
type textarea "I think parent volunteers aer very important fo"
type textarea "x"
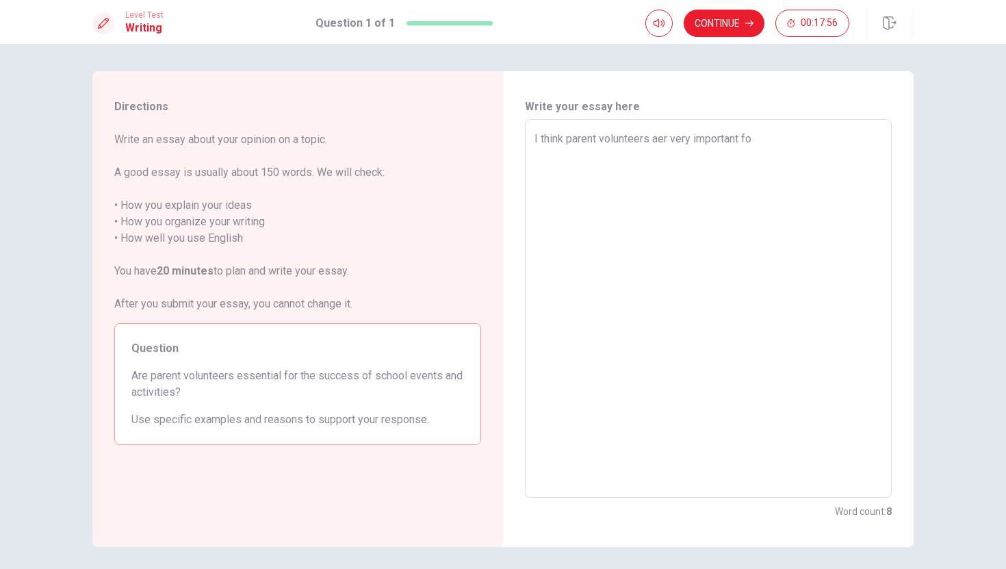
type textarea "I think parent volunteers aer very important for"
type textarea "x"
type textarea "I think parent volunteers aer very important for"
type textarea "x"
type textarea "I think parent volunteers aer very important for s"
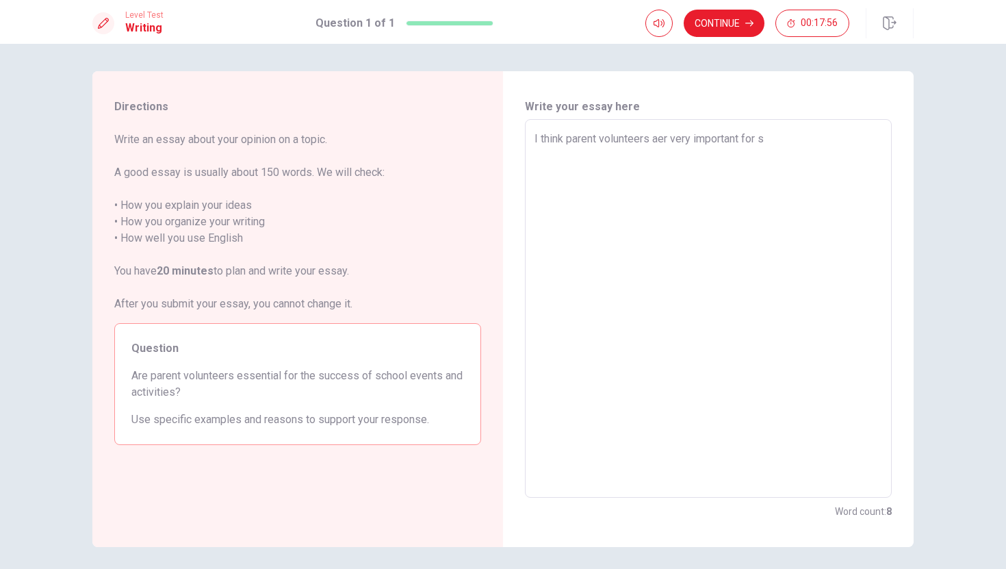
type textarea "x"
type textarea "I think parent volunteers aer very important for sc"
type textarea "x"
type textarea "I think parent volunteers aer very important for sch"
type textarea "x"
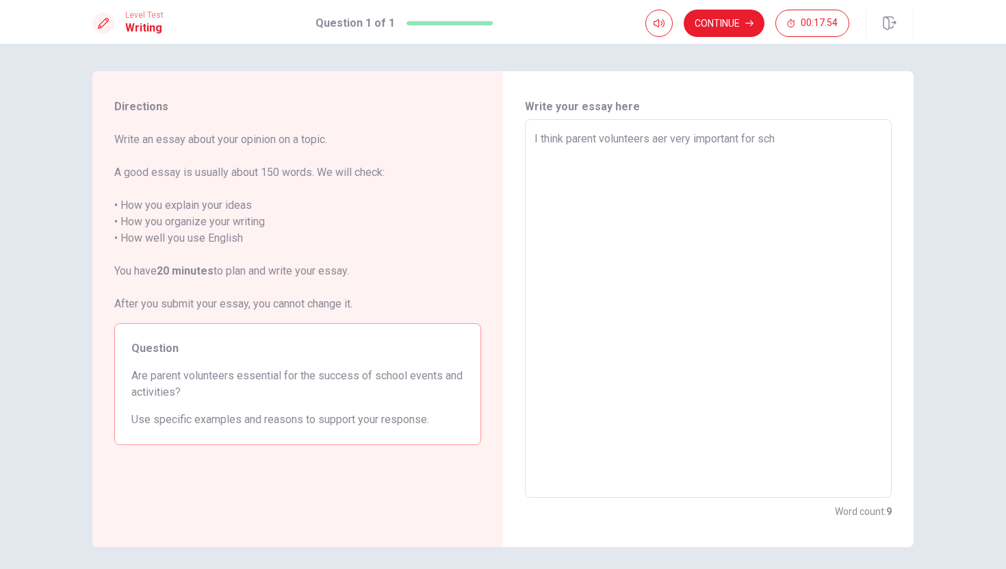
type textarea "I think parent volunteers aer very important for scho"
type textarea "x"
type textarea "I think parent volunteers aer very important for schoo"
type textarea "x"
type textarea "I think parent volunteers aer very important for school"
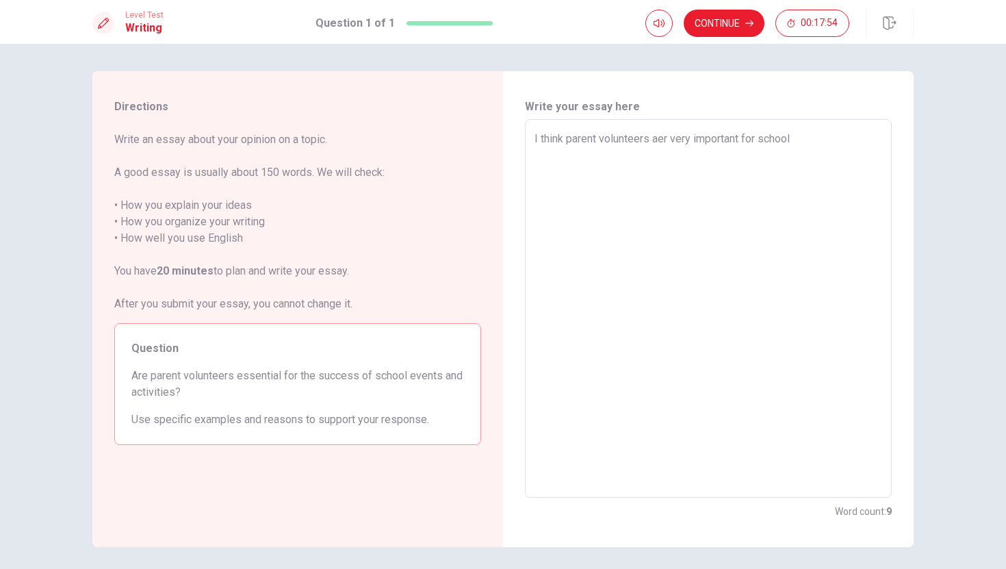
type textarea "x"
type textarea "I think parent volunteers aer very important for school"
type textarea "x"
type textarea "I think parent volunteers aer very important for school e"
type textarea "x"
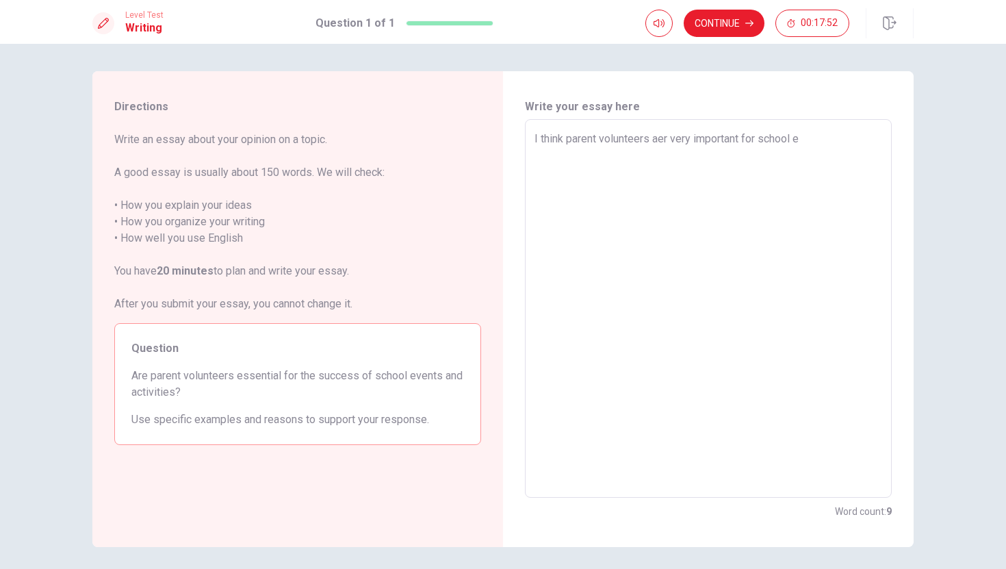
type textarea "I think parent volunteers aer very important for school e v"
type textarea "x"
type textarea "I think parent volunteers aer very important for school e ve"
type textarea "x"
type textarea "I think parent volunteers aer very important for school e ven"
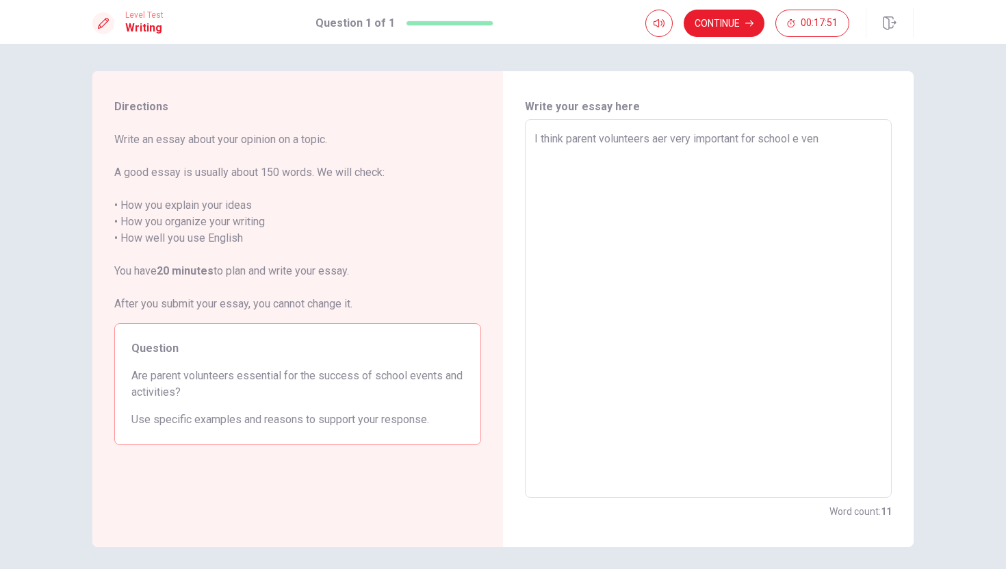
type textarea "x"
type textarea "I think parent volunteers aer very important for school e vent"
type textarea "x"
type textarea "I think parent volunteers aer very important for school e vents"
type textarea "x"
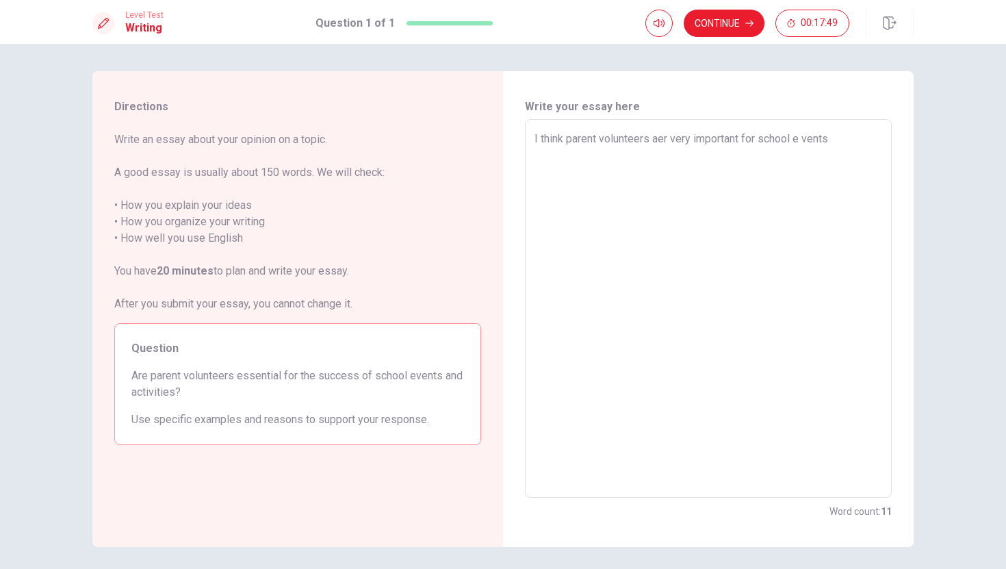
type textarea "I think parent volunteers aer very important for school e vents."
type textarea "x"
type textarea "I think parent volunteers aer very important for school e vents."
type textarea "x"
type textarea "I think parent volunteers aer very important for school e vents."
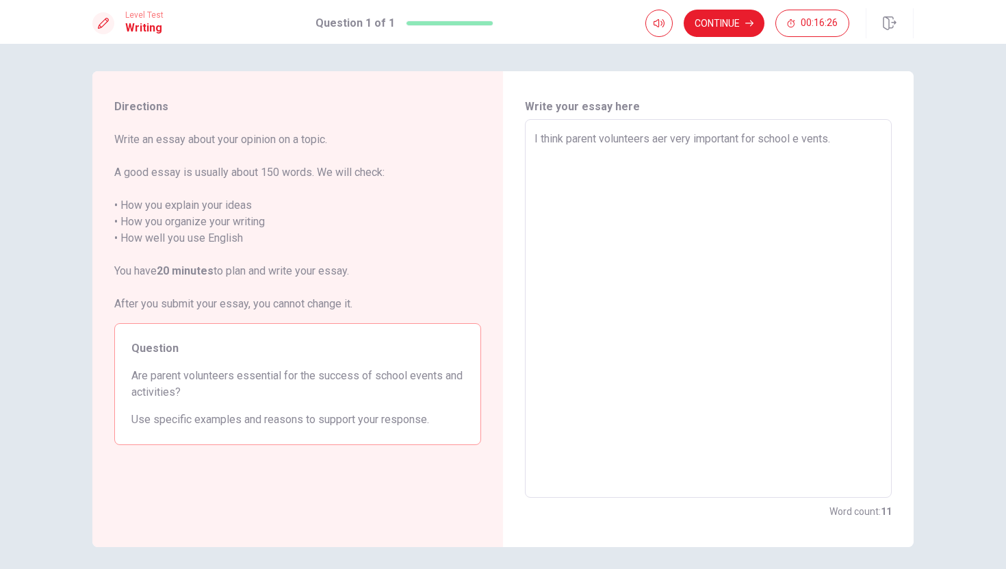
type textarea "x"
type textarea "I think parent volunteers aer very important for school e vents."
click at [709, 15] on button "Continue" at bounding box center [723, 23] width 81 height 27
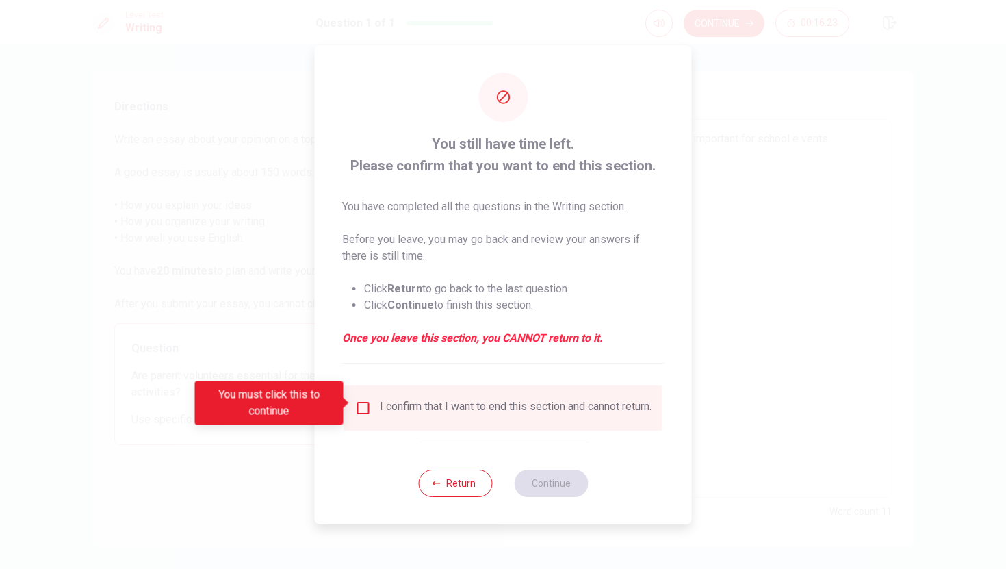
click at [364, 405] on input "You must click this to continue" at bounding box center [363, 408] width 16 height 16
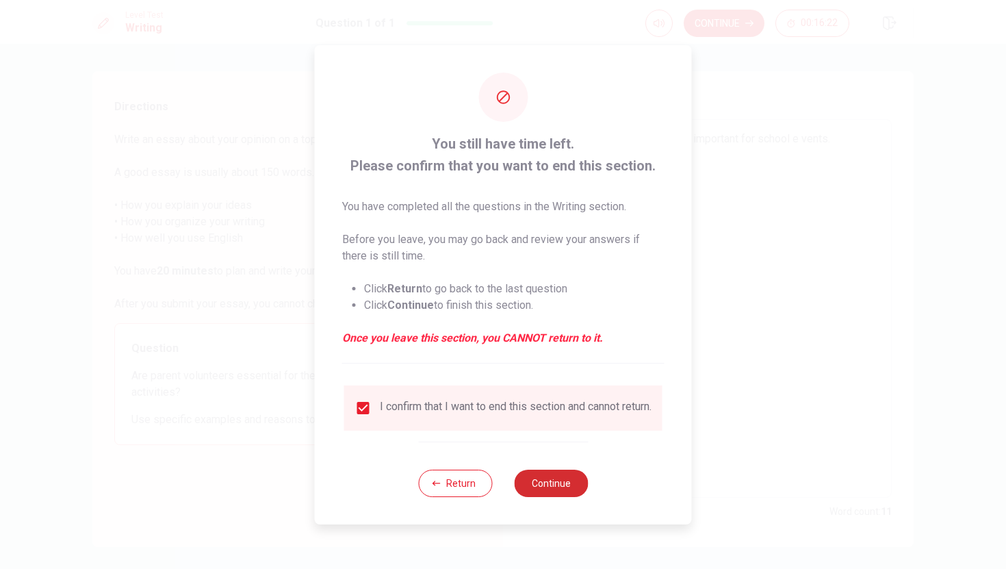
click at [528, 484] on button "Continue" at bounding box center [551, 482] width 74 height 27
type textarea "x"
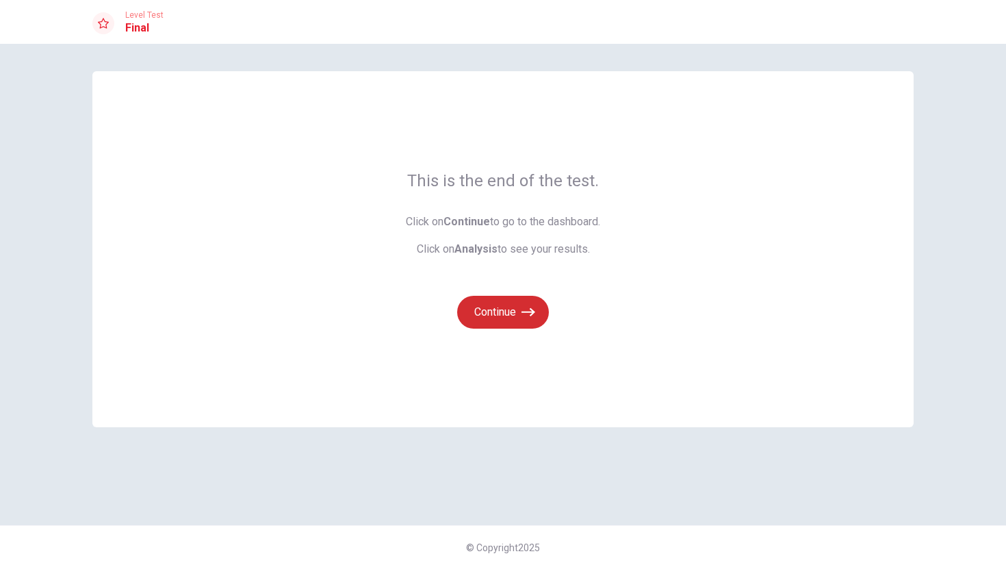
click at [517, 327] on button "Continue" at bounding box center [503, 312] width 92 height 33
